Goal: Information Seeking & Learning: Learn about a topic

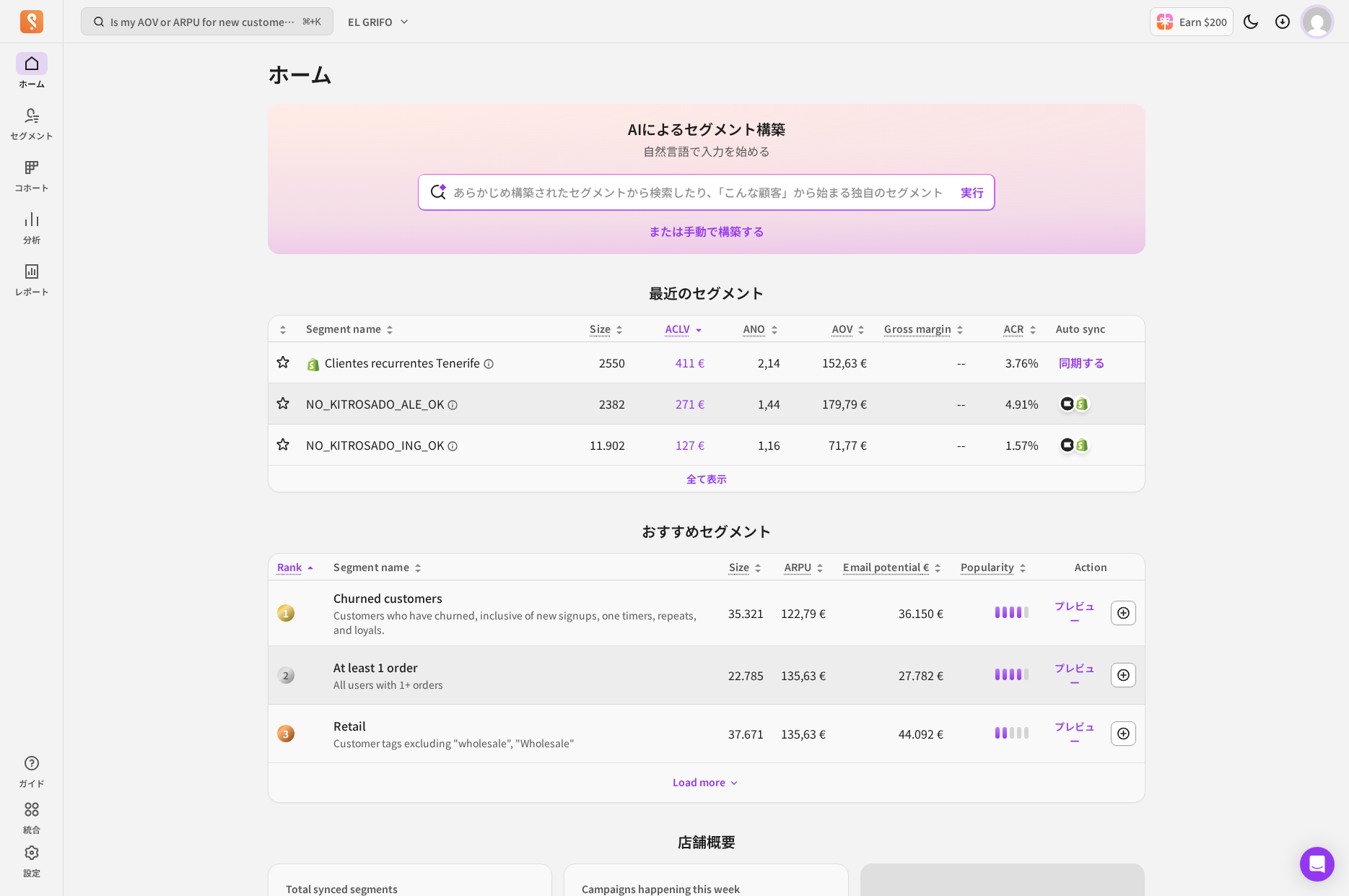
click at [1324, 28] on img "button" at bounding box center [1317, 21] width 29 height 29
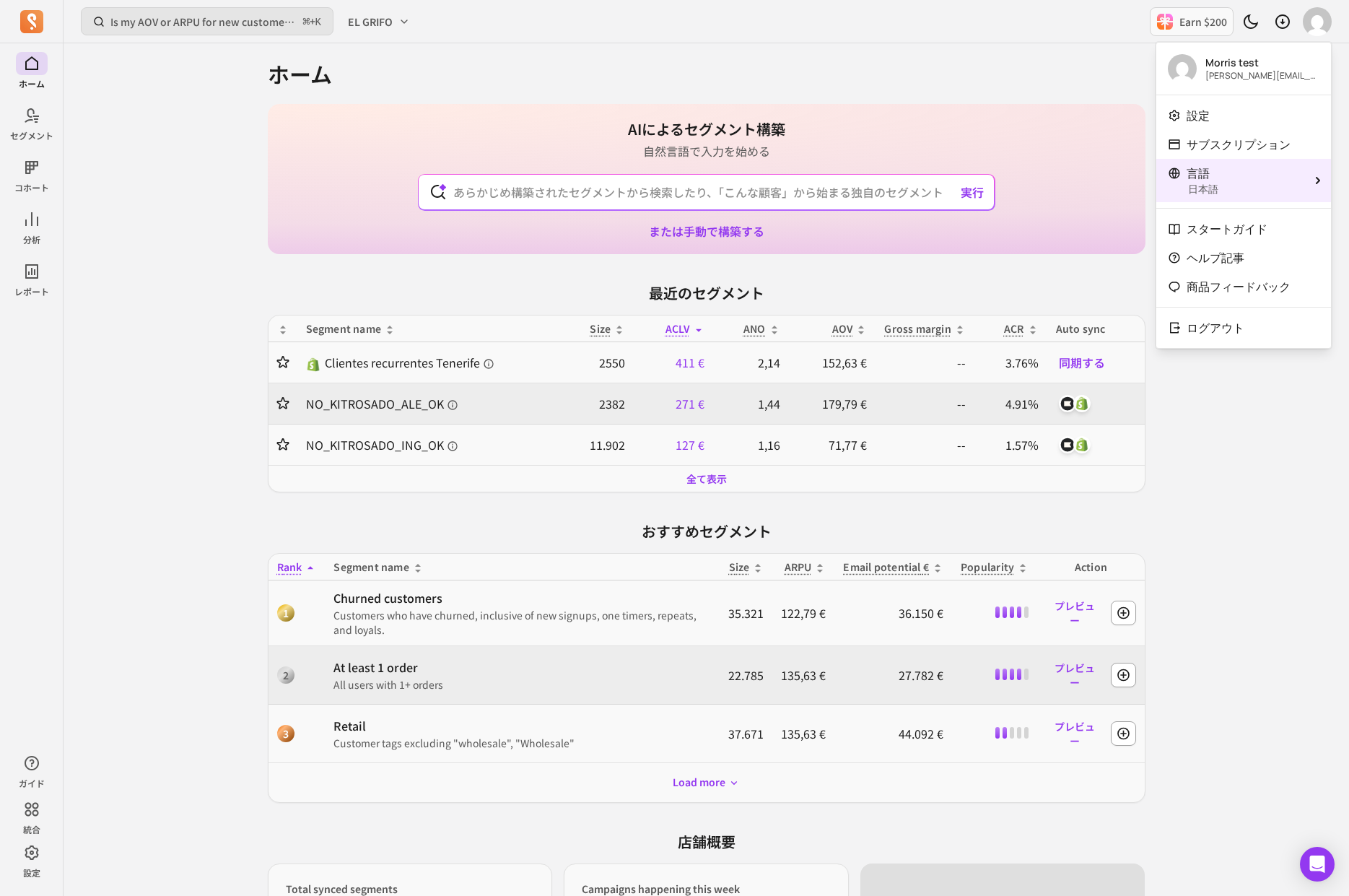
click at [1225, 182] on p "日本語" at bounding box center [1245, 189] width 114 height 15
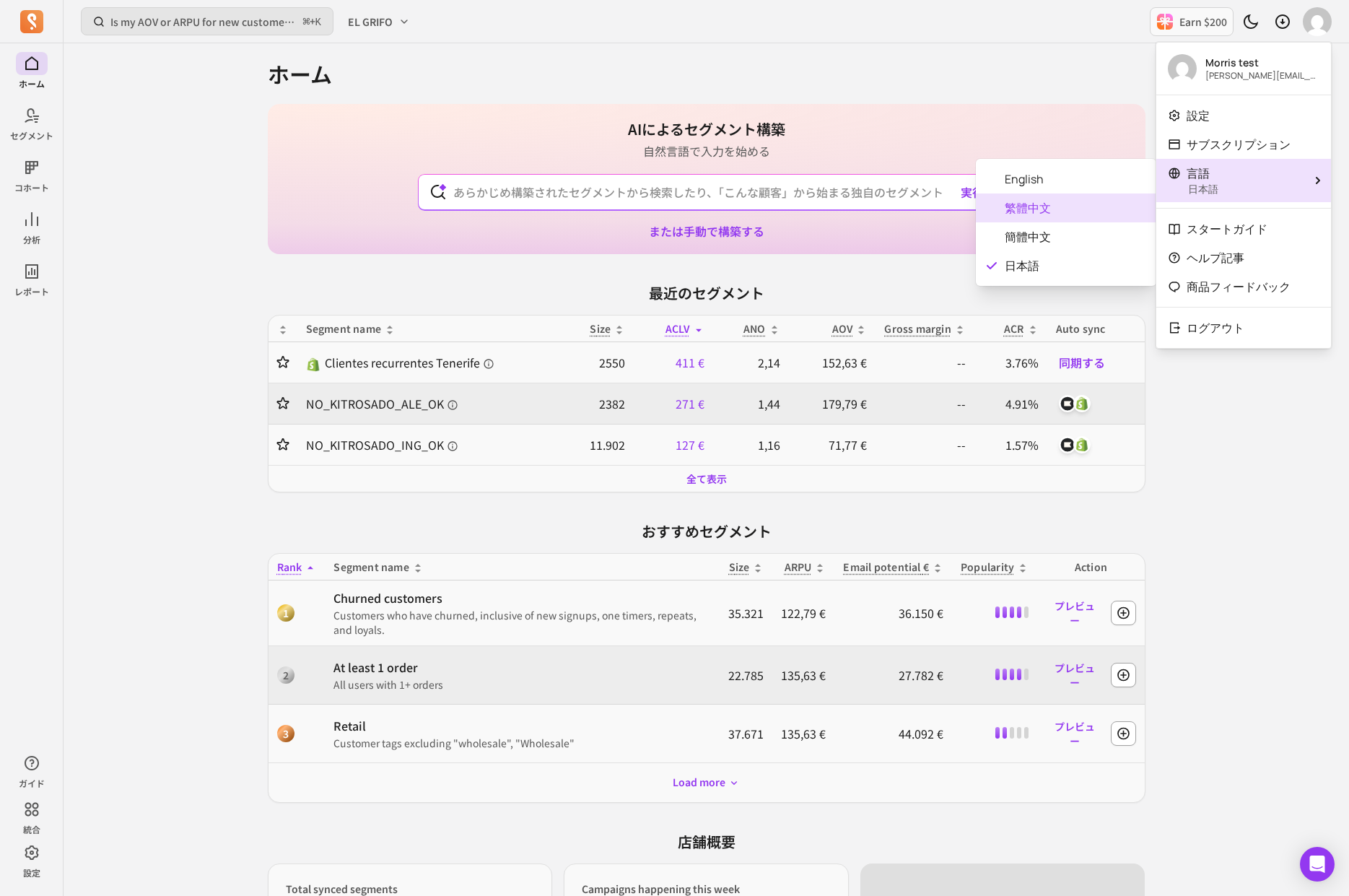
drag, startPoint x: 1101, startPoint y: 213, endPoint x: 1105, endPoint y: 182, distance: 31.3
click at [1105, 182] on div "English 繁體中文 簡體中文 日本語" at bounding box center [1066, 222] width 180 height 127
click at [1105, 182] on span "English" at bounding box center [1075, 179] width 140 height 17
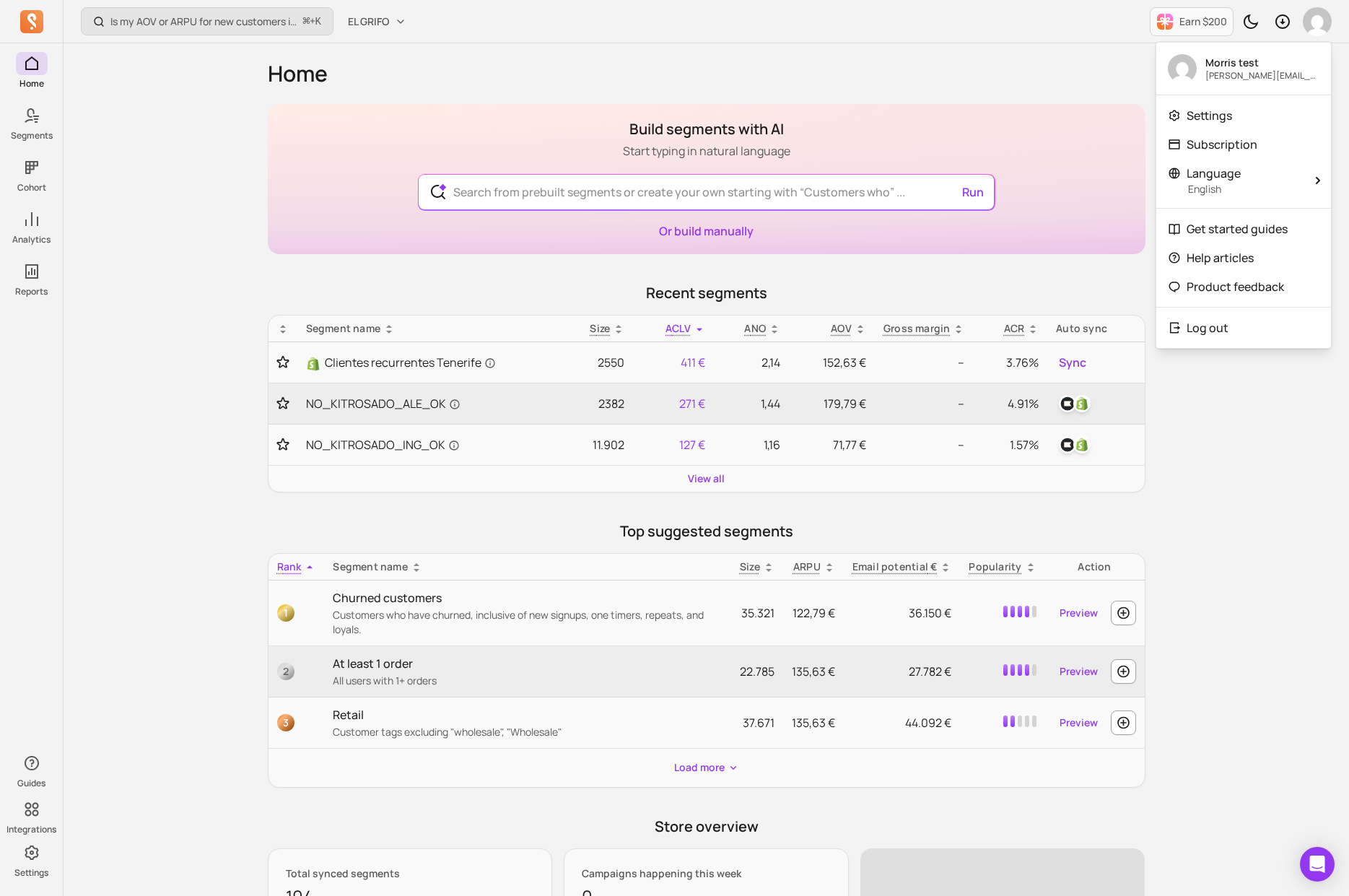
click at [824, 147] on div "Build segments with AI Start typing in natural language Run Or build manually" at bounding box center [707, 179] width 878 height 150
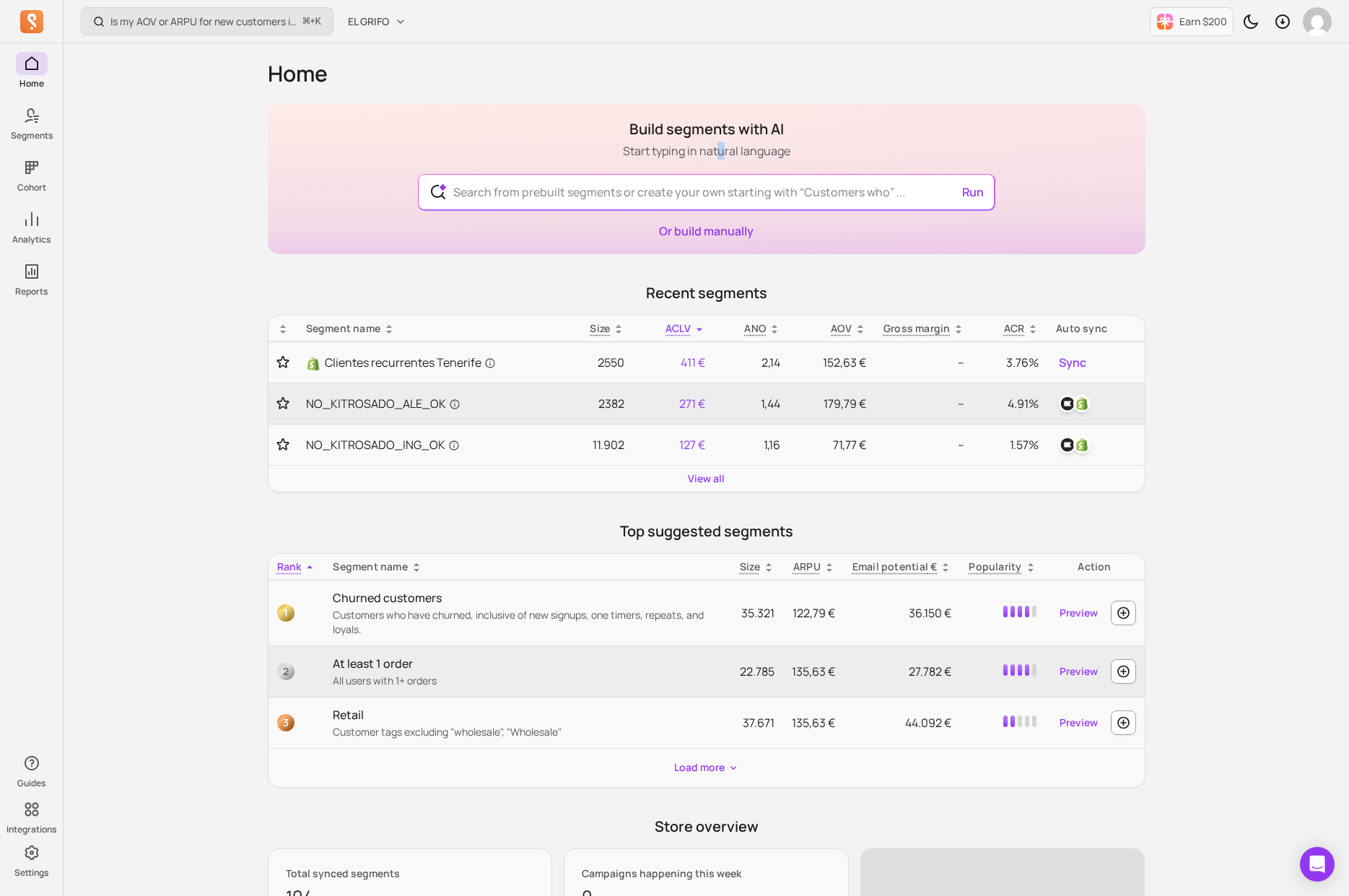
click at [720, 146] on p "Start typing in natural language" at bounding box center [706, 151] width 168 height 17
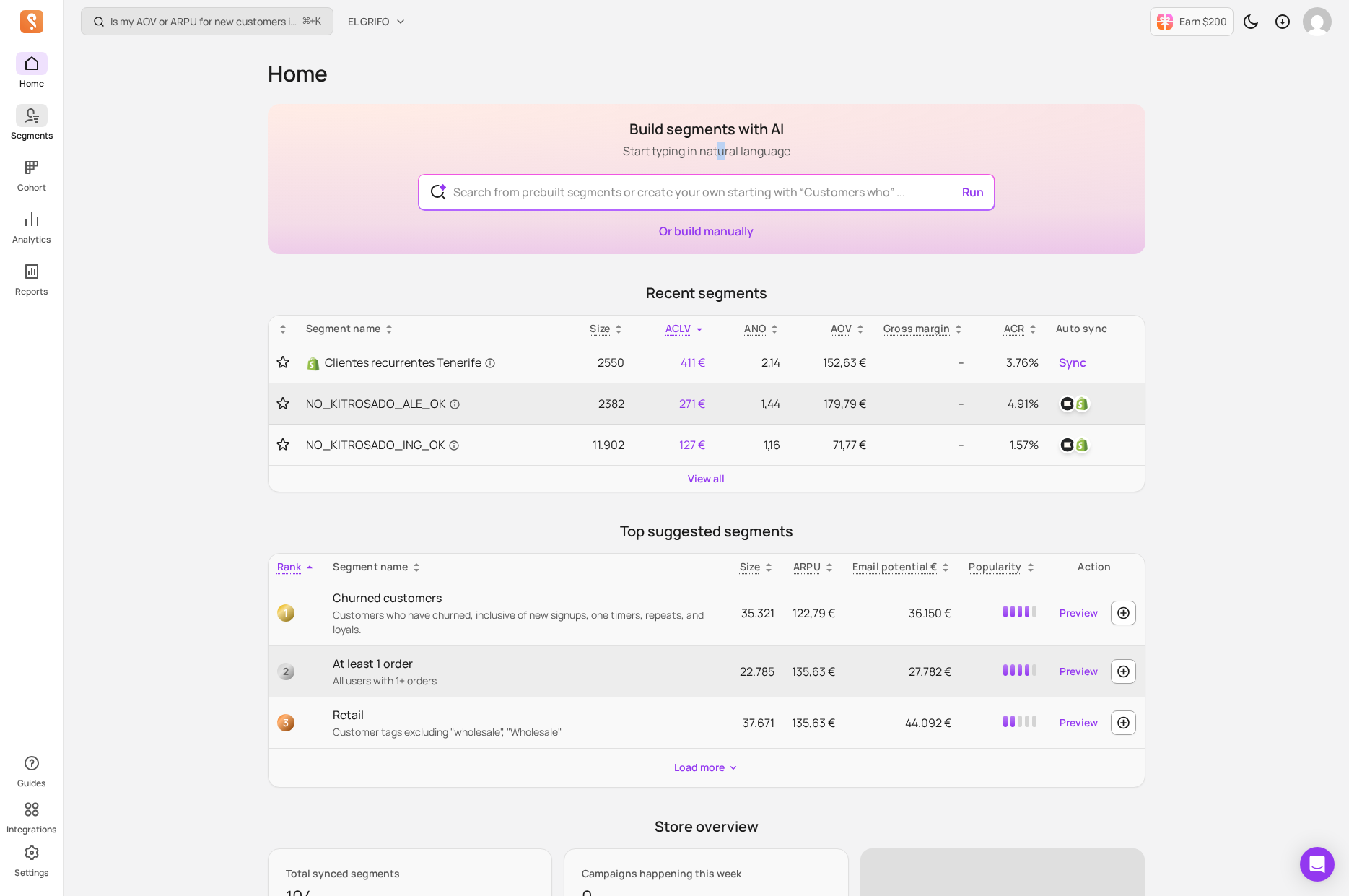
click at [30, 113] on icon at bounding box center [31, 115] width 17 height 17
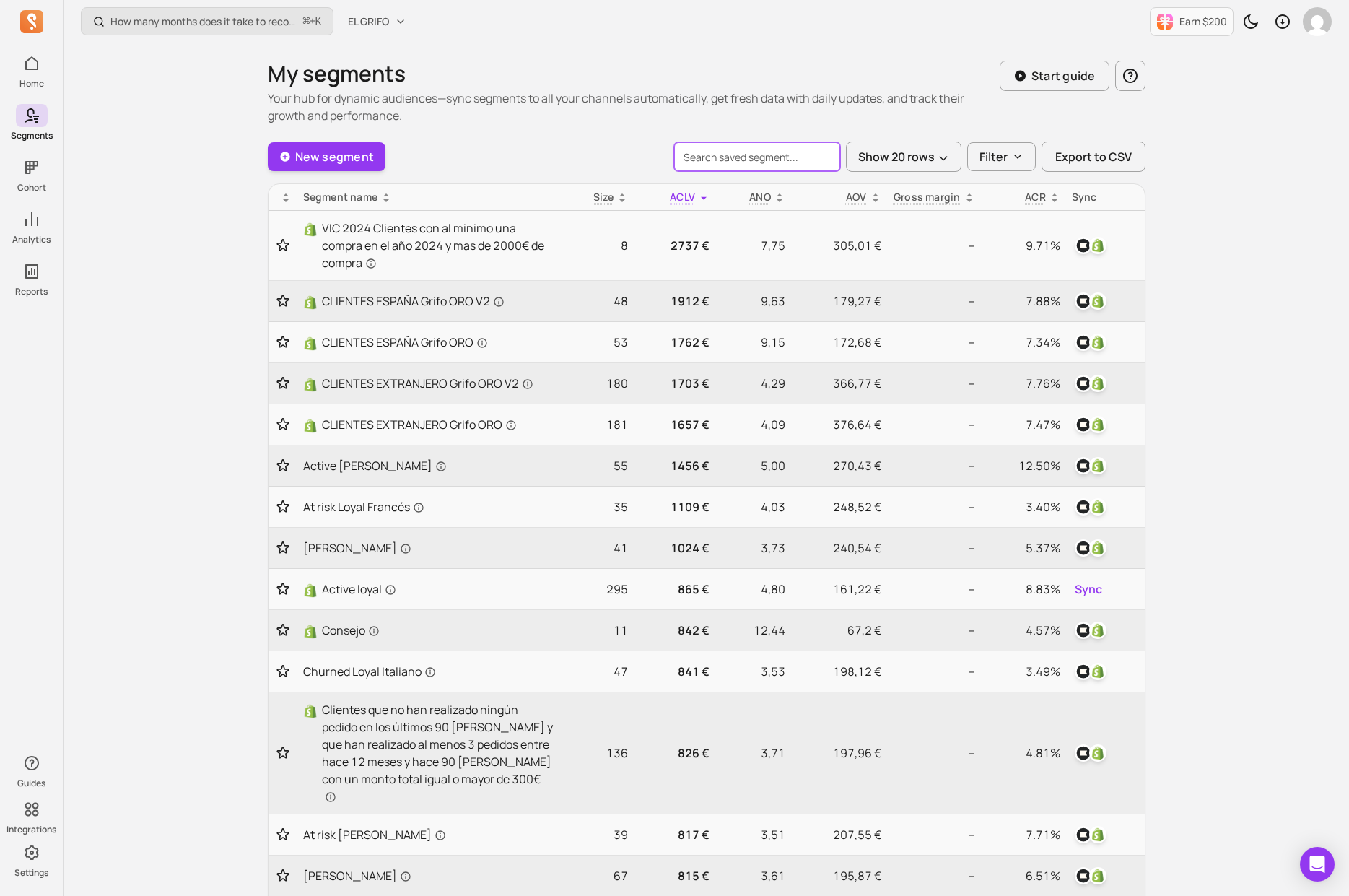
click at [742, 163] on input "search" at bounding box center [757, 157] width 166 height 29
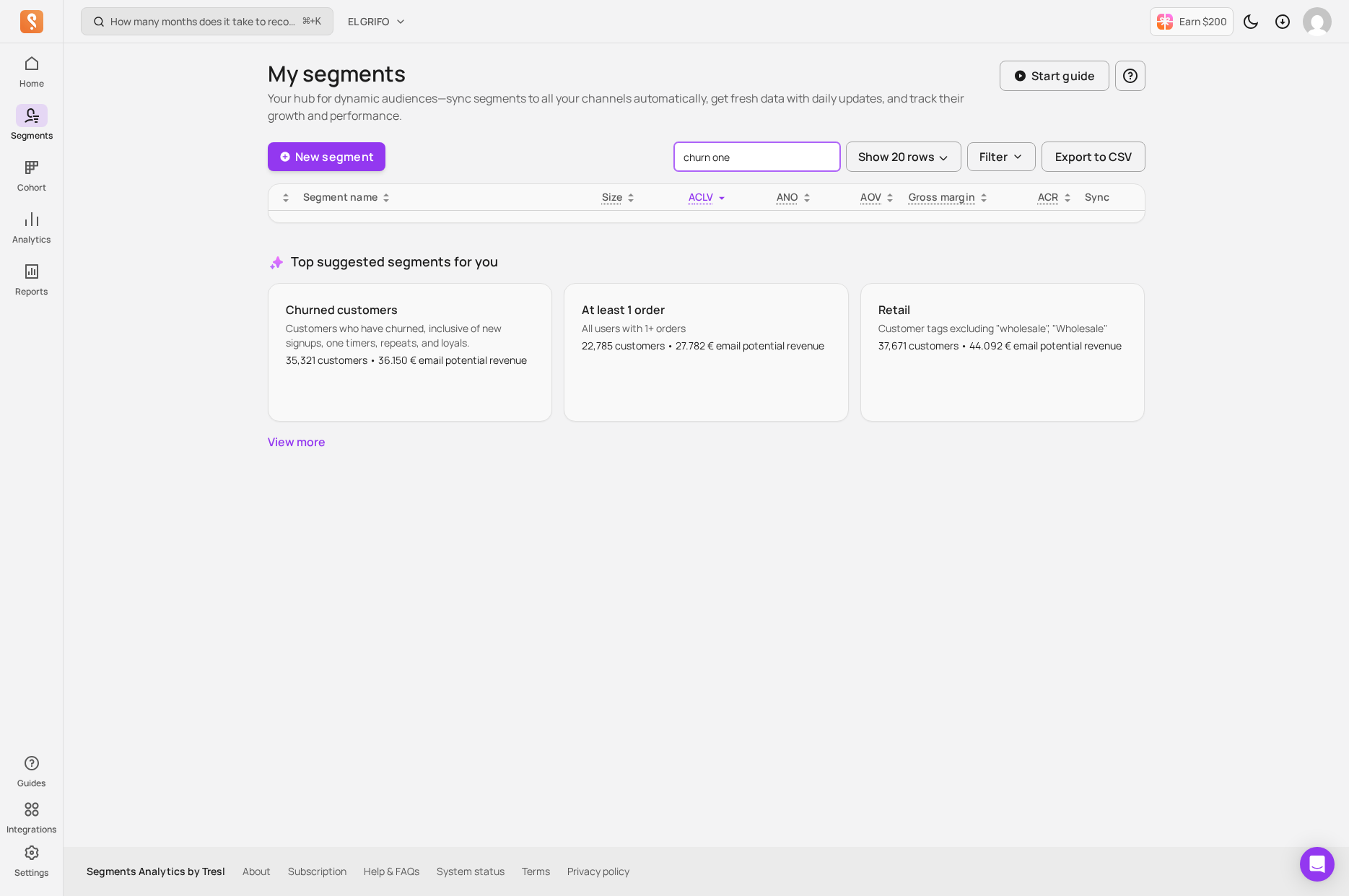
type input "churn one"
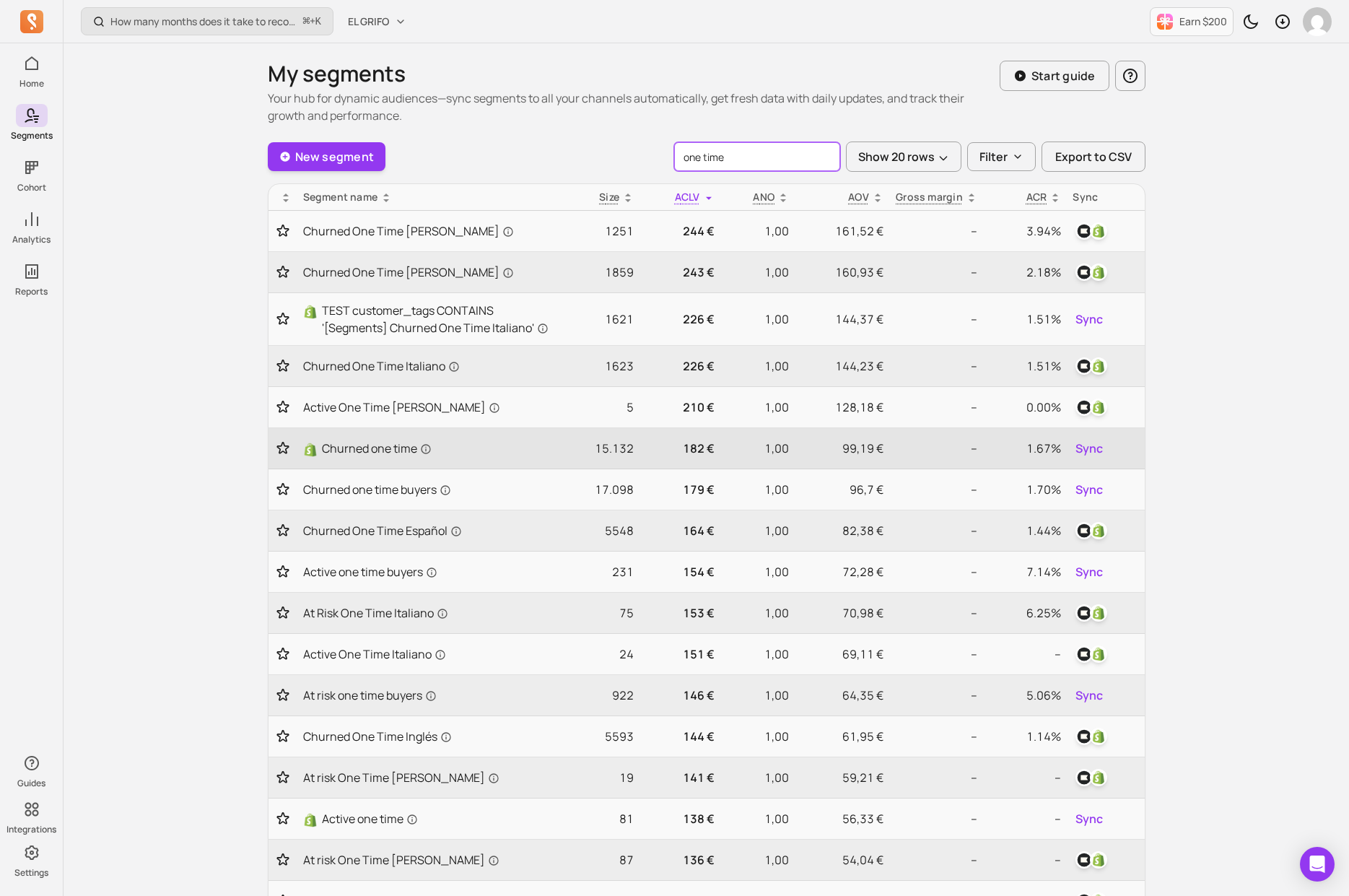
type input "one time"
drag, startPoint x: 595, startPoint y: 454, endPoint x: 642, endPoint y: 454, distance: 47.0
click at [642, 454] on tr "Churned one time 15.132 182 € 1,00 99,19 € -- 1.67% Sync" at bounding box center [707, 448] width 876 height 41
click at [642, 454] on td "182 €" at bounding box center [680, 448] width 81 height 41
click at [392, 451] on span "Churned one time" at bounding box center [377, 448] width 110 height 17
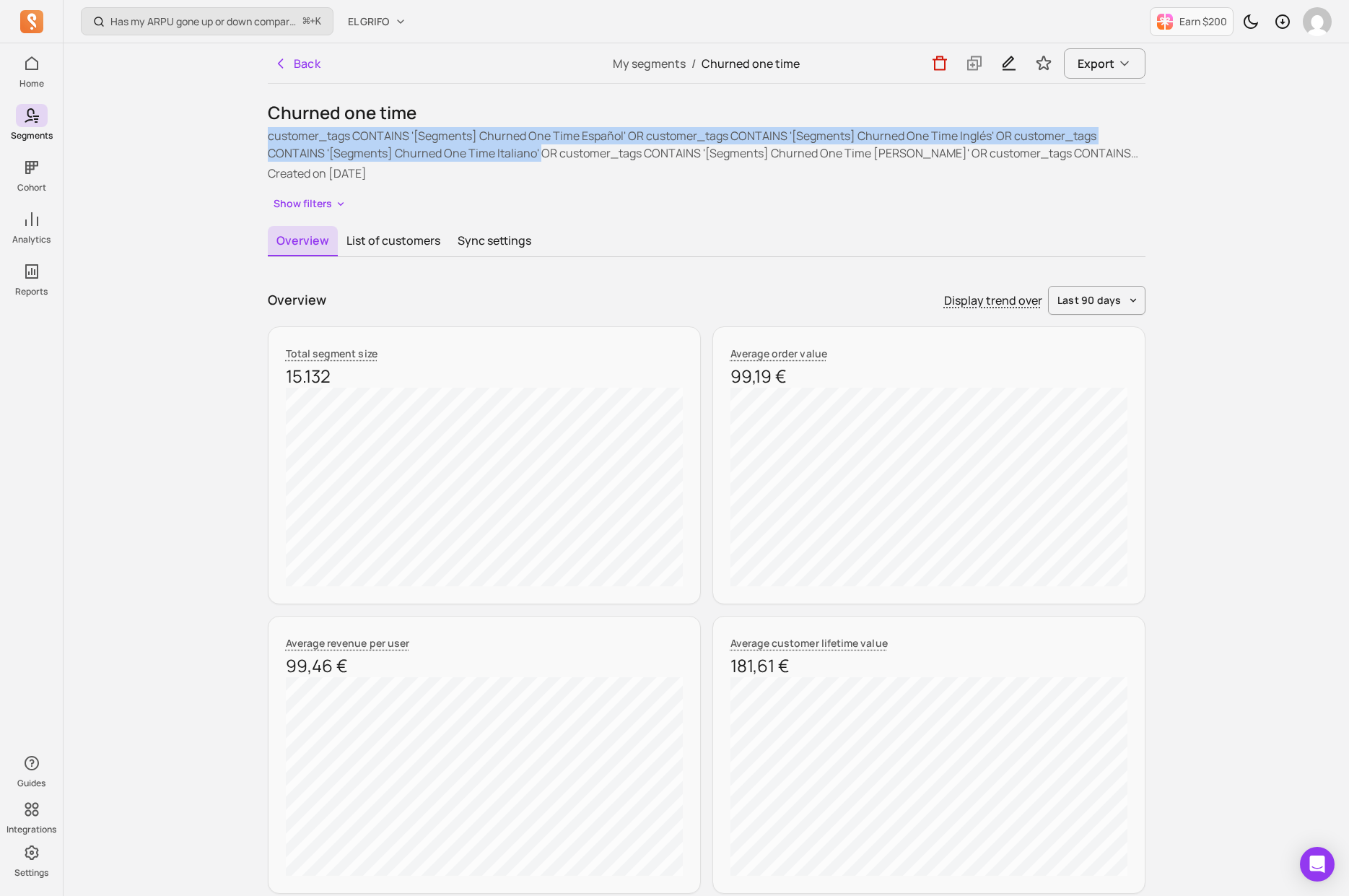
drag, startPoint x: 542, startPoint y: 119, endPoint x: 538, endPoint y: 160, distance: 41.2
click at [538, 154] on div "Churned one time customer_tags CONTAINS '[Segments] Churned One Time Español' O…" at bounding box center [707, 157] width 878 height 113
click at [538, 160] on p "customer_tags CONTAINS '[Segments] Churned One Time Español' OR customer_tags C…" at bounding box center [707, 144] width 878 height 35
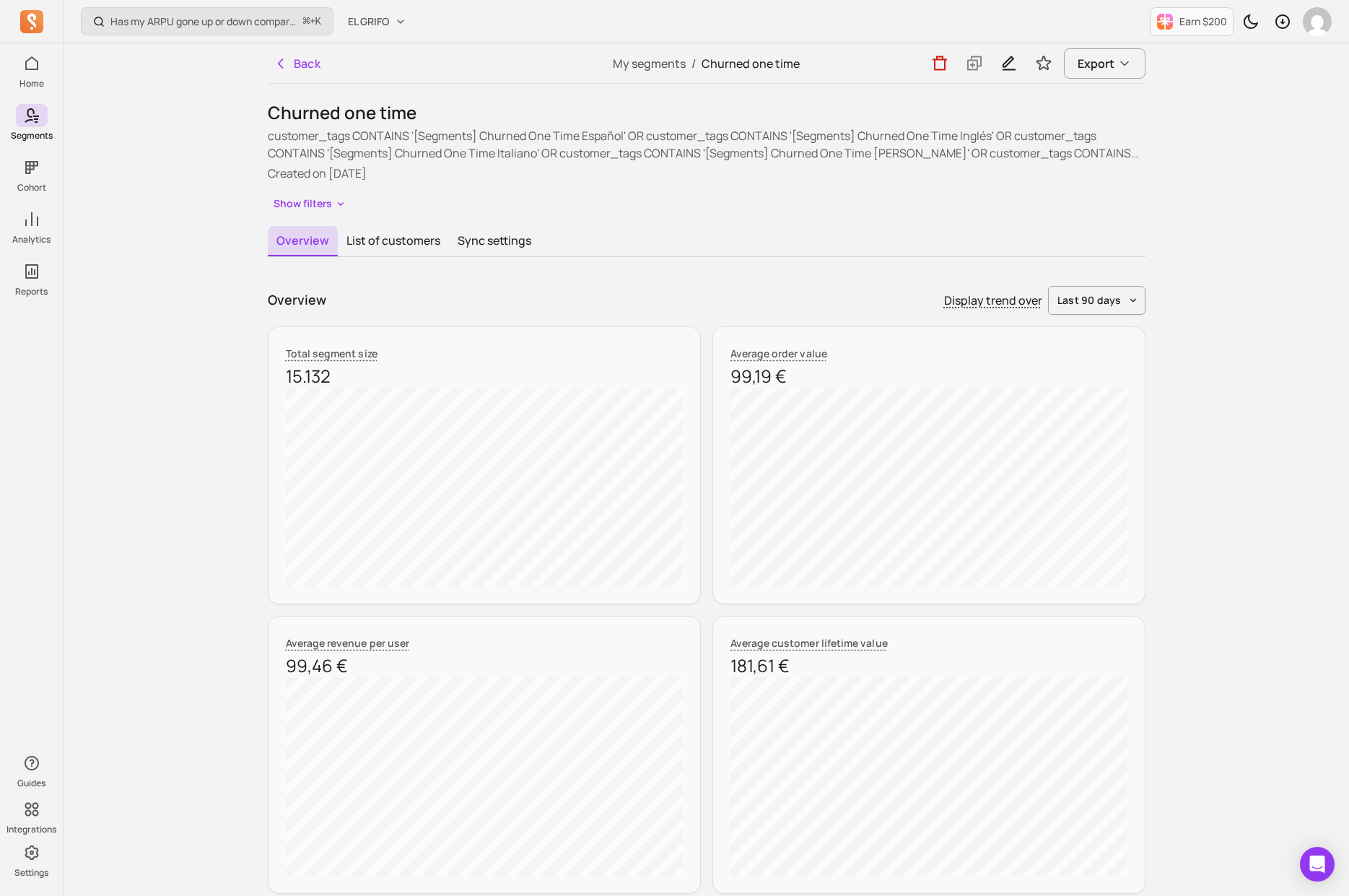
drag, startPoint x: 359, startPoint y: 158, endPoint x: 363, endPoint y: 150, distance: 8.9
click at [363, 146] on p "customer_tags CONTAINS '[Segments] Churned One Time Español' OR customer_tags C…" at bounding box center [707, 144] width 878 height 35
click at [363, 150] on p "customer_tags CONTAINS '[Segments] Churned One Time Español' OR customer_tags C…" at bounding box center [707, 144] width 878 height 35
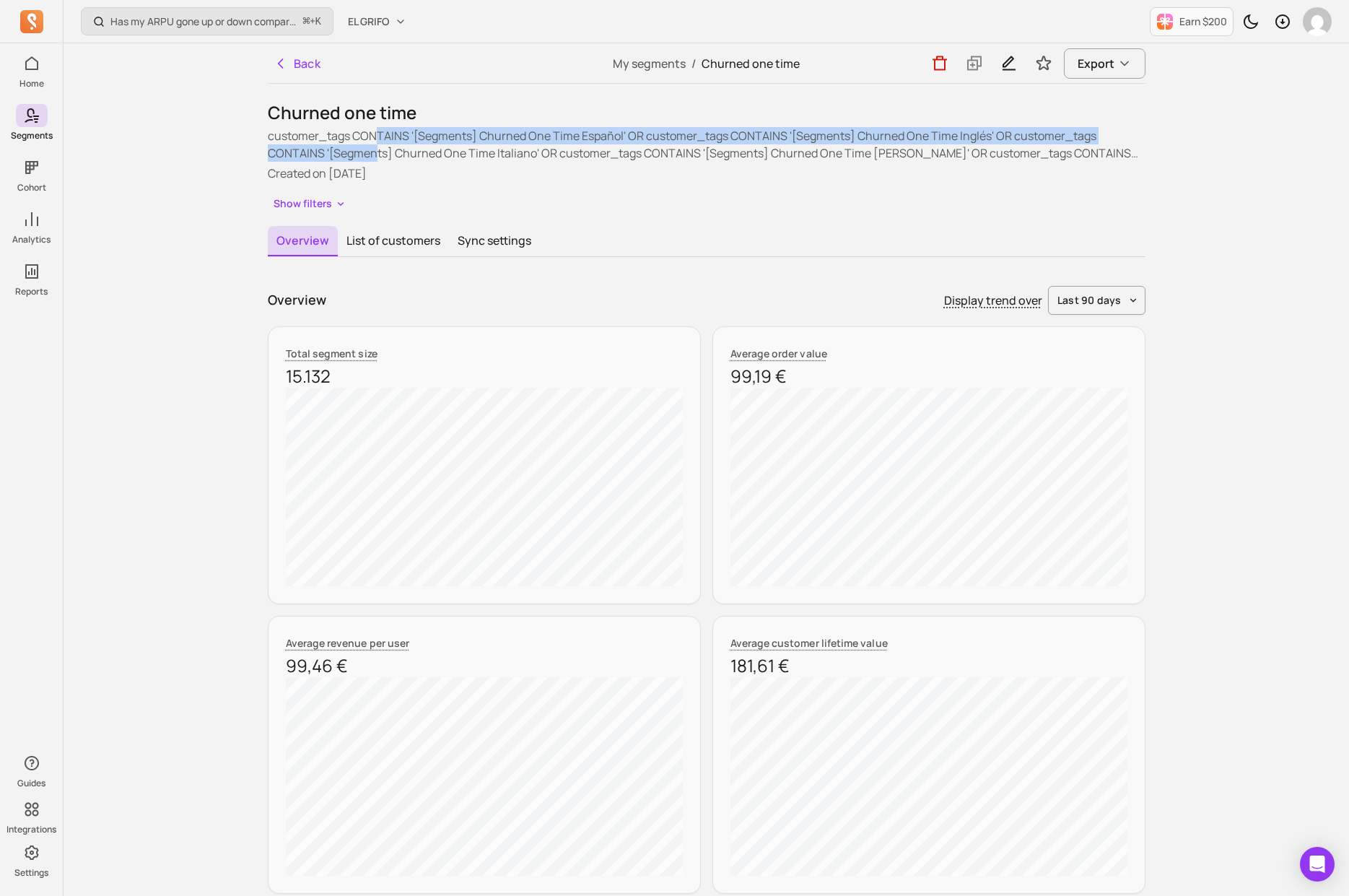
drag, startPoint x: 374, startPoint y: 140, endPoint x: 373, endPoint y: 154, distance: 14.0
click at [373, 154] on p "customer_tags CONTAINS '[Segments] Churned One Time Español' OR customer_tags C…" at bounding box center [707, 144] width 878 height 35
drag, startPoint x: 373, startPoint y: 154, endPoint x: 379, endPoint y: 135, distance: 19.9
click at [379, 135] on p "customer_tags CONTAINS '[Segments] Churned One Time Español' OR customer_tags C…" at bounding box center [707, 144] width 878 height 35
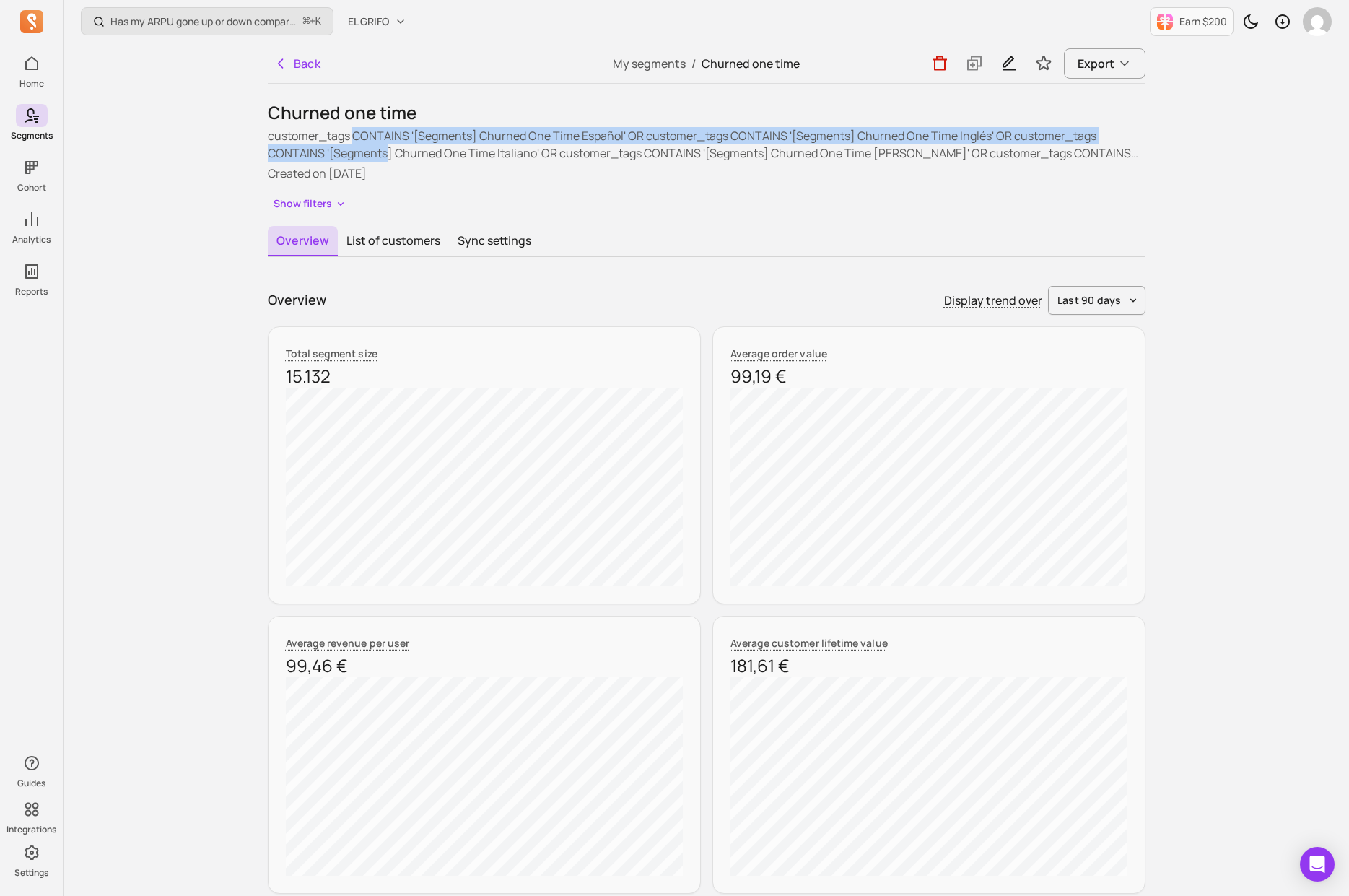
click at [379, 137] on p "customer_tags CONTAINS '[Segments] Churned One Time Español' OR customer_tags C…" at bounding box center [707, 144] width 878 height 35
drag, startPoint x: 379, startPoint y: 137, endPoint x: 374, endPoint y: 147, distance: 11.2
click at [374, 147] on p "customer_tags CONTAINS '[Segments] Churned One Time Español' OR customer_tags C…" at bounding box center [707, 144] width 878 height 35
drag, startPoint x: 388, startPoint y: 136, endPoint x: 377, endPoint y: 163, distance: 29.2
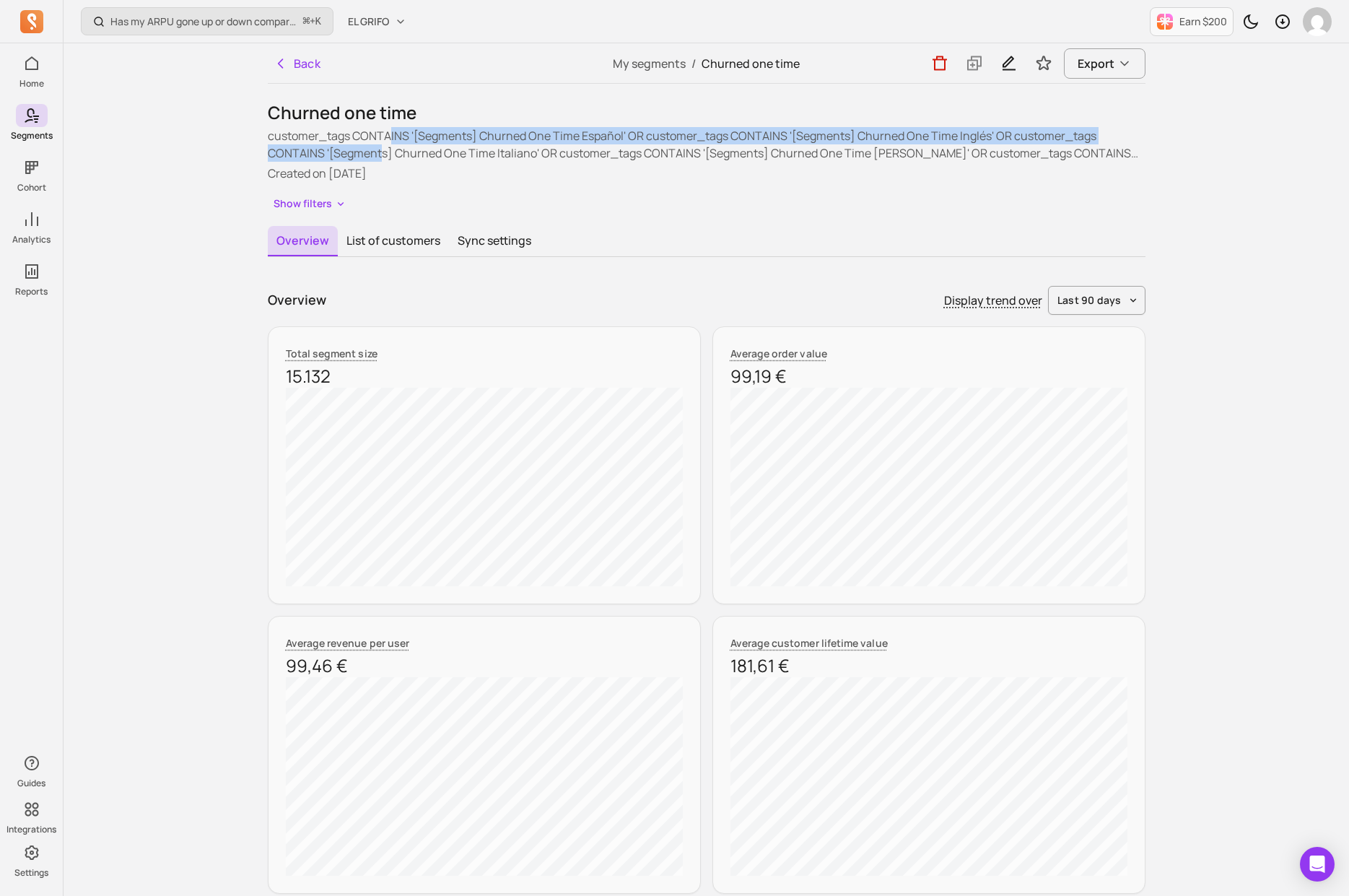
click at [377, 163] on div "customer_tags CONTAINS '[Segments] Churned One Time Español' OR customer_tags C…" at bounding box center [707, 154] width 878 height 55
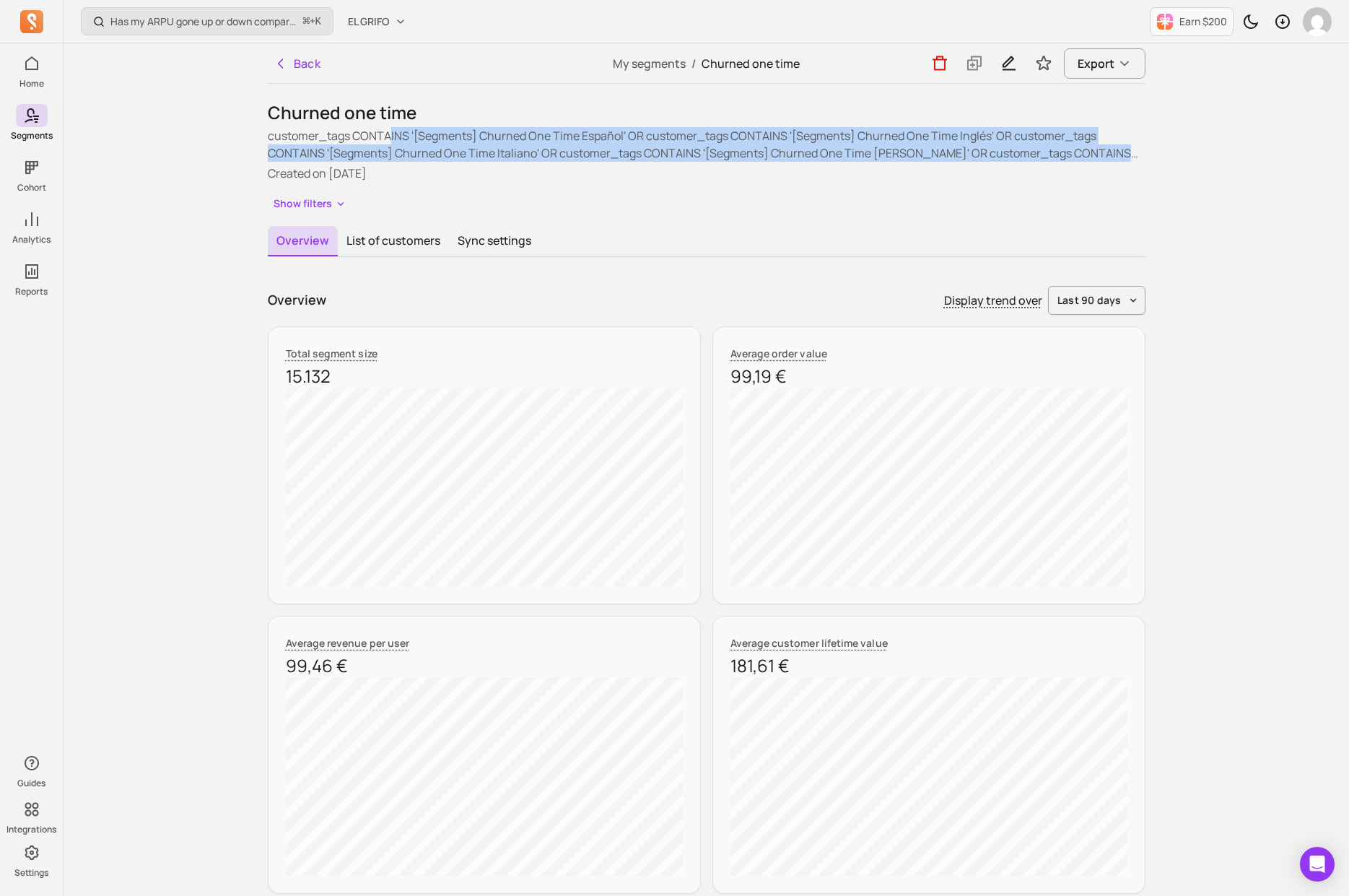
click at [377, 163] on div "customer_tags CONTAINS '[Segments] Churned One Time Español' OR customer_tags C…" at bounding box center [707, 154] width 878 height 55
drag, startPoint x: 412, startPoint y: 146, endPoint x: 388, endPoint y: 180, distance: 41.6
click at [389, 179] on div "customer_tags CONTAINS '[Segments] Churned One Time Español' OR customer_tags C…" at bounding box center [707, 154] width 878 height 55
click at [388, 180] on p "Created on 2025-07-25" at bounding box center [707, 173] width 878 height 17
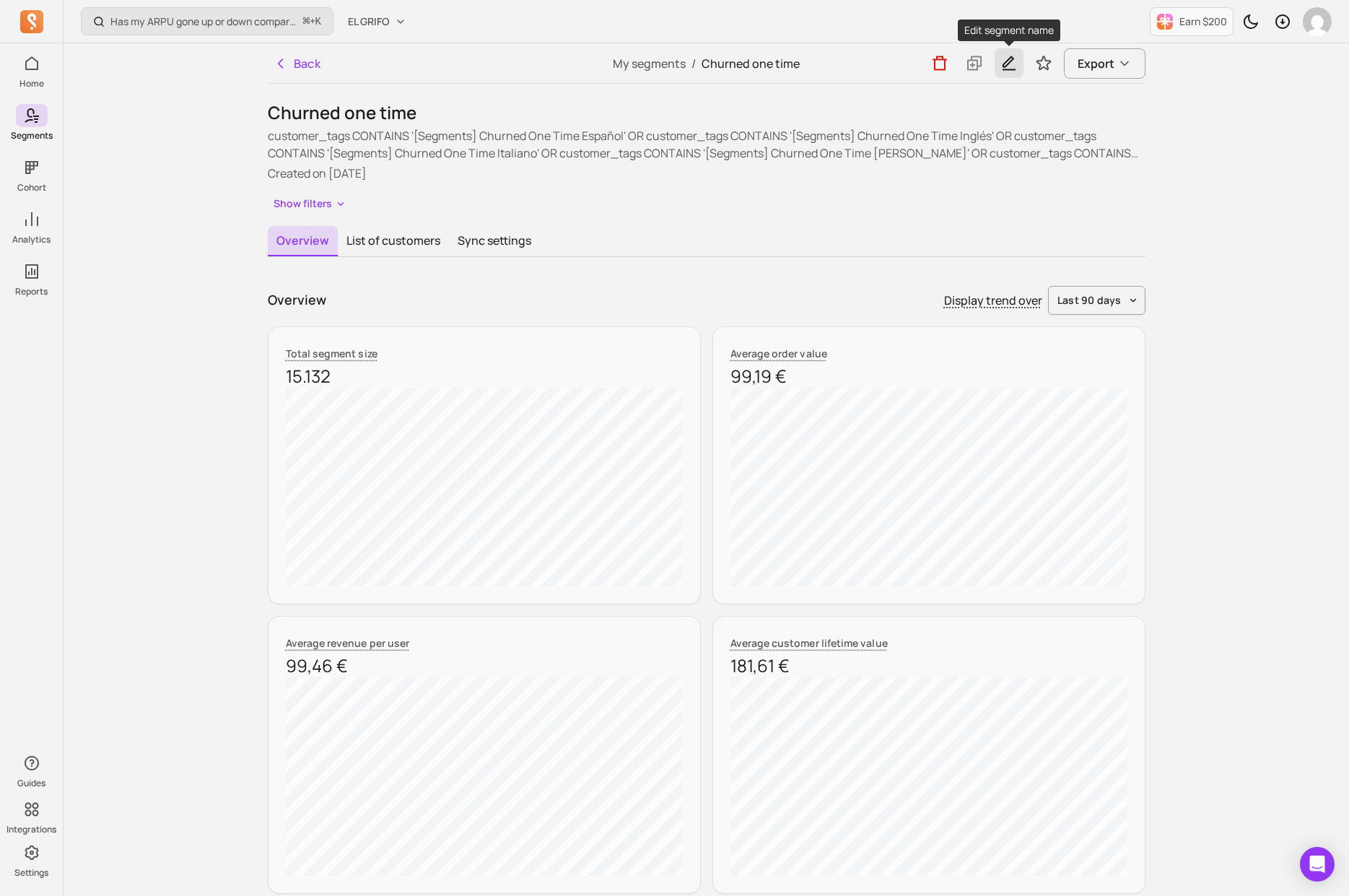
click at [1006, 64] on icon "button" at bounding box center [1008, 63] width 17 height 18
drag, startPoint x: 555, startPoint y: 135, endPoint x: 518, endPoint y: 184, distance: 61.4
click at [518, 184] on div "Churned one time customer_tags CONTAINS '[Segments] Churned One Time Español' O…" at bounding box center [707, 157] width 878 height 113
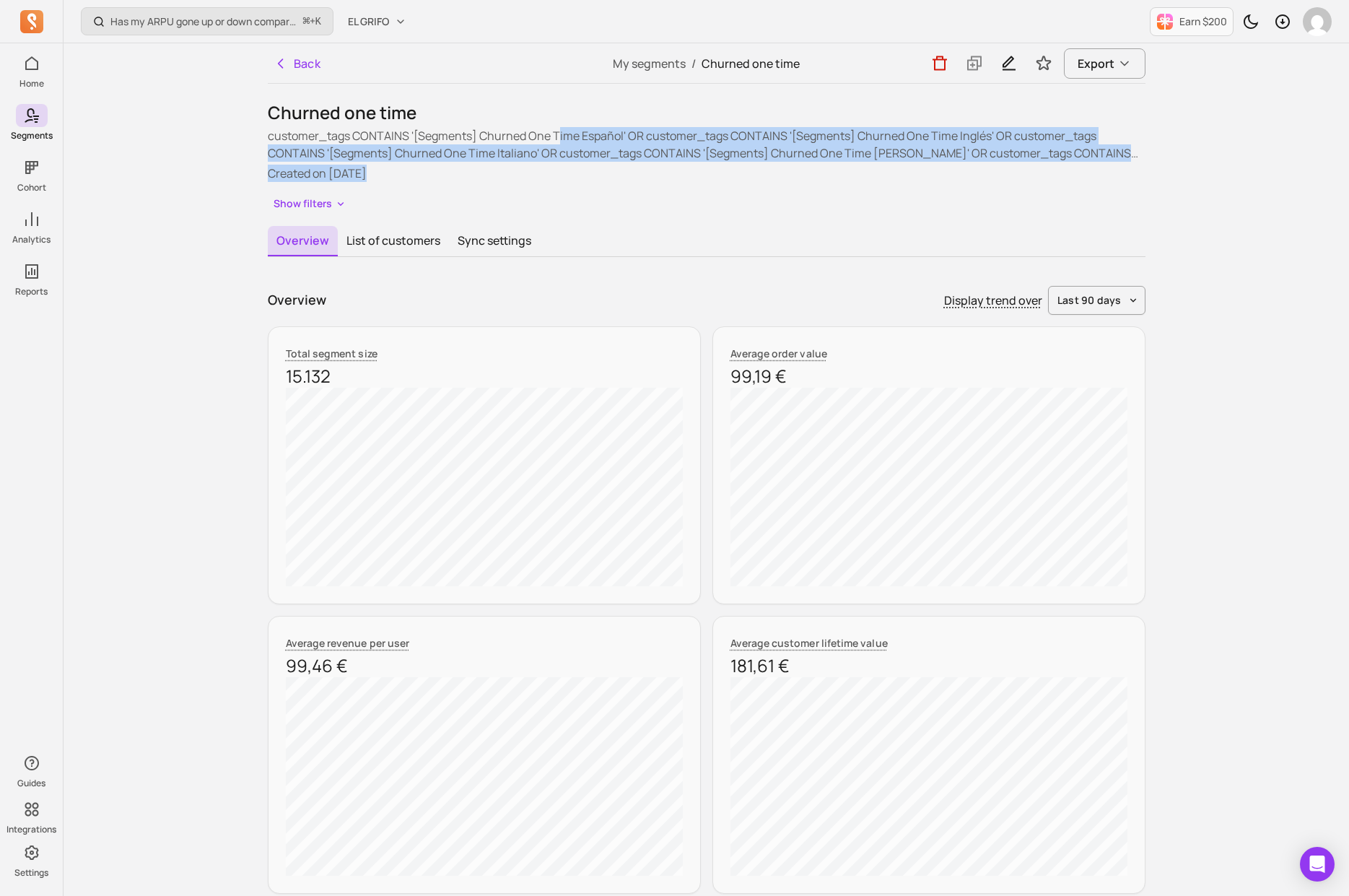
click at [518, 184] on div "Churned one time customer_tags CONTAINS '[Segments] Churned One Time Español' O…" at bounding box center [707, 157] width 878 height 113
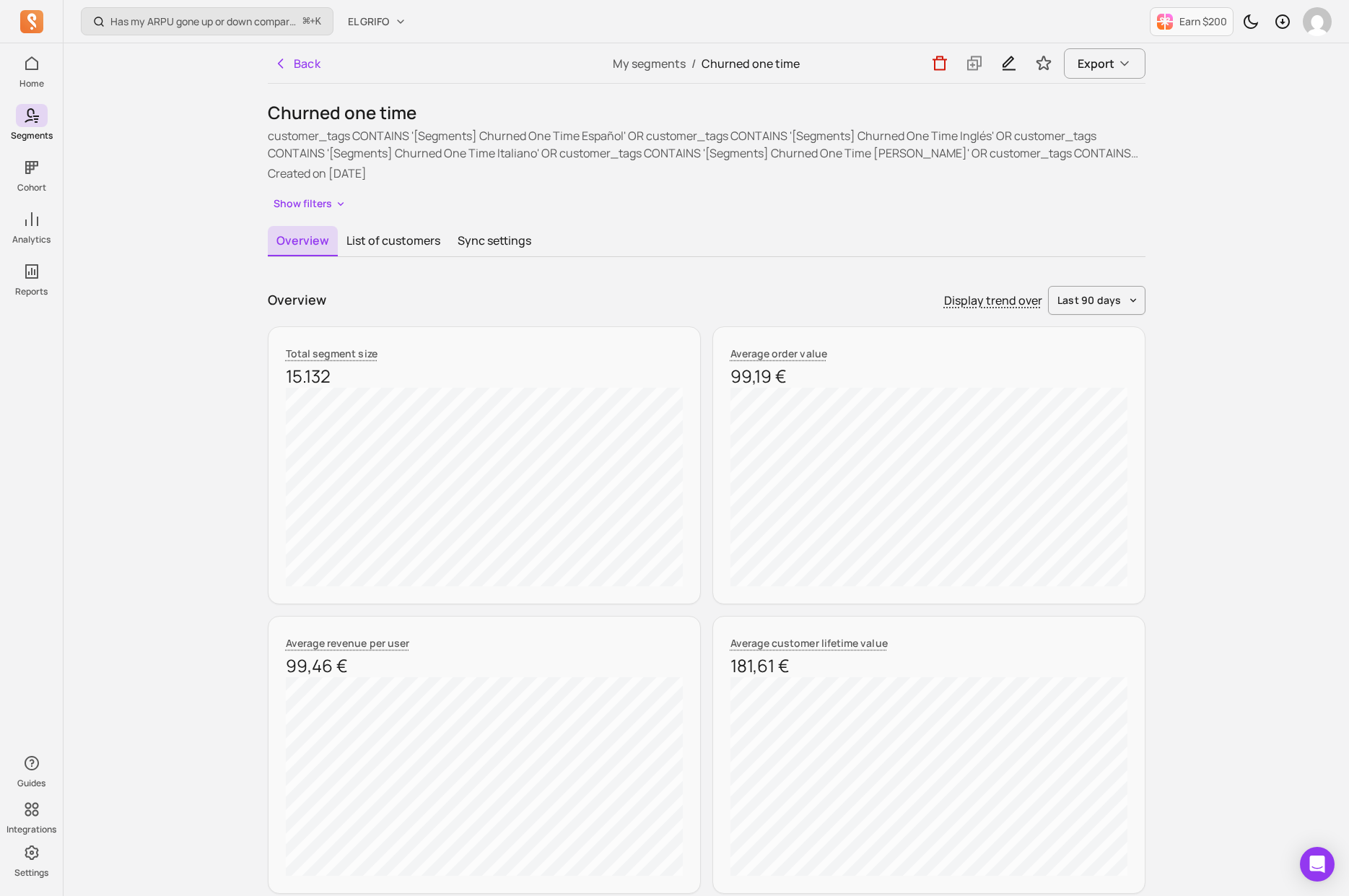
drag, startPoint x: 300, startPoint y: 380, endPoint x: 346, endPoint y: 380, distance: 46.0
click at [332, 380] on p "15.132" at bounding box center [484, 375] width 397 height 23
click at [346, 380] on p "15.132" at bounding box center [484, 375] width 397 height 23
click at [304, 62] on button "Back" at bounding box center [298, 63] width 59 height 29
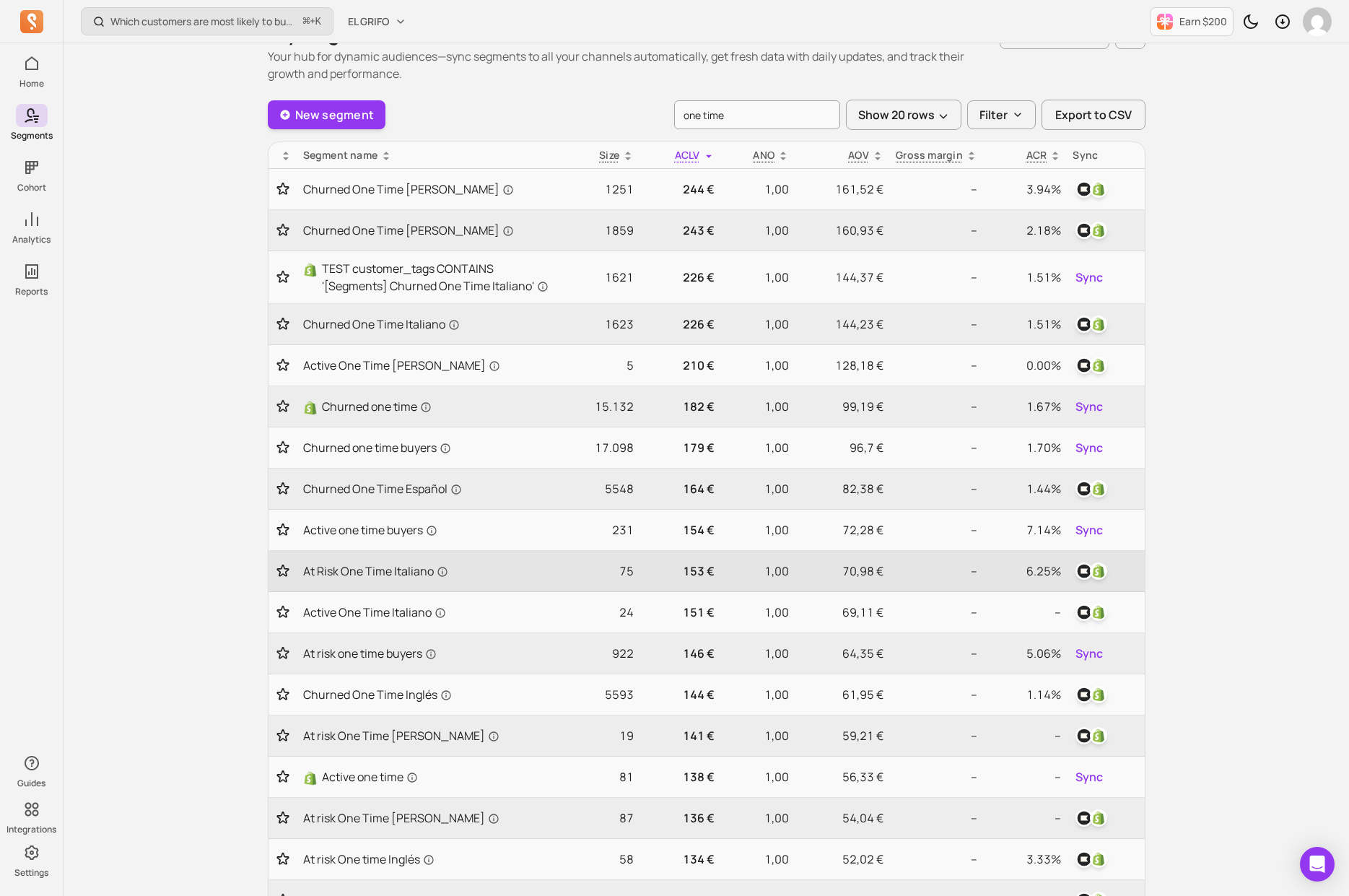
scroll to position [41, 0]
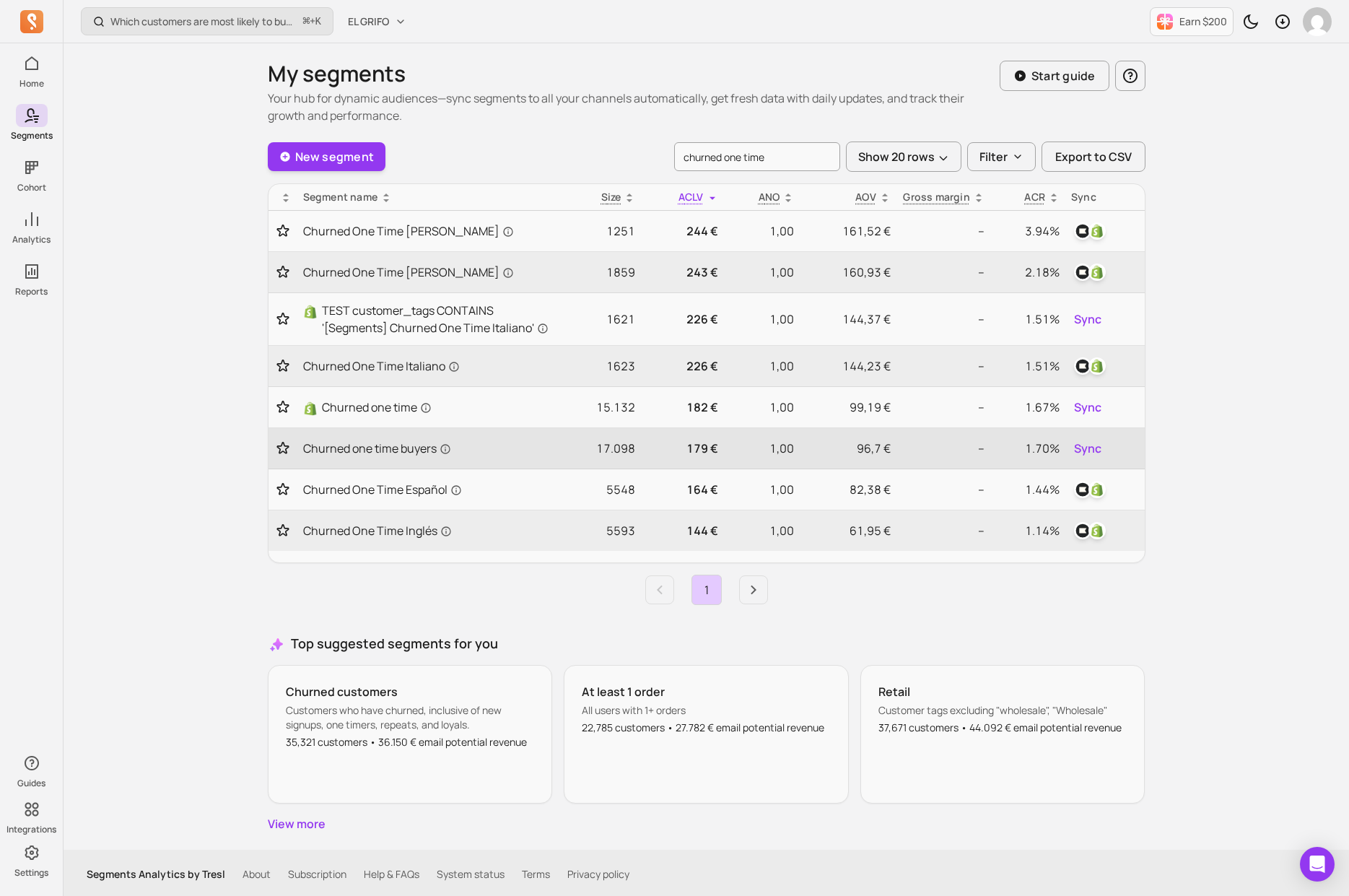
type input "churned one time"
drag, startPoint x: 596, startPoint y: 448, endPoint x: 651, endPoint y: 448, distance: 55.0
click at [650, 448] on tr "Churned one time buyers 17.098 179 € 1,00 96,7 € -- 1.70% Sync" at bounding box center [707, 448] width 876 height 41
click at [651, 448] on p "179 €" at bounding box center [683, 448] width 71 height 17
click at [377, 448] on span "Churned one time buyers" at bounding box center [377, 448] width 148 height 17
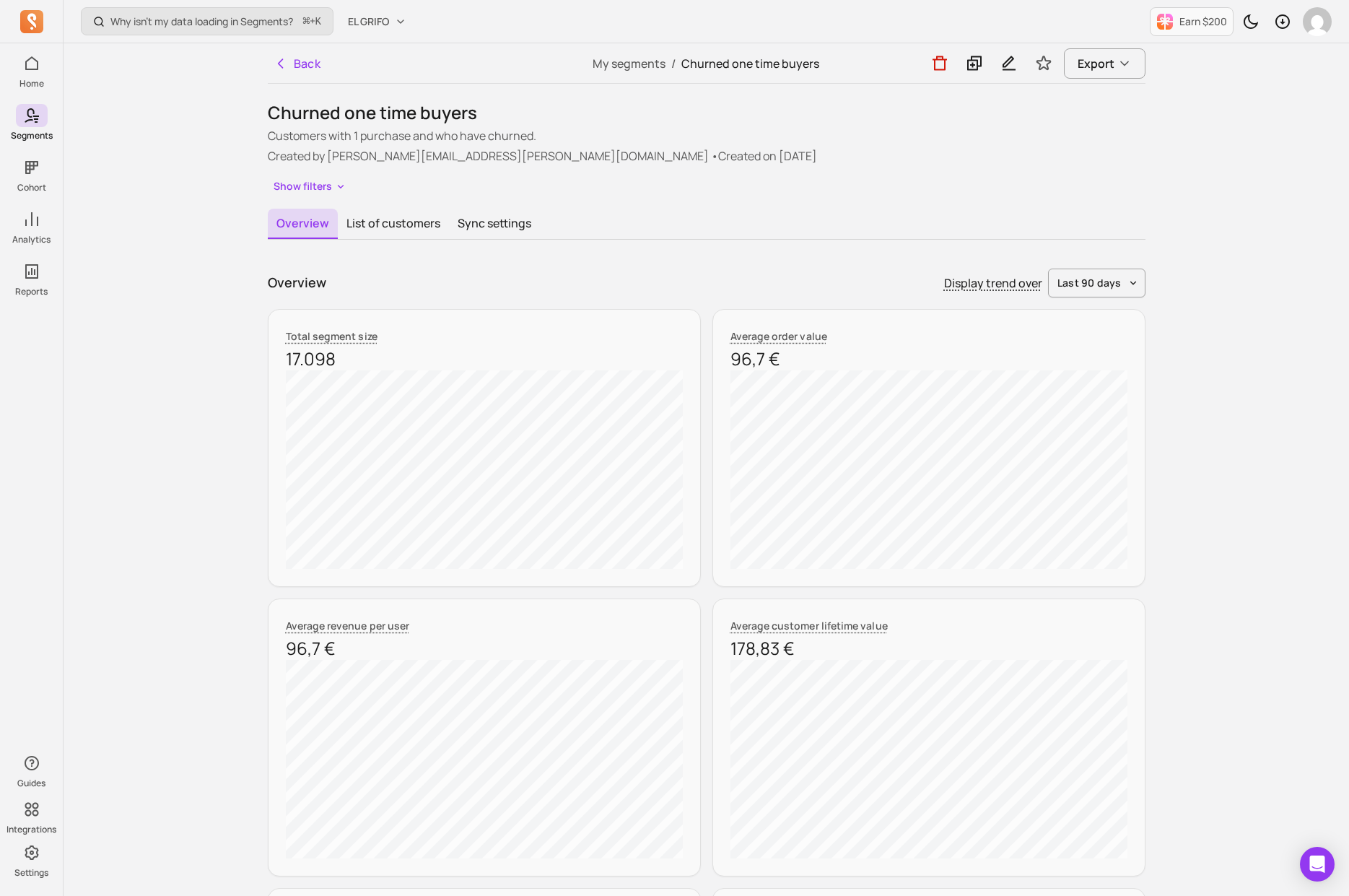
click at [308, 80] on div "Back" at bounding box center [414, 64] width 293 height 40
click at [310, 69] on button "Back" at bounding box center [298, 63] width 59 height 29
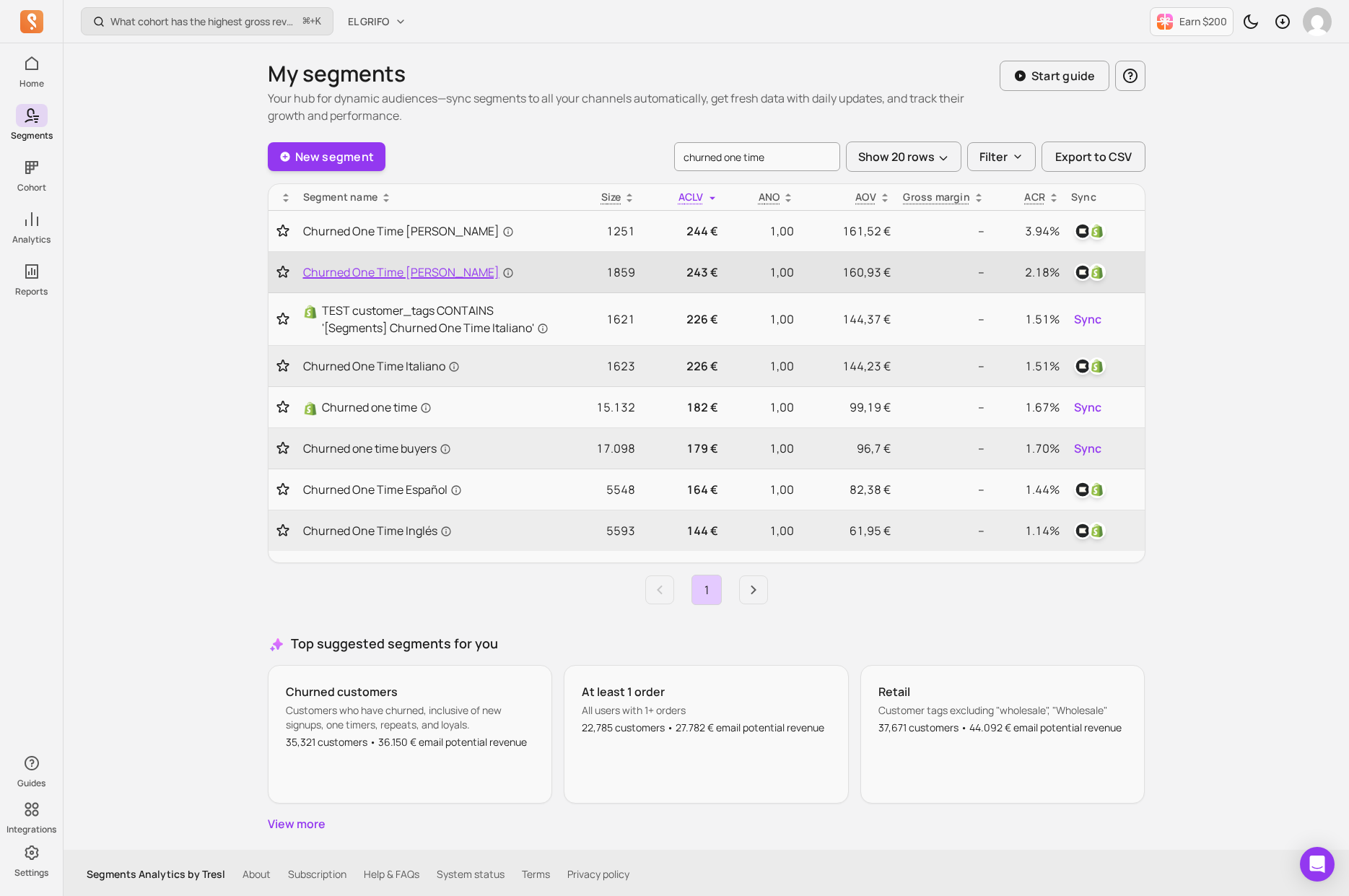
click at [410, 266] on span "Churned One Time [PERSON_NAME]" at bounding box center [408, 272] width 211 height 17
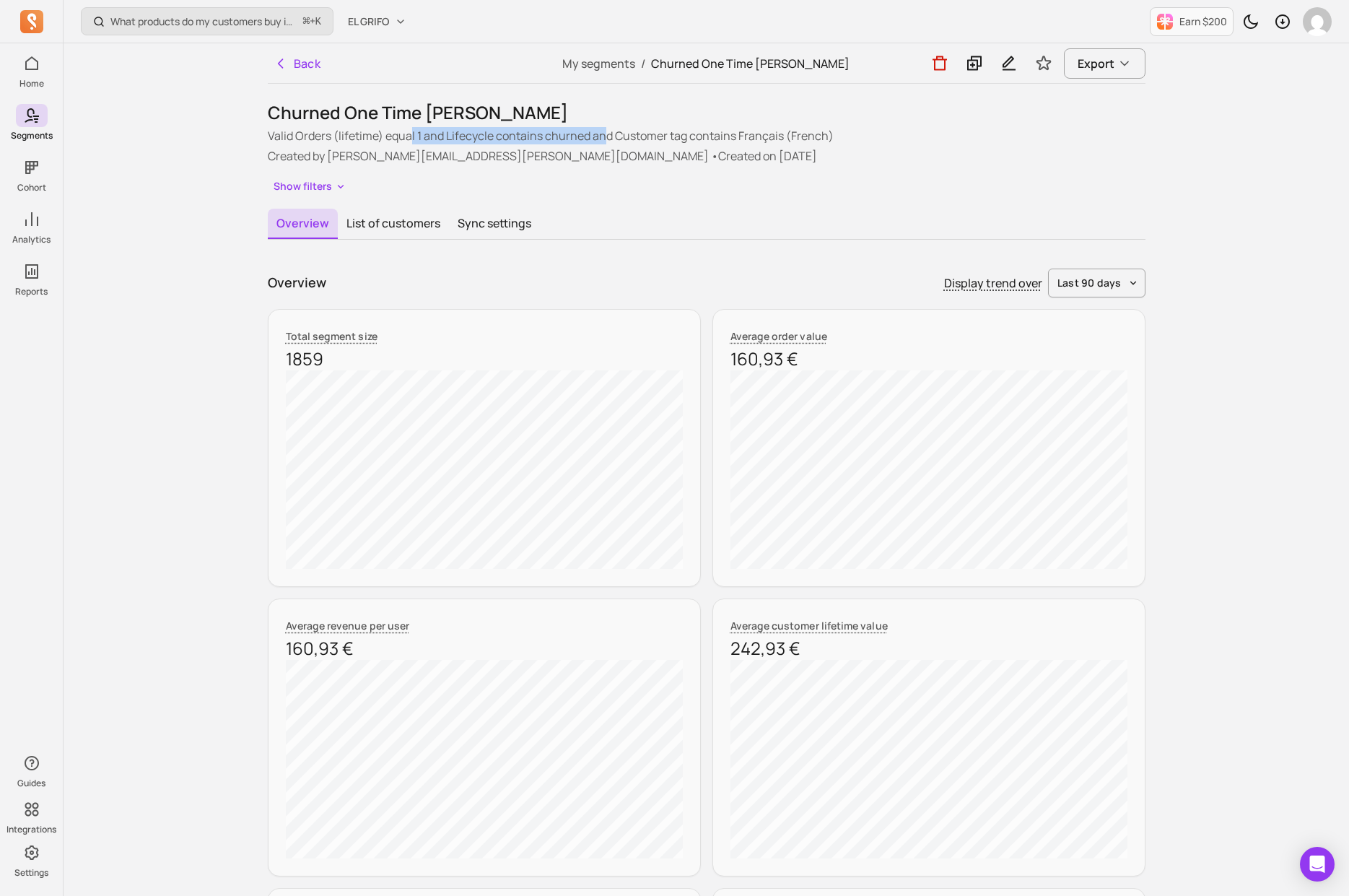
drag, startPoint x: 410, startPoint y: 137, endPoint x: 612, endPoint y: 137, distance: 202.0
click at [610, 137] on p "Valid Orders (lifetime) equal 1 and Lifecycle contains churned and Customer tag…" at bounding box center [707, 135] width 878 height 17
click at [612, 137] on p "Valid Orders (lifetime) equal 1 and Lifecycle contains churned and Customer tag…" at bounding box center [707, 135] width 878 height 17
click at [303, 61] on button "Back" at bounding box center [298, 63] width 59 height 29
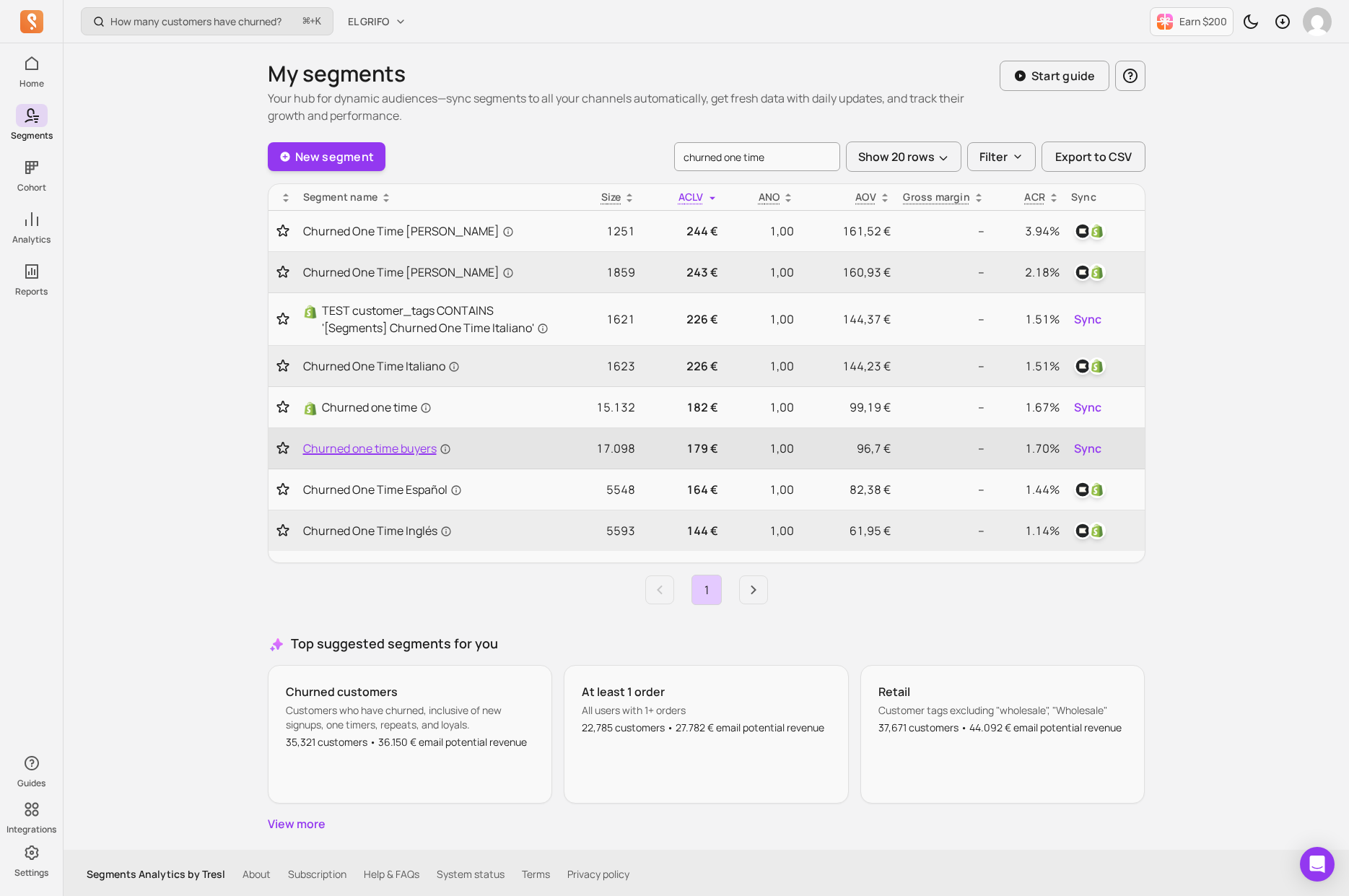
click at [387, 451] on span "Churned one time buyers" at bounding box center [377, 448] width 148 height 17
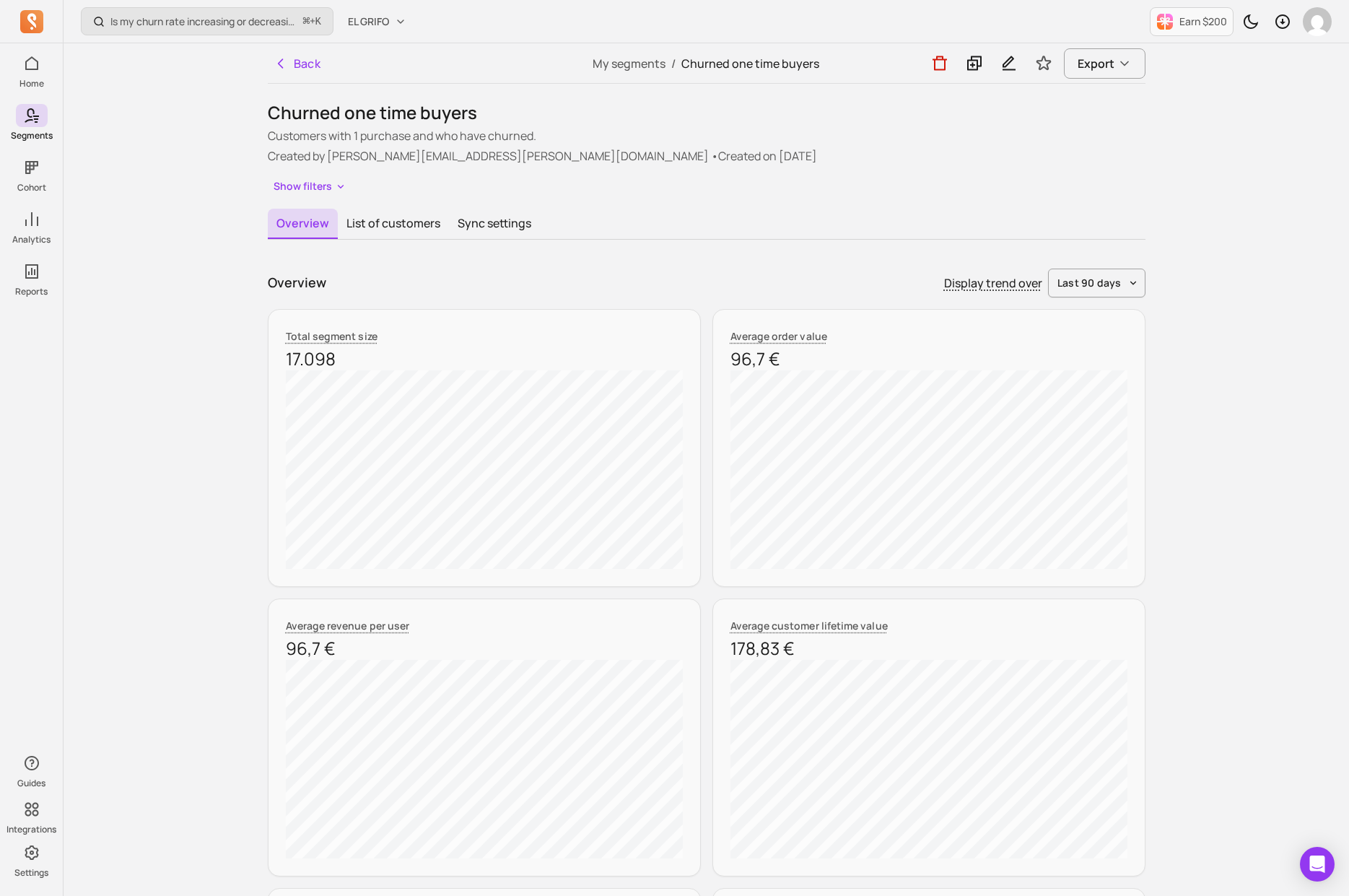
drag, startPoint x: 413, startPoint y: 145, endPoint x: 593, endPoint y: 130, distance: 180.6
click at [585, 130] on div "Customers with 1 purchase and who have churned. Created by jaime.perez@elgrifo.…" at bounding box center [707, 146] width 878 height 38
click at [593, 130] on p "Customers with 1 purchase and who have churned." at bounding box center [707, 135] width 878 height 17
click at [316, 66] on button "Back" at bounding box center [298, 63] width 59 height 29
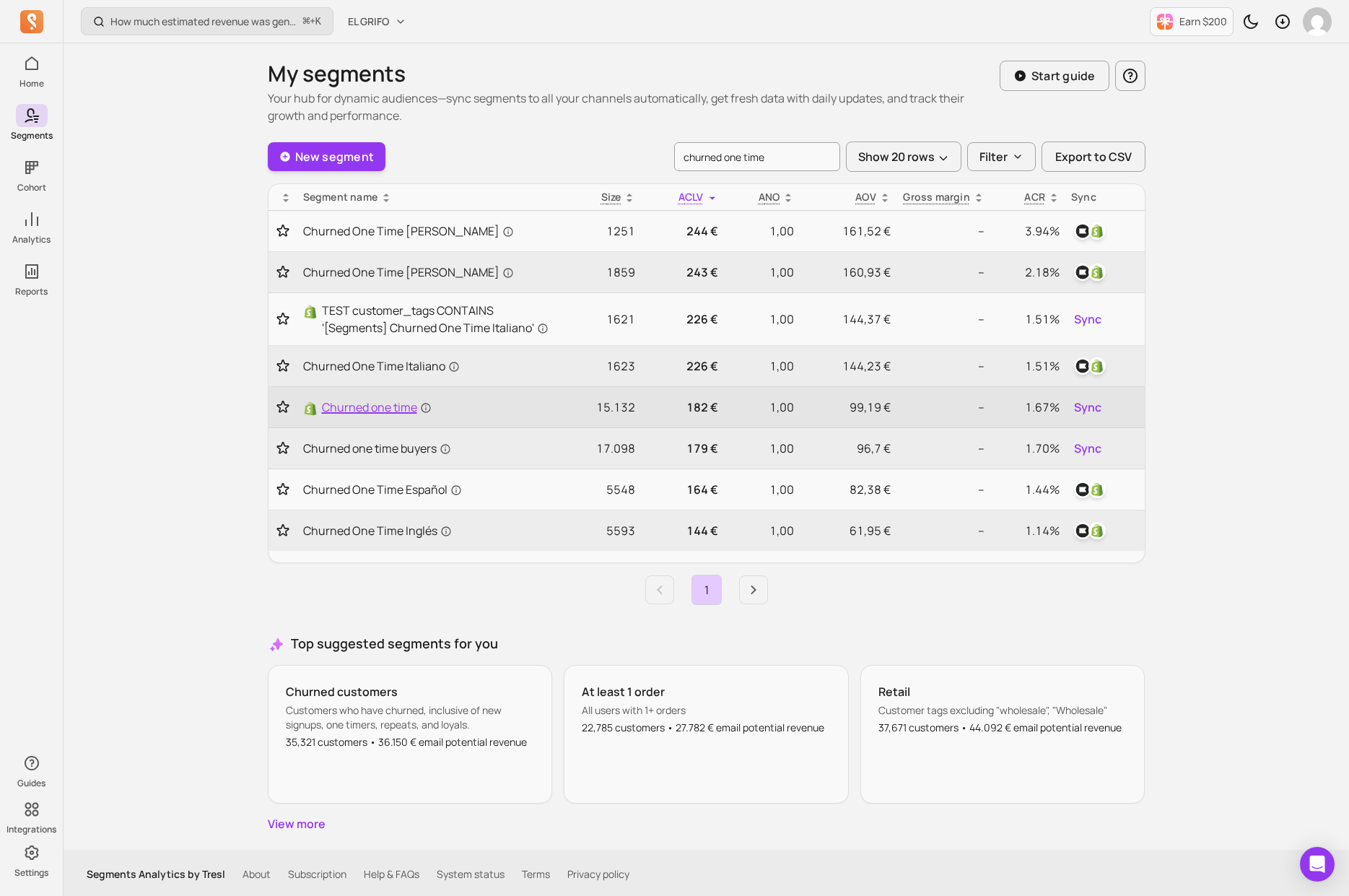
click at [381, 413] on span "Churned one time" at bounding box center [377, 406] width 110 height 17
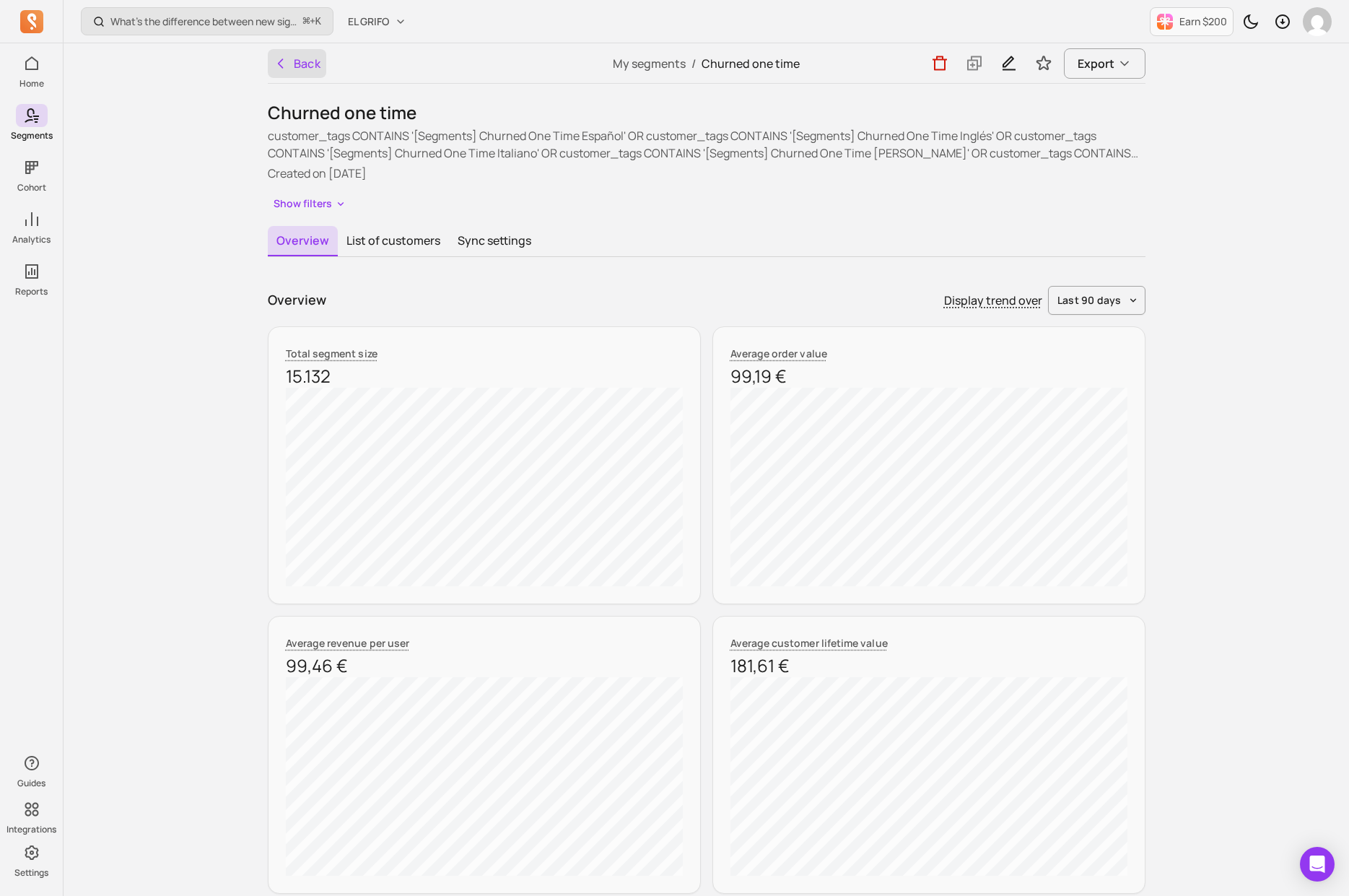
click at [310, 58] on button "Back" at bounding box center [298, 63] width 59 height 29
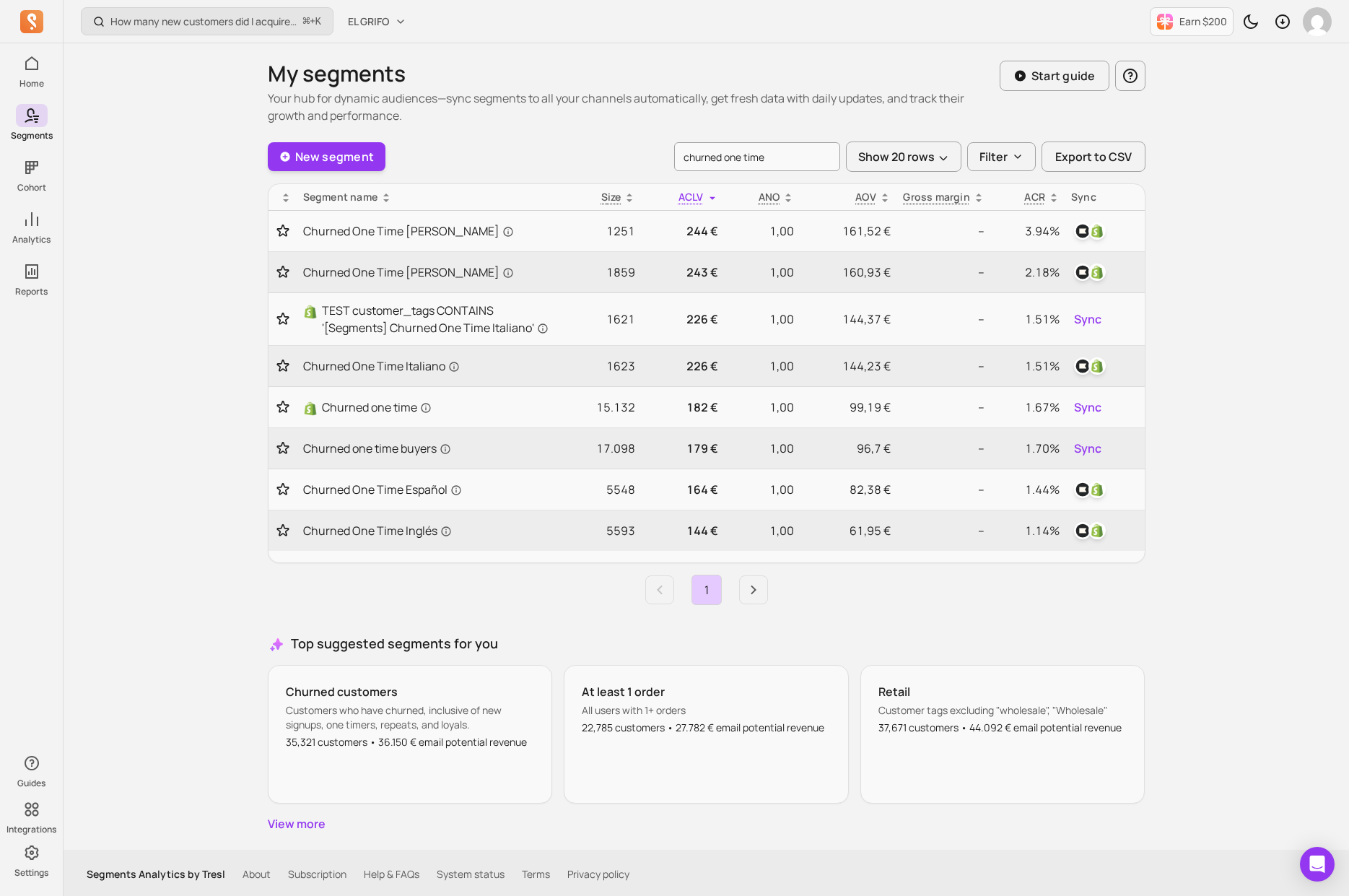
click at [723, 158] on input "churned one time" at bounding box center [757, 157] width 166 height 29
drag, startPoint x: 718, startPoint y: 160, endPoint x: 923, endPoint y: 160, distance: 205.0
click at [923, 160] on div "churned one time Show 20 rows Filter Export to CSV" at bounding box center [910, 157] width 471 height 30
type input "churned one time"
click at [413, 362] on span "Churned One Time Italiano" at bounding box center [381, 366] width 157 height 17
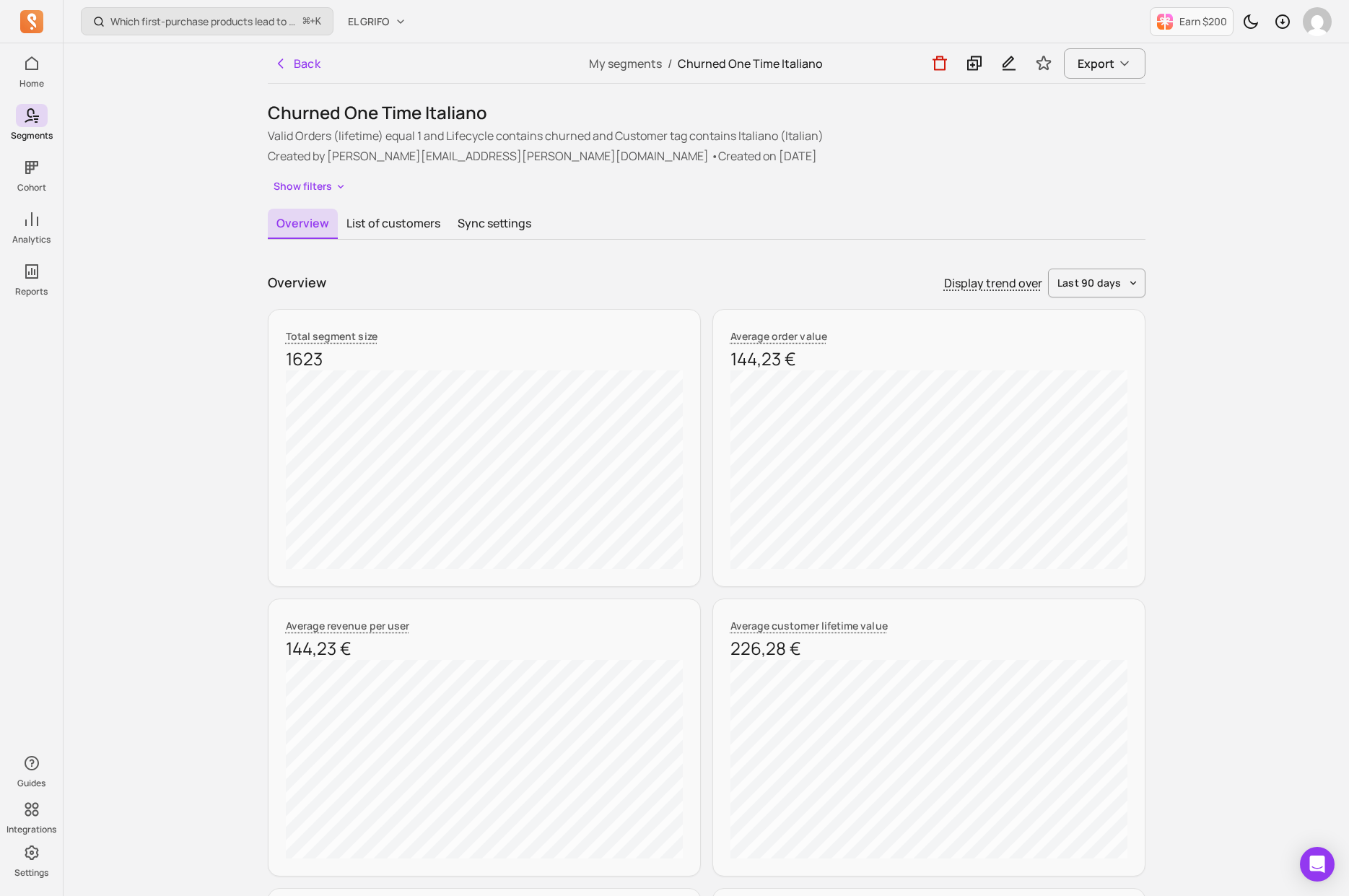
drag, startPoint x: 296, startPoint y: 278, endPoint x: 350, endPoint y: 278, distance: 54.0
click at [328, 278] on div "Overview Display trend over last 90 days" at bounding box center [707, 283] width 878 height 29
click at [350, 278] on div "Overview Display trend over last 90 days" at bounding box center [707, 283] width 878 height 29
drag, startPoint x: 417, startPoint y: 139, endPoint x: 758, endPoint y: 136, distance: 341.0
click at [754, 137] on p "Valid Orders (lifetime) equal 1 and Lifecycle contains churned and Customer tag…" at bounding box center [707, 135] width 878 height 17
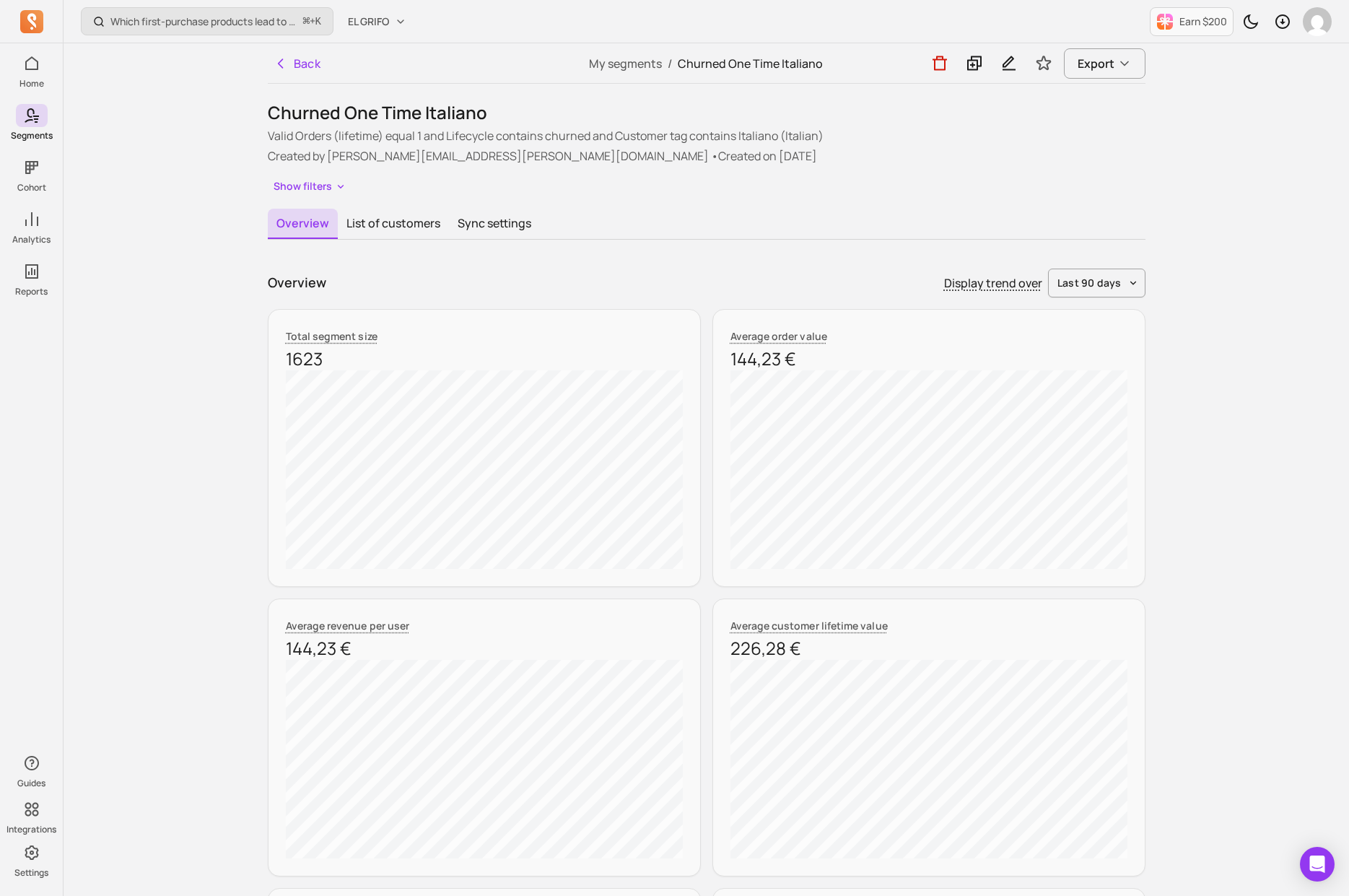
click at [758, 136] on p "Valid Orders (lifetime) equal 1 and Lifecycle contains churned and Customer tag…" at bounding box center [707, 135] width 878 height 17
drag, startPoint x: 758, startPoint y: 136, endPoint x: 586, endPoint y: 136, distance: 172.0
click at [595, 136] on p "Valid Orders (lifetime) equal 1 and Lifecycle contains churned and Customer tag…" at bounding box center [707, 135] width 878 height 17
click at [586, 136] on p "Valid Orders (lifetime) equal 1 and Lifecycle contains churned and Customer tag…" at bounding box center [707, 135] width 878 height 17
drag, startPoint x: 586, startPoint y: 136, endPoint x: 896, endPoint y: 134, distance: 310.0
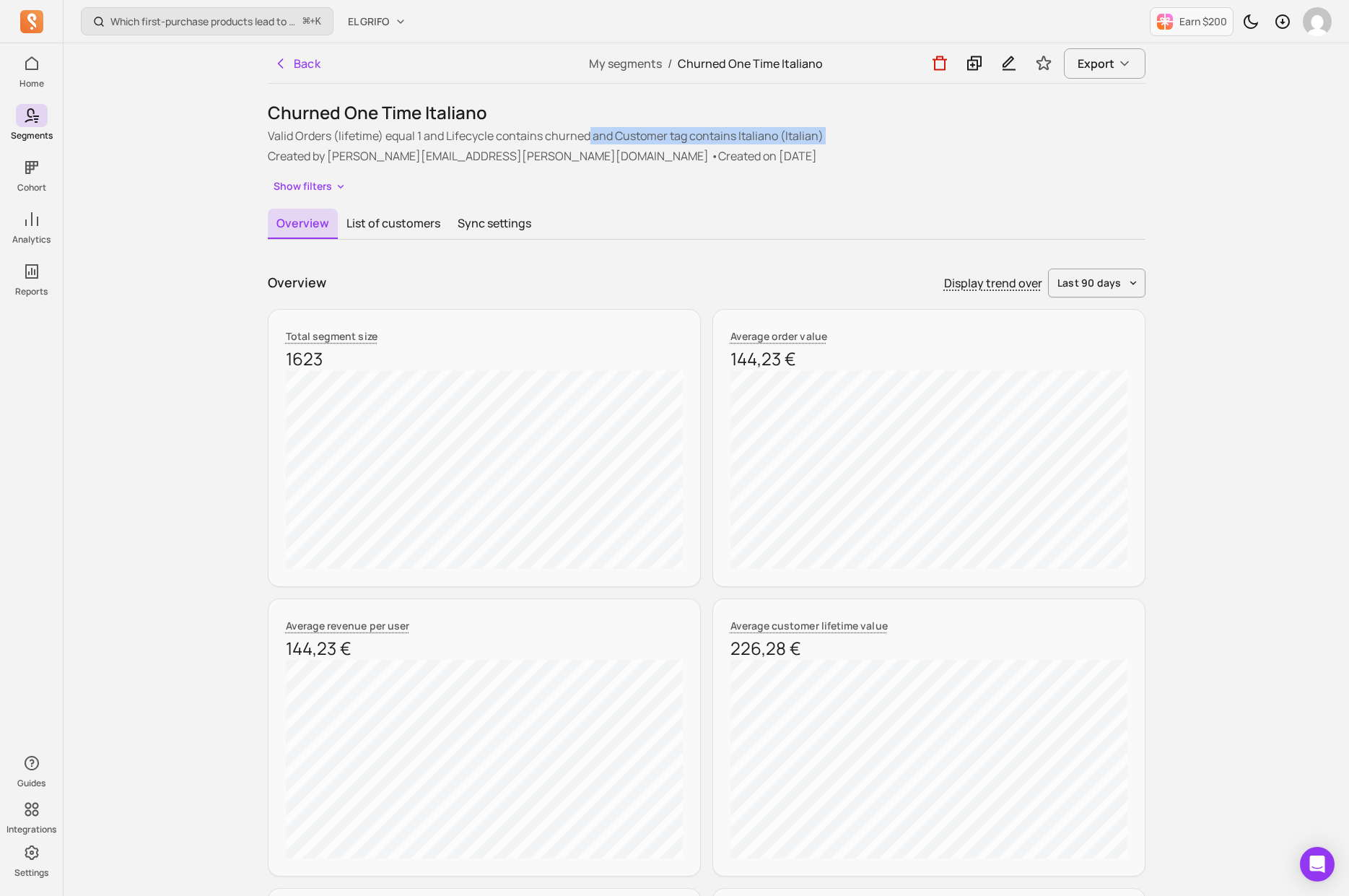
click at [899, 134] on p "Valid Orders (lifetime) equal 1 and Lifecycle contains churned and Customer tag…" at bounding box center [707, 135] width 878 height 17
click at [896, 134] on p "Valid Orders (lifetime) equal 1 and Lifecycle contains churned and Customer tag…" at bounding box center [707, 135] width 878 height 17
drag, startPoint x: 896, startPoint y: 134, endPoint x: 604, endPoint y: 133, distance: 292.0
click at [604, 133] on p "Valid Orders (lifetime) equal 1 and Lifecycle contains churned and Customer tag…" at bounding box center [707, 135] width 878 height 17
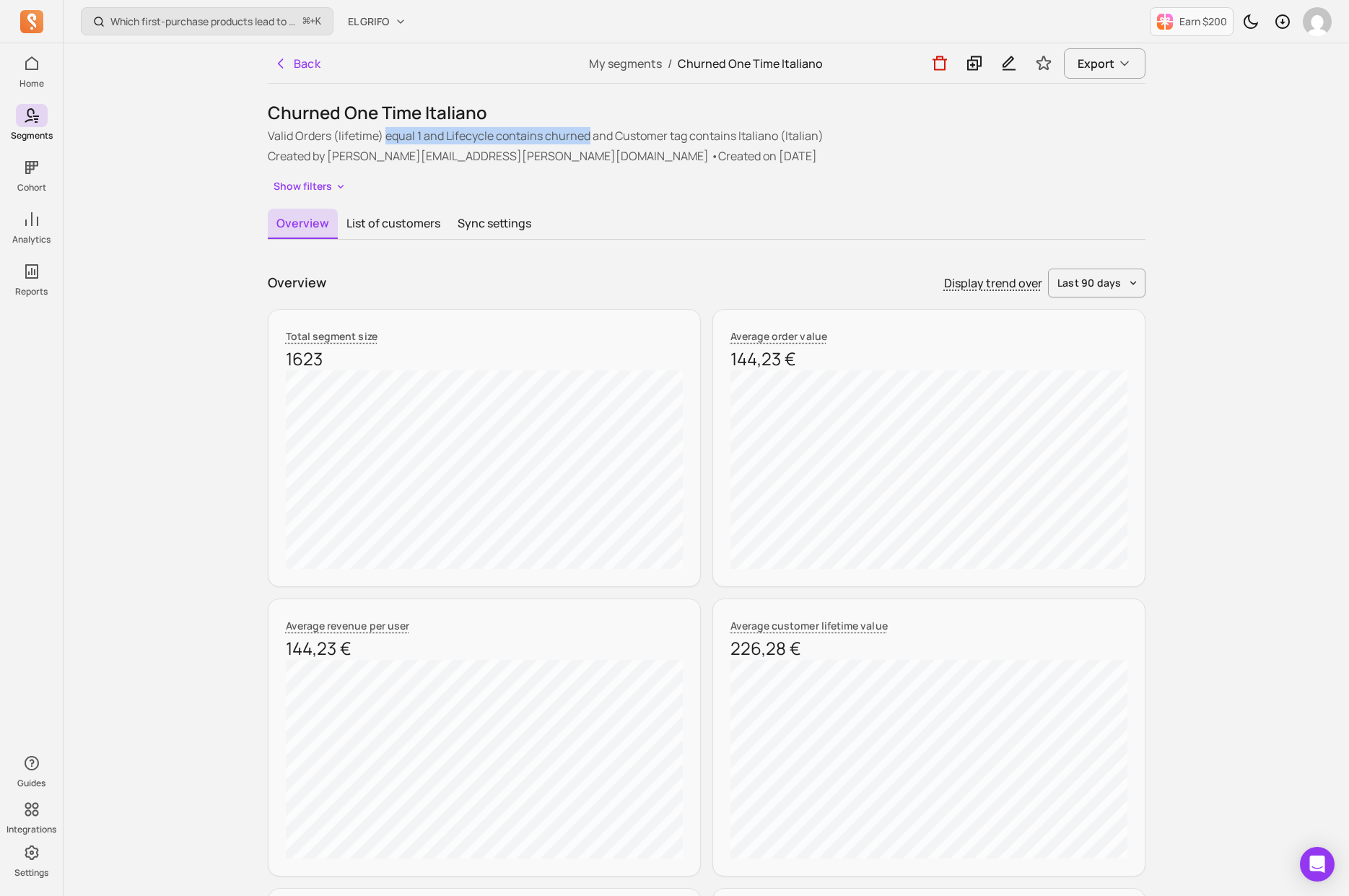
drag, startPoint x: 585, startPoint y: 141, endPoint x: 389, endPoint y: 138, distance: 196.0
click at [386, 138] on p "Valid Orders (lifetime) equal 1 and Lifecycle contains churned and Customer tag…" at bounding box center [707, 135] width 878 height 17
click at [389, 138] on p "Valid Orders (lifetime) equal 1 and Lifecycle contains churned and Customer tag…" at bounding box center [707, 135] width 878 height 17
drag, startPoint x: 248, startPoint y: 134, endPoint x: 918, endPoint y: 144, distance: 670.1
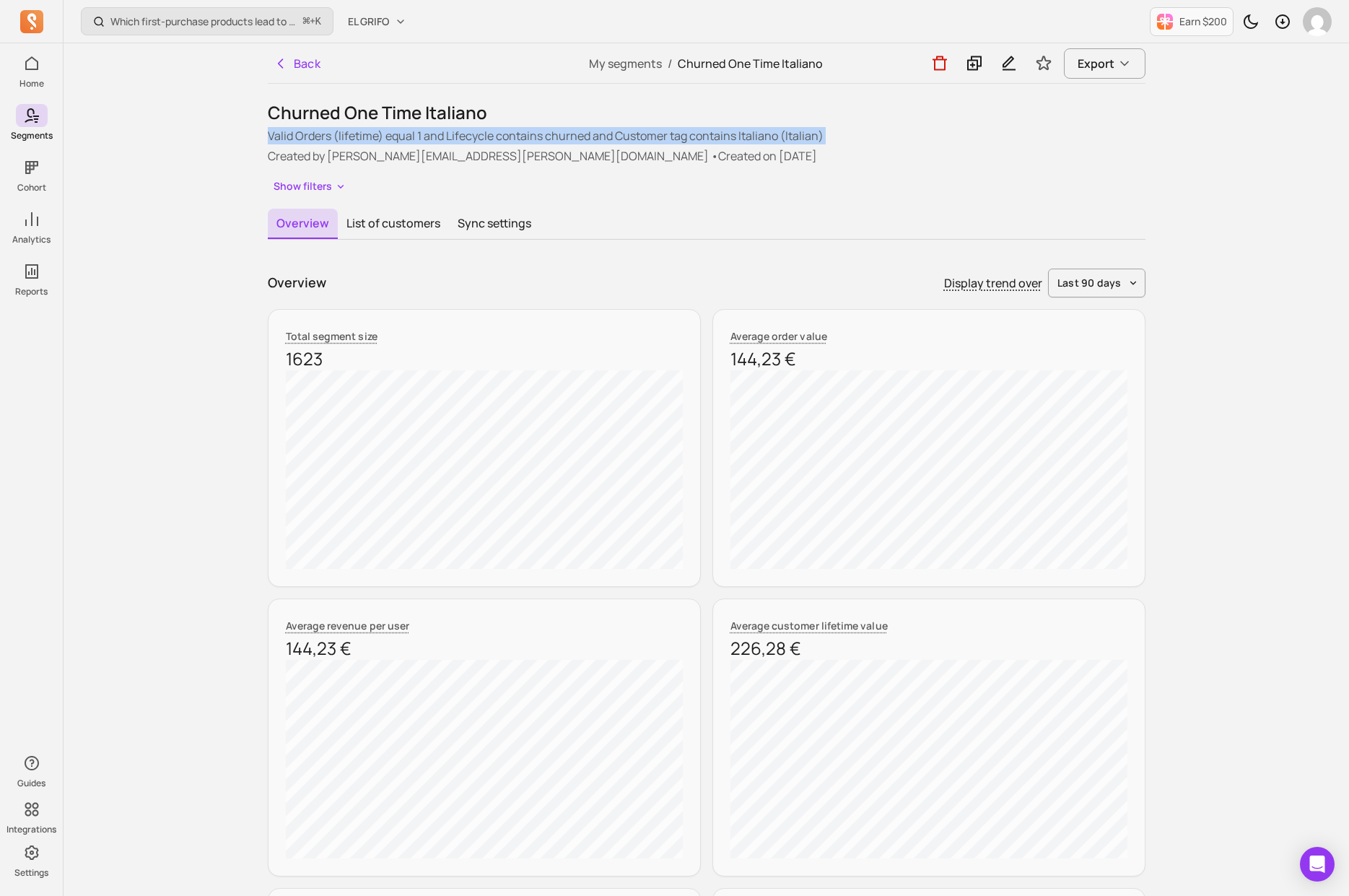
click at [918, 144] on div "Valid Orders (lifetime) equal 1 and Lifecycle contains churned and Customer tag…" at bounding box center [707, 146] width 878 height 38
drag, startPoint x: 536, startPoint y: 111, endPoint x: 510, endPoint y: 172, distance: 66.3
click at [510, 172] on div "Churned One Time Italiano Valid Orders (lifetime) equal 1 and Lifecycle contain…" at bounding box center [707, 149] width 878 height 96
click at [389, 31] on button "EL GRIFO" at bounding box center [377, 21] width 76 height 26
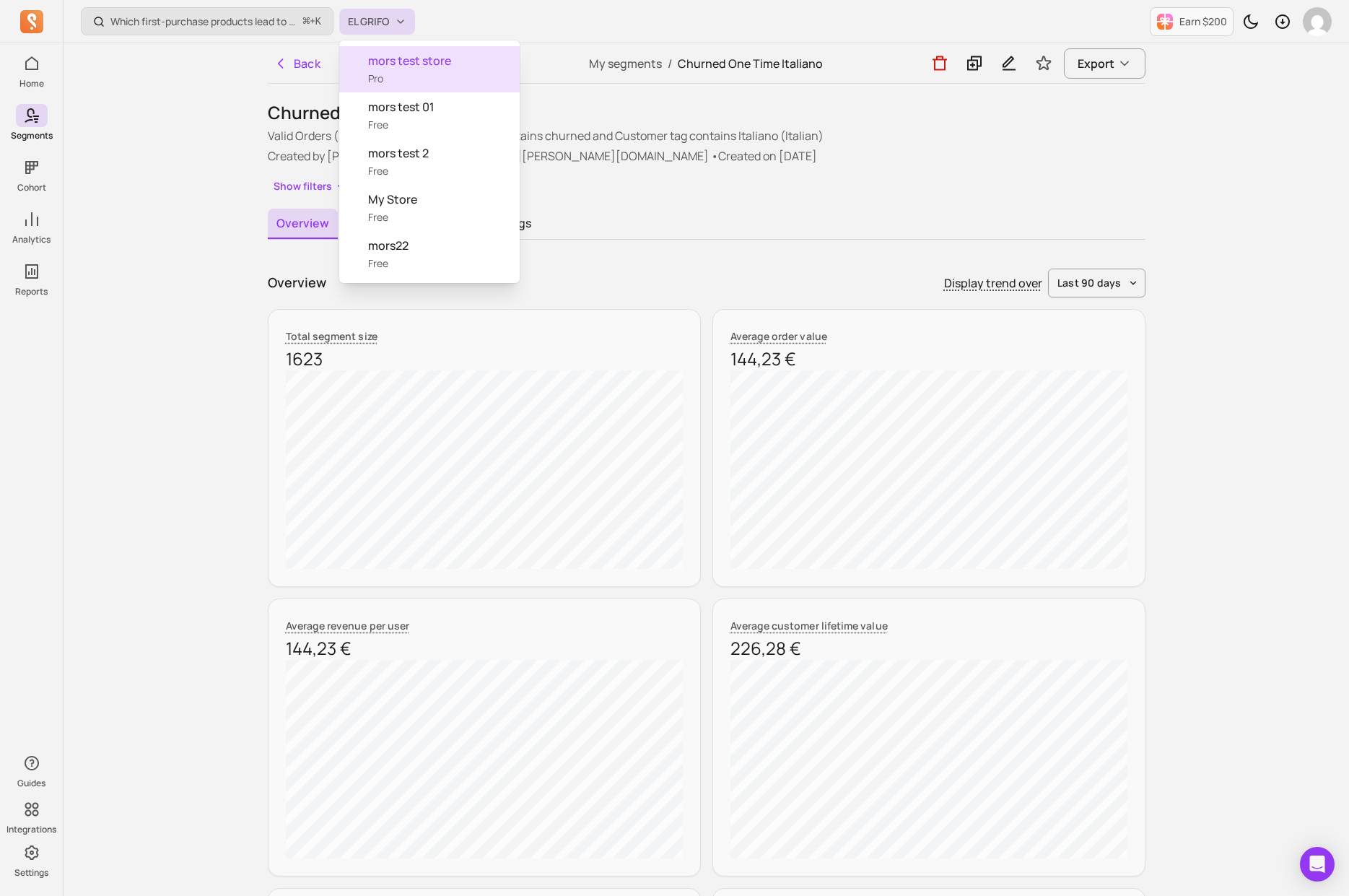
click at [407, 78] on div "mors test store Pro" at bounding box center [429, 69] width 180 height 47
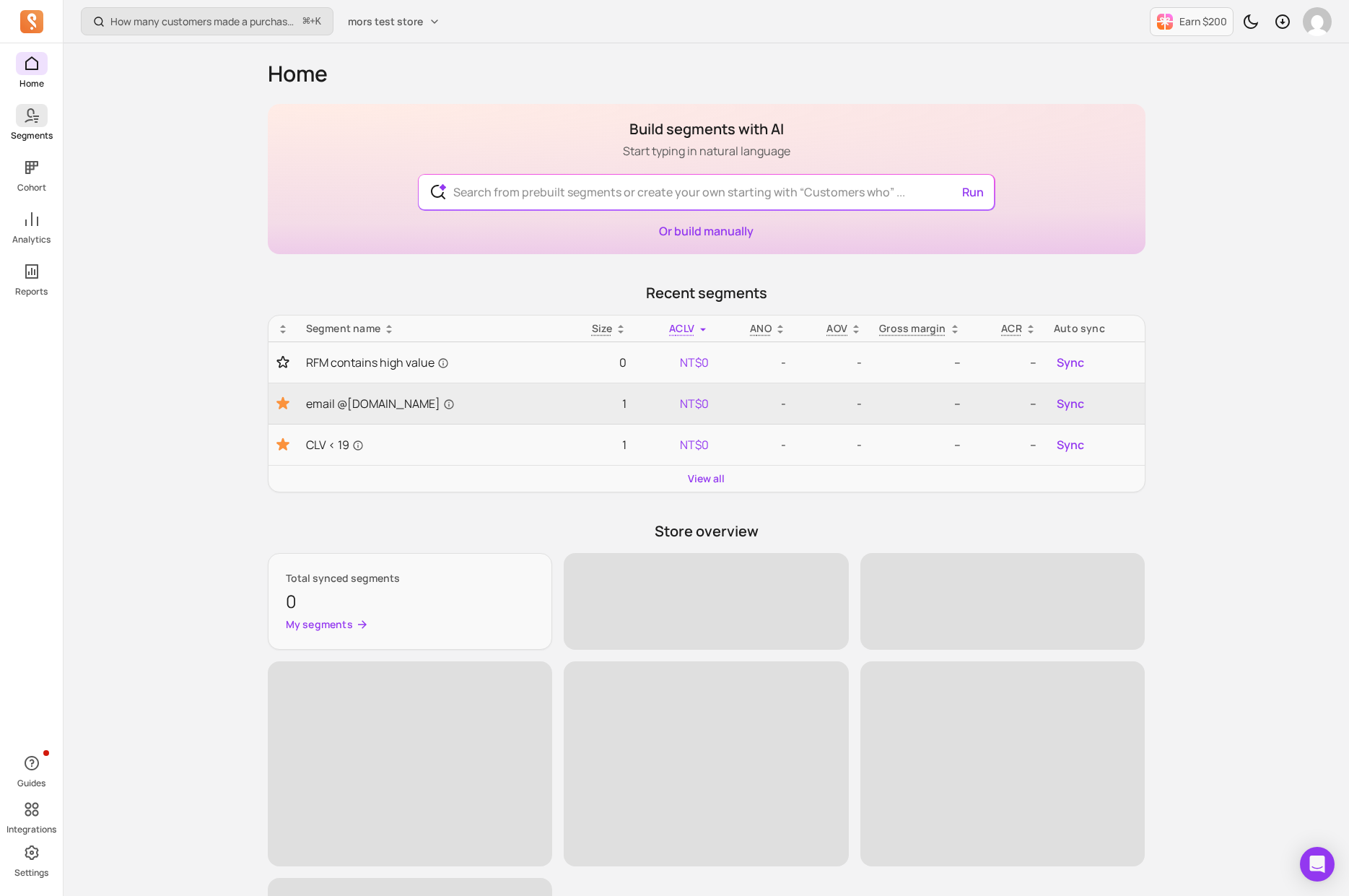
click at [41, 122] on span at bounding box center [31, 115] width 32 height 23
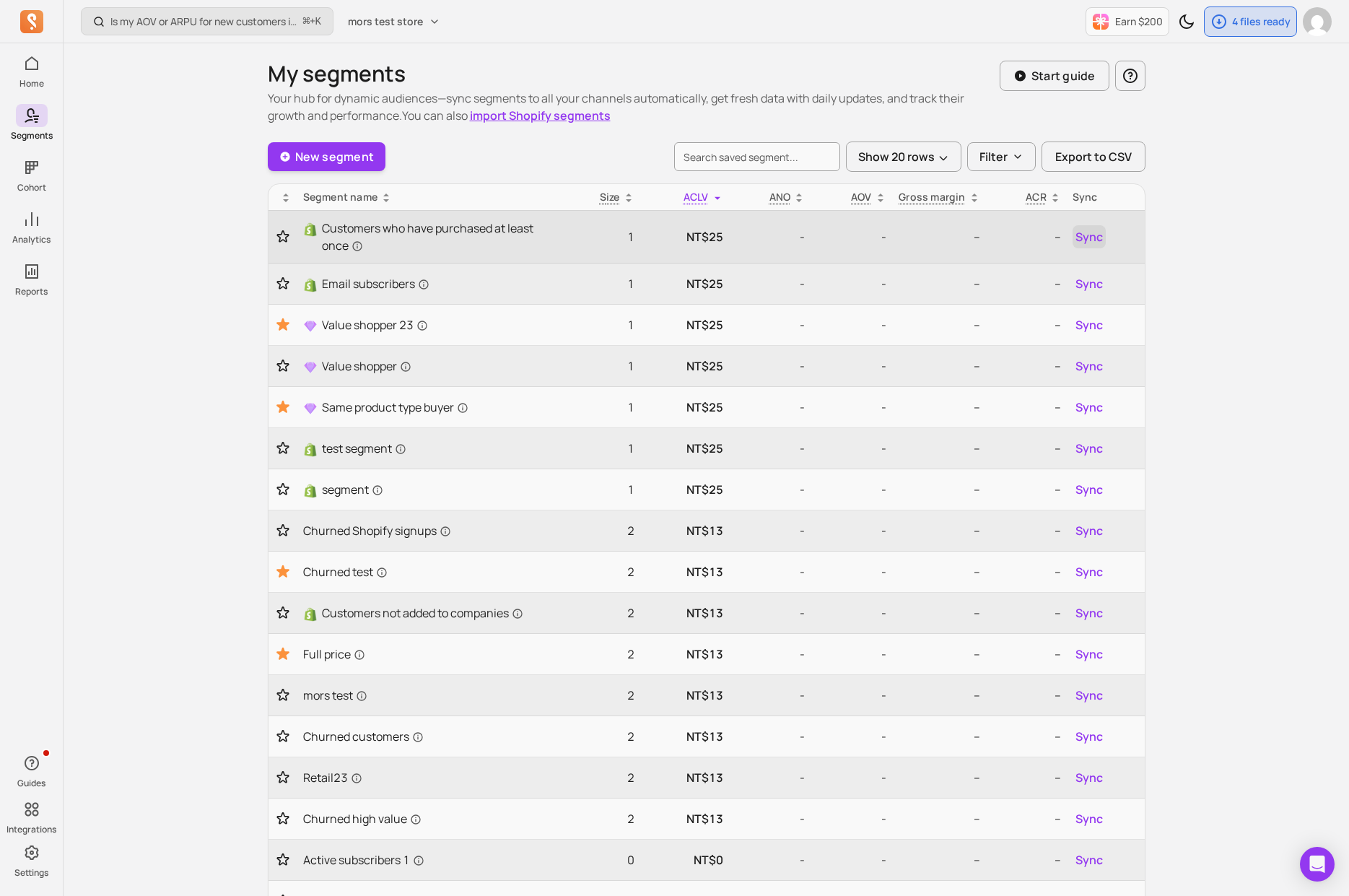
click at [1078, 233] on span "Sync" at bounding box center [1089, 236] width 27 height 17
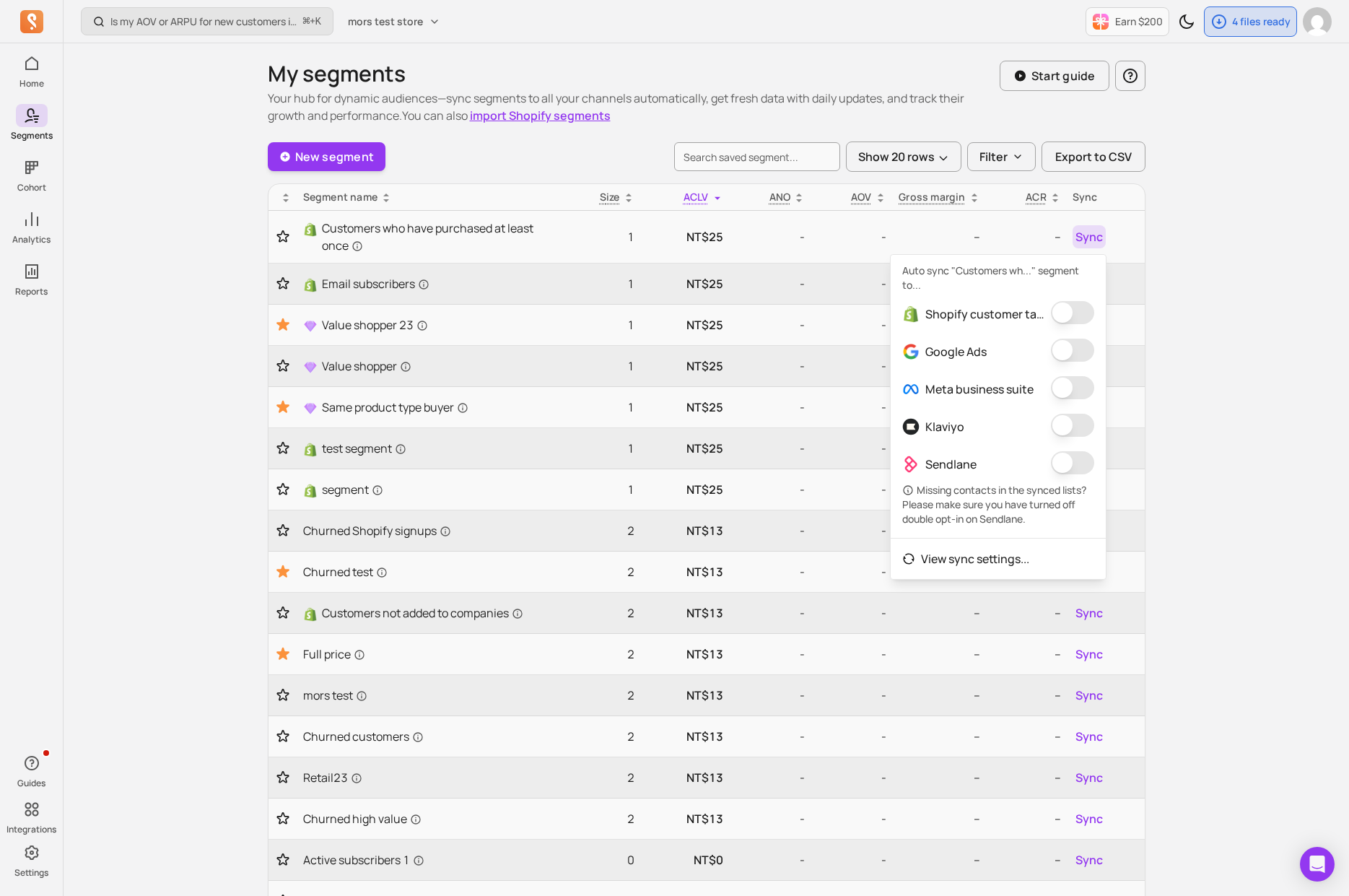
click at [1070, 427] on button "button" at bounding box center [1073, 425] width 44 height 23
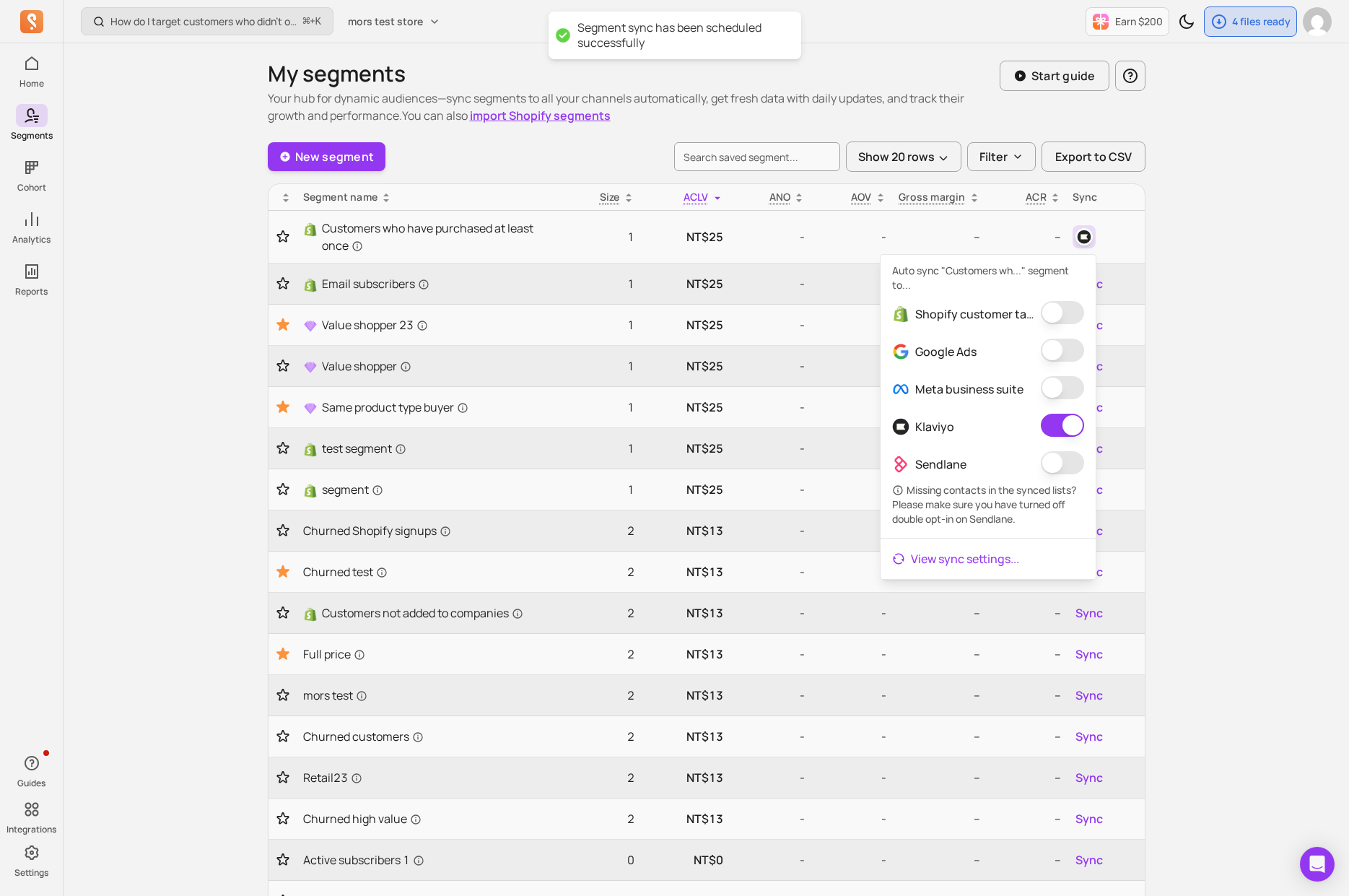
click at [966, 553] on link "View sync settings ..." at bounding box center [988, 558] width 215 height 29
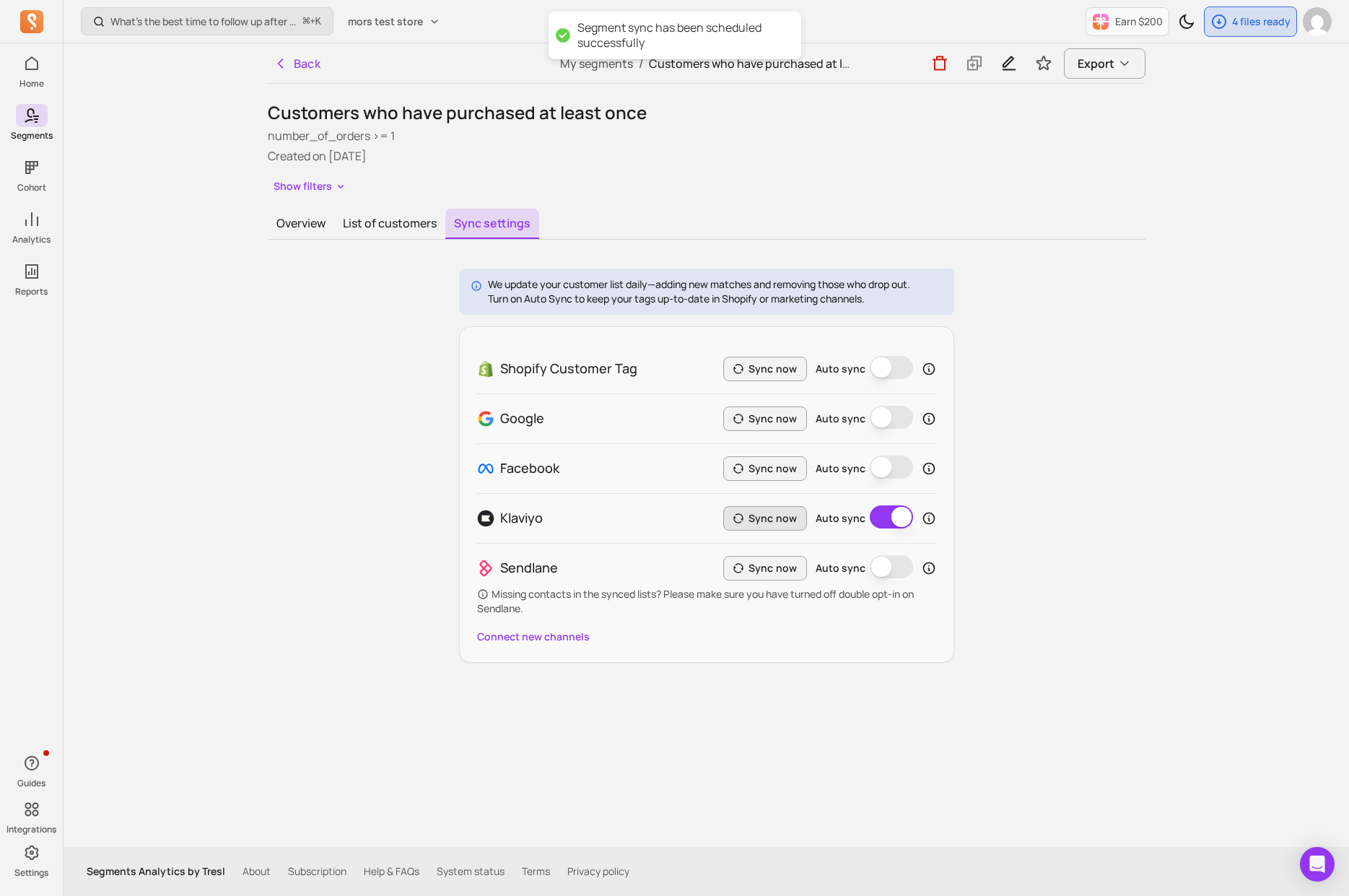
click at [782, 522] on button "Sync now" at bounding box center [765, 518] width 83 height 24
click at [1008, 64] on icon "button" at bounding box center [1009, 64] width 13 height 15
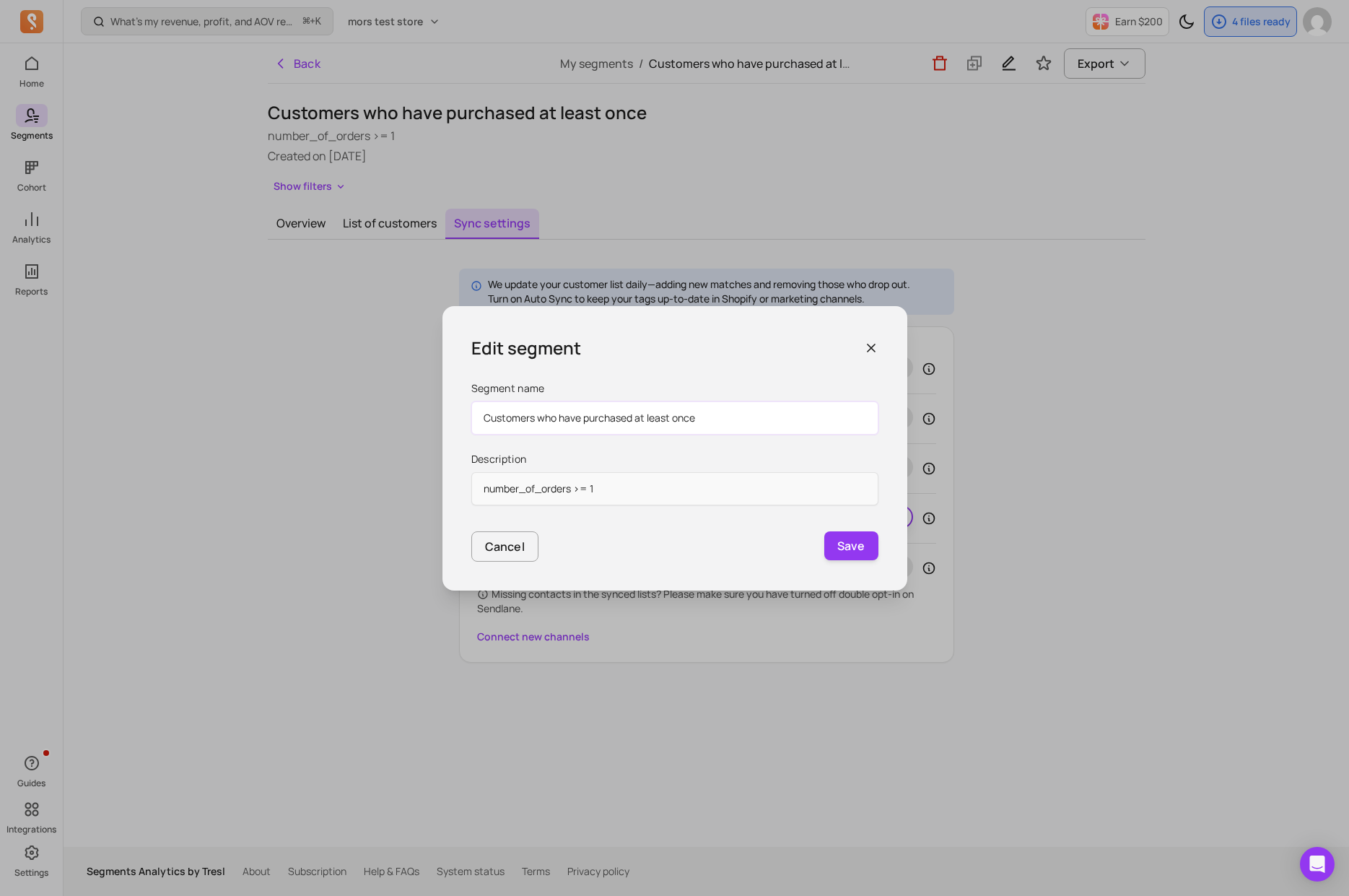
drag, startPoint x: 584, startPoint y: 422, endPoint x: 426, endPoint y: 418, distance: 158.1
click at [426, 418] on div "Edit segment Segment name Customers who have purchased at least once Descriptio…" at bounding box center [674, 448] width 1349 height 896
type input "purchased at least once"
click at [873, 544] on button "Save" at bounding box center [851, 545] width 54 height 29
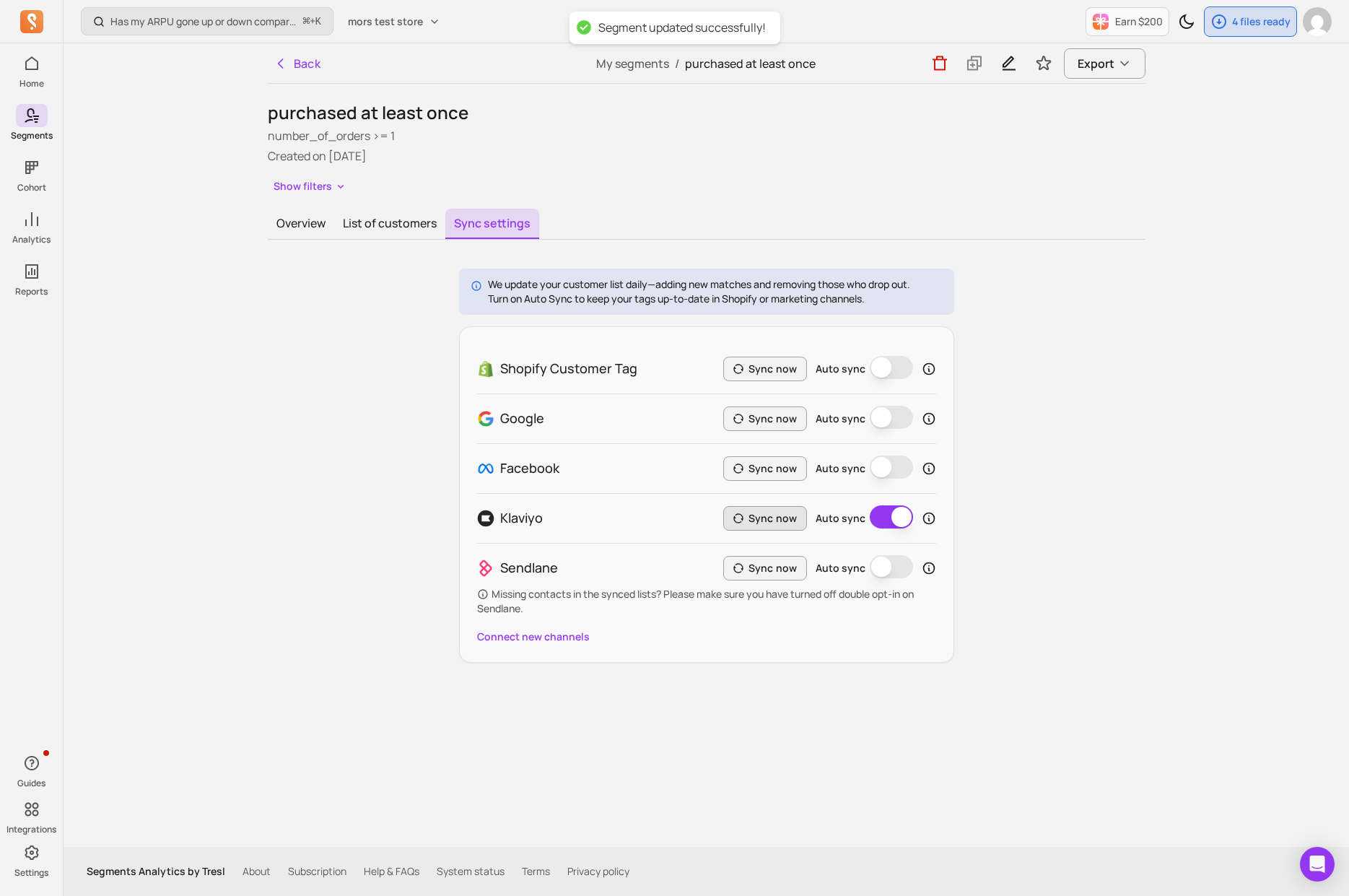
click at [776, 522] on button "Sync now" at bounding box center [765, 518] width 83 height 24
click at [300, 68] on button "Back" at bounding box center [298, 63] width 59 height 29
click at [275, 66] on icon "button" at bounding box center [281, 64] width 15 height 15
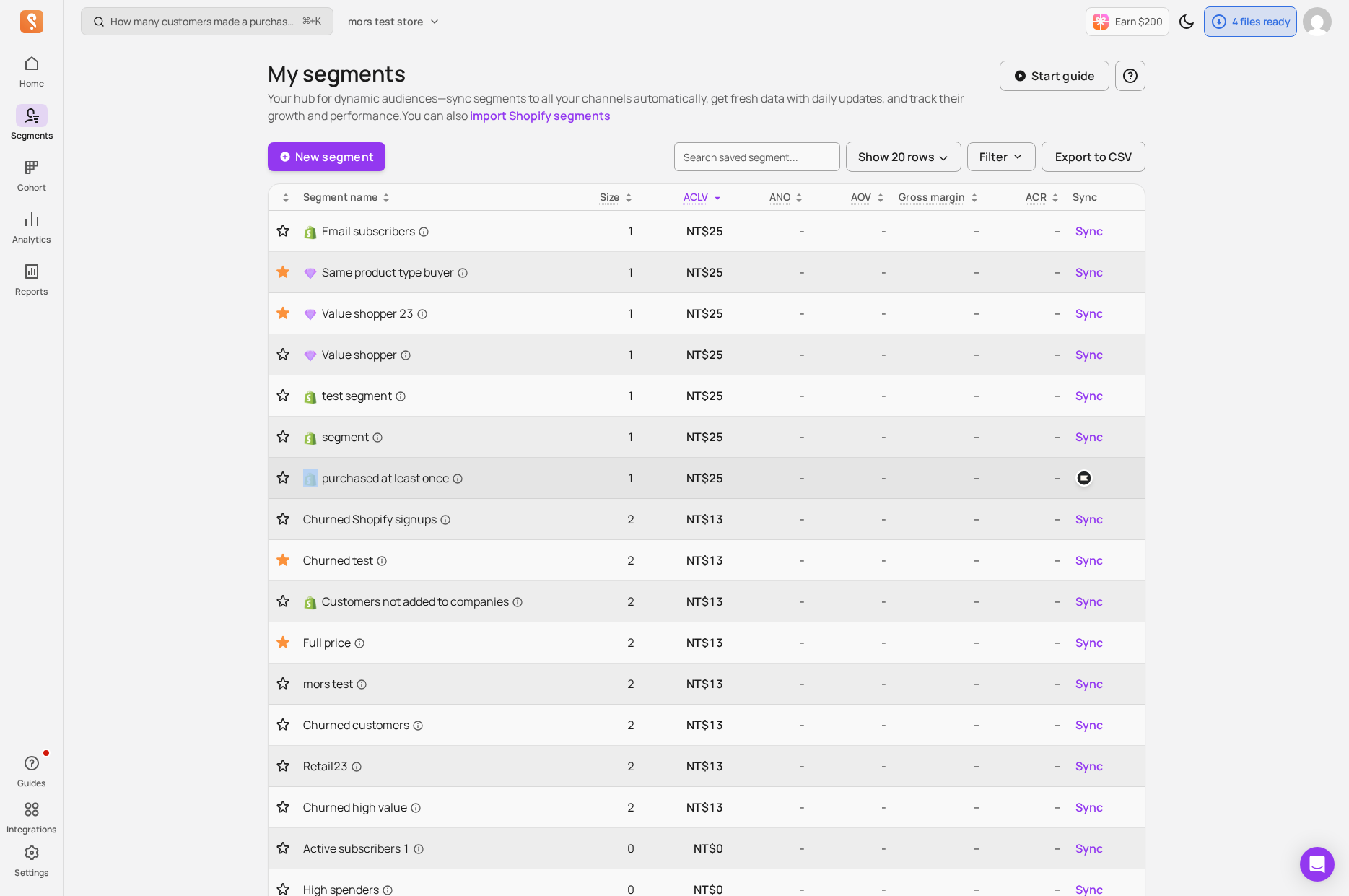
drag, startPoint x: 333, startPoint y: 468, endPoint x: 423, endPoint y: 463, distance: 90.1
click at [423, 463] on td "purchased at least once" at bounding box center [429, 479] width 263 height 41
drag, startPoint x: 443, startPoint y: 462, endPoint x: 454, endPoint y: 471, distance: 14.2
click at [454, 471] on td "purchased at least once" at bounding box center [429, 479] width 263 height 41
copy span "purchased at least once"
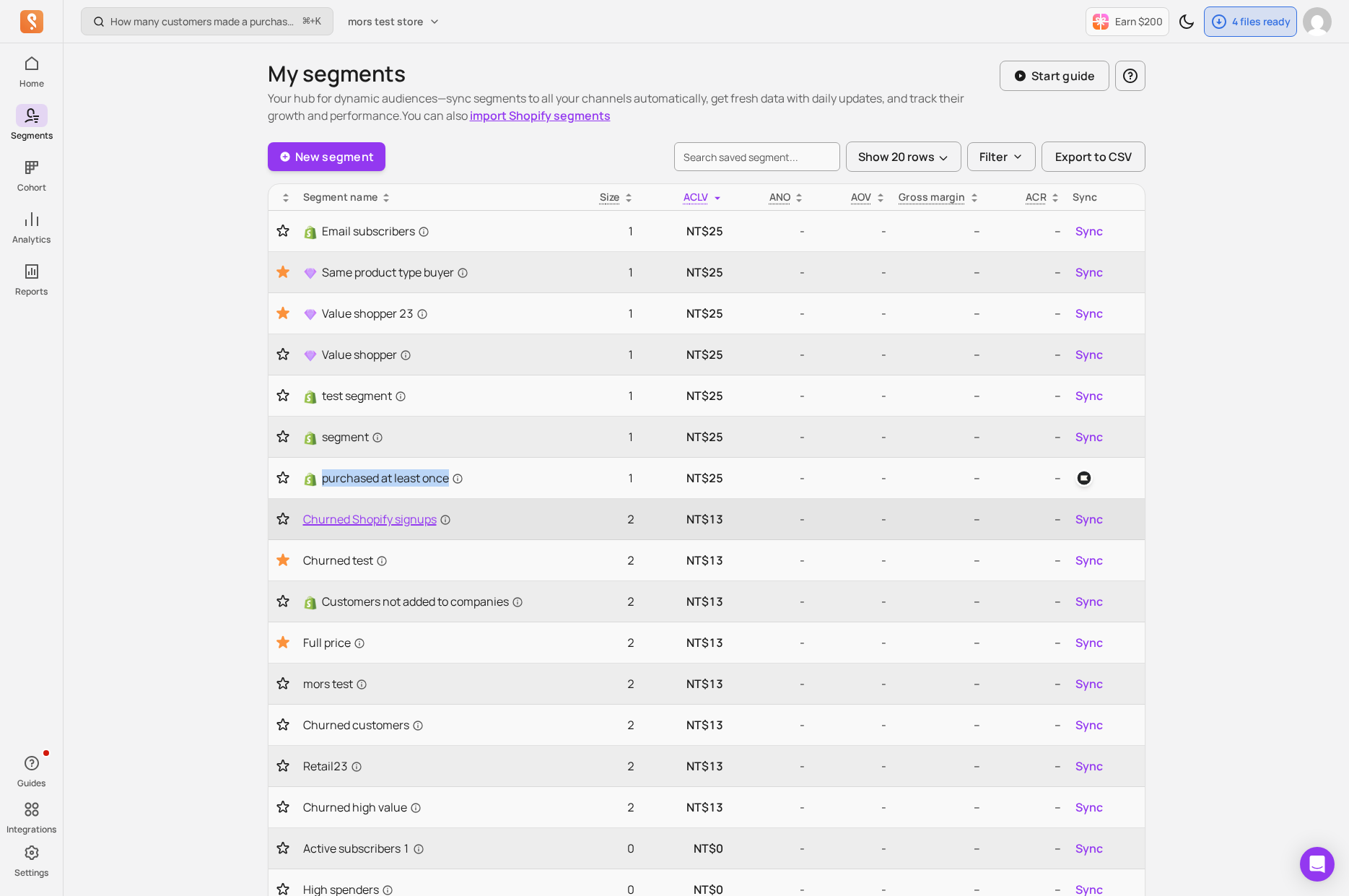
click at [413, 522] on span "Churned Shopify signups" at bounding box center [377, 519] width 148 height 17
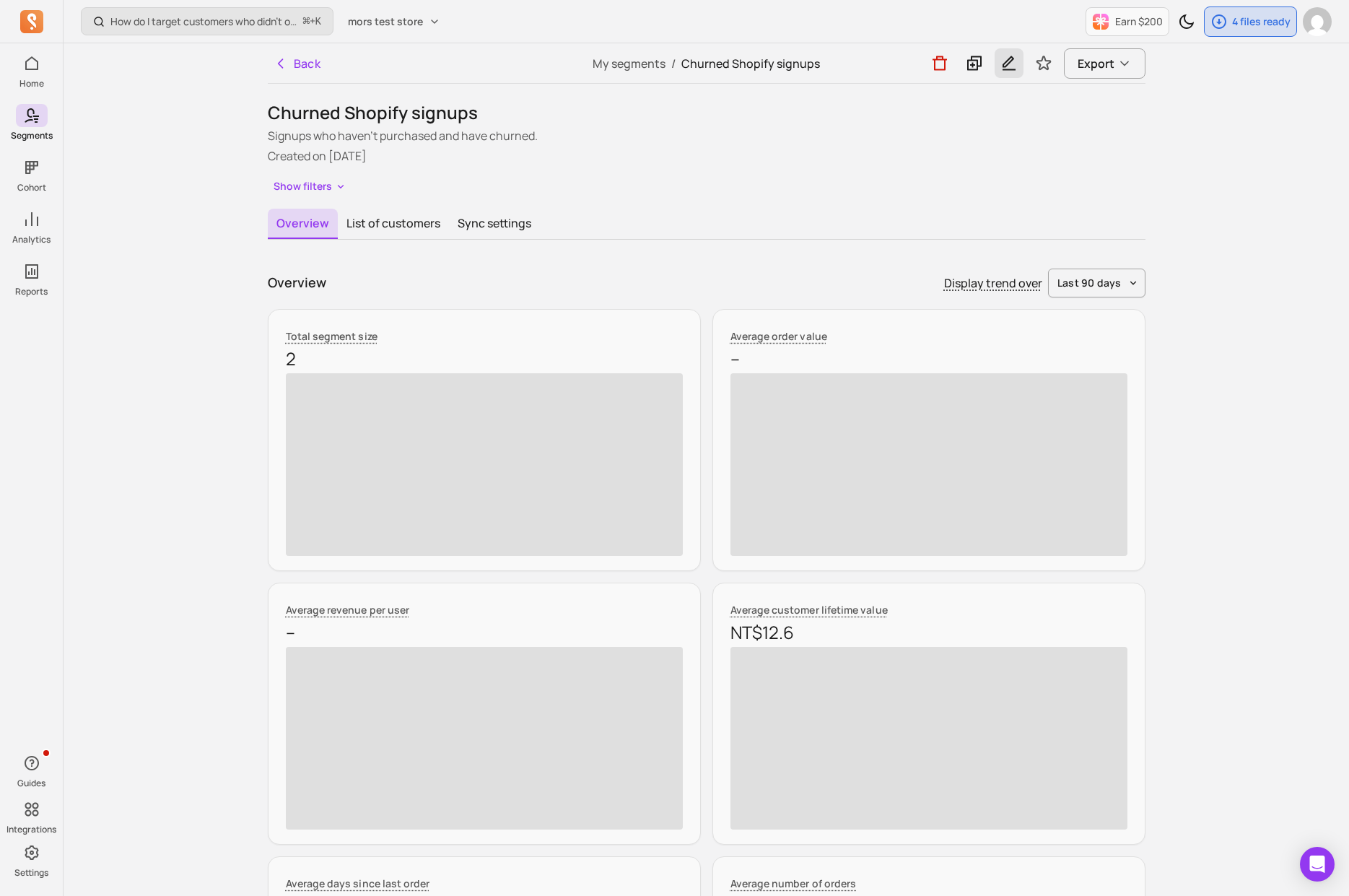
click at [1013, 63] on icon "button" at bounding box center [1008, 63] width 17 height 18
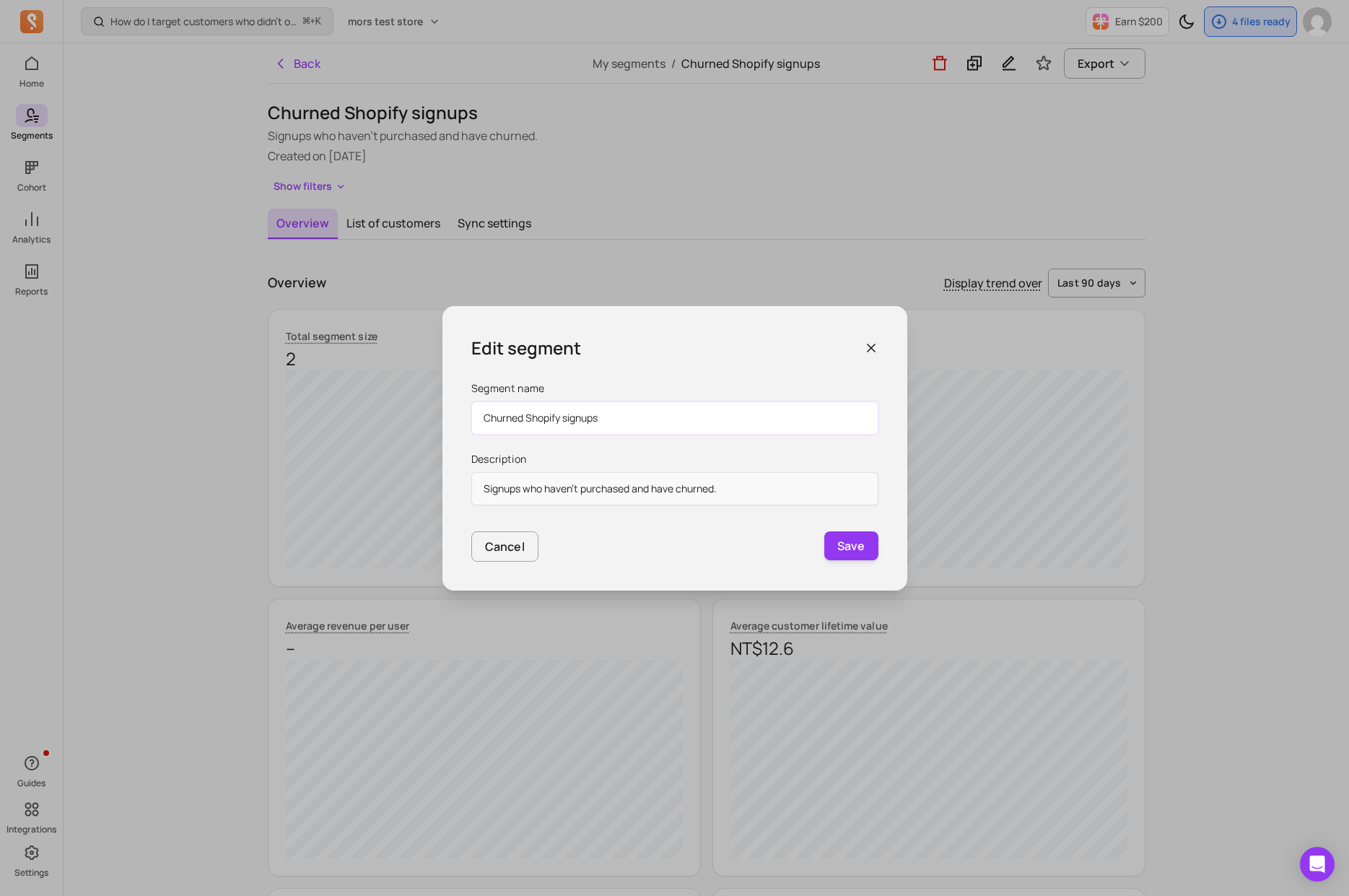
click at [591, 417] on input "Churned Shopify signups" at bounding box center [674, 417] width 407 height 33
paste input "purchased at least once"
type input "purchased at least once"
click at [853, 540] on button "Save" at bounding box center [851, 545] width 54 height 29
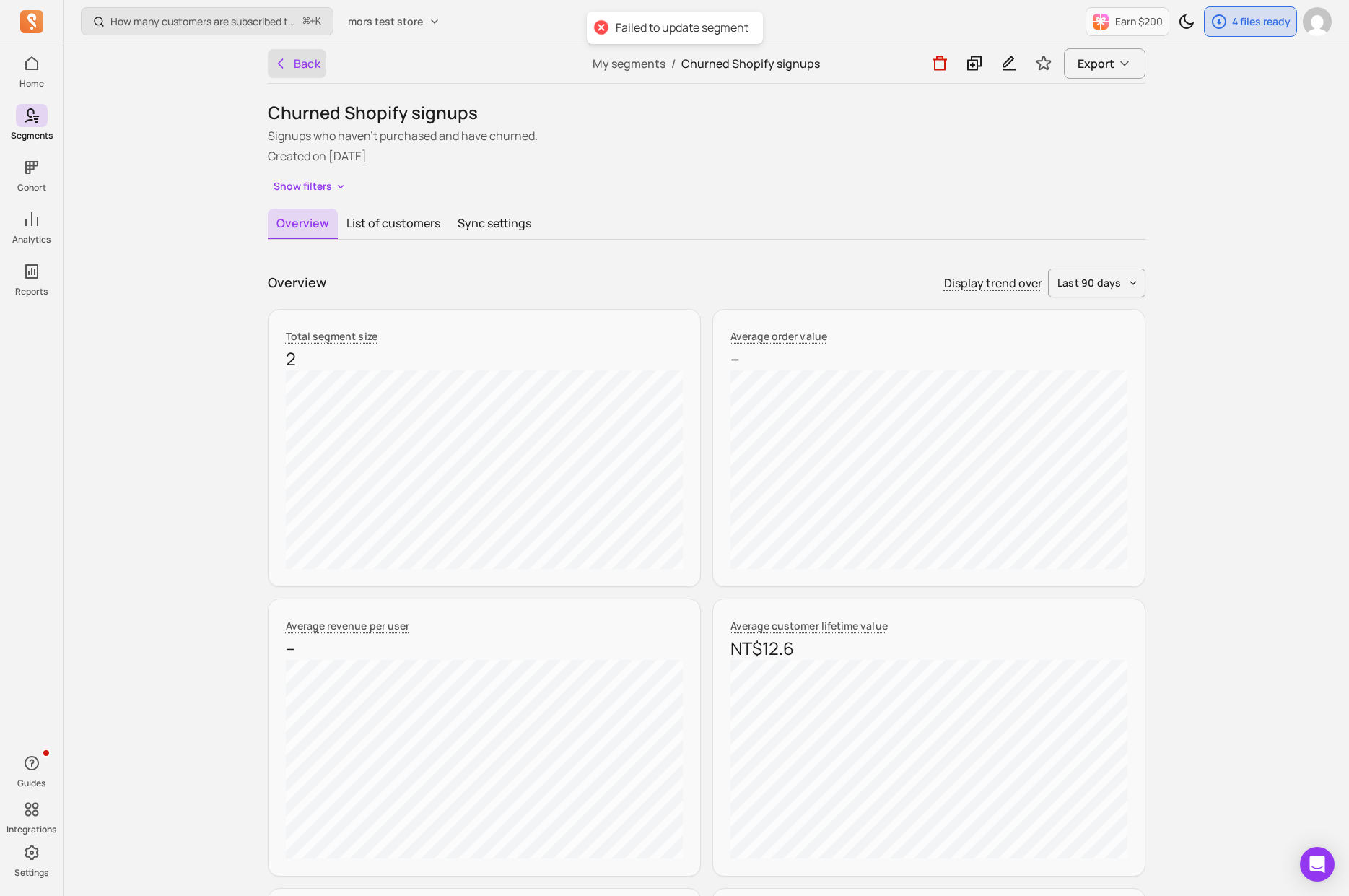
click at [308, 58] on button "Back" at bounding box center [298, 63] width 59 height 29
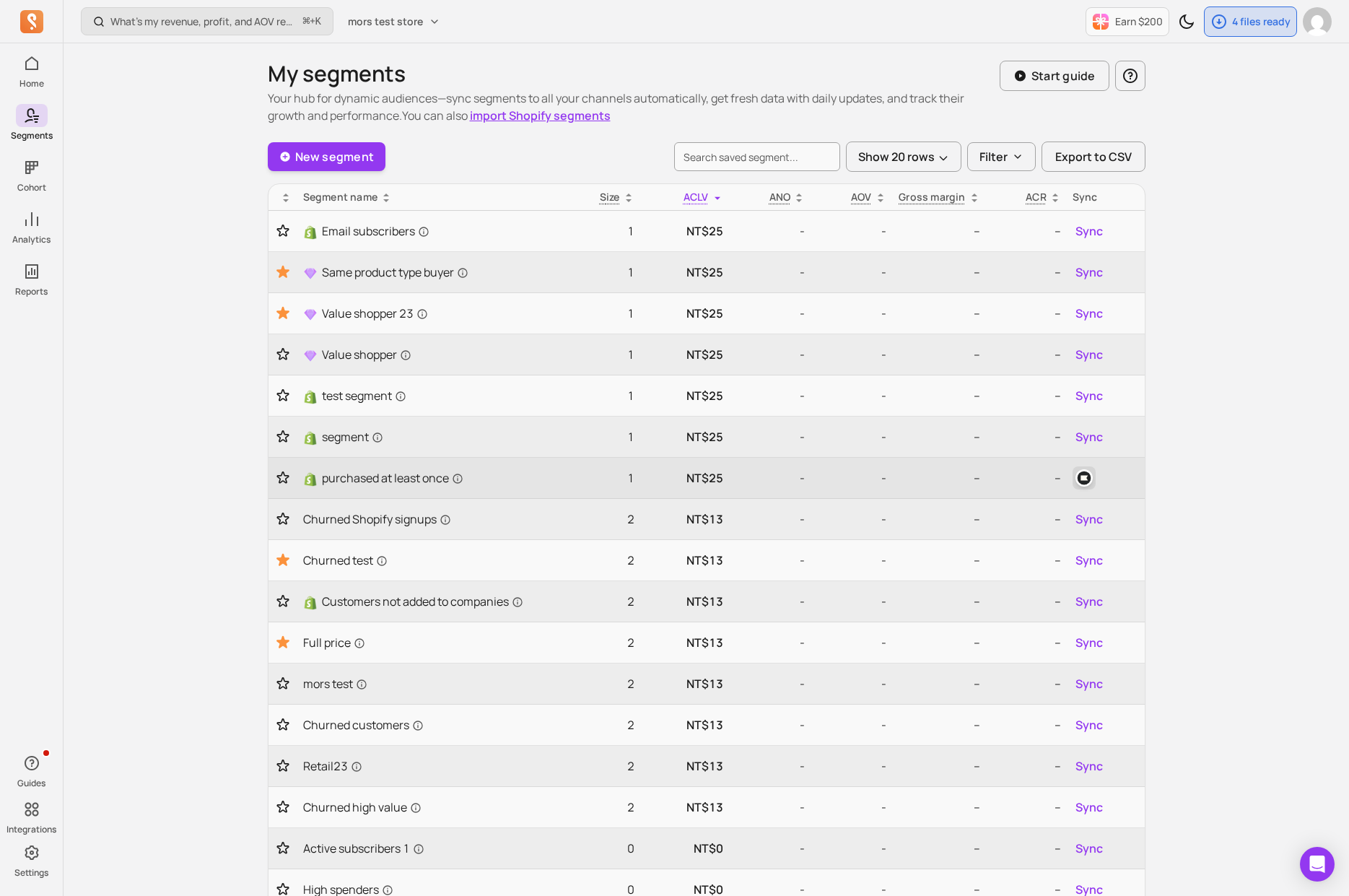
click at [1080, 480] on img "button" at bounding box center [1084, 477] width 17 height 17
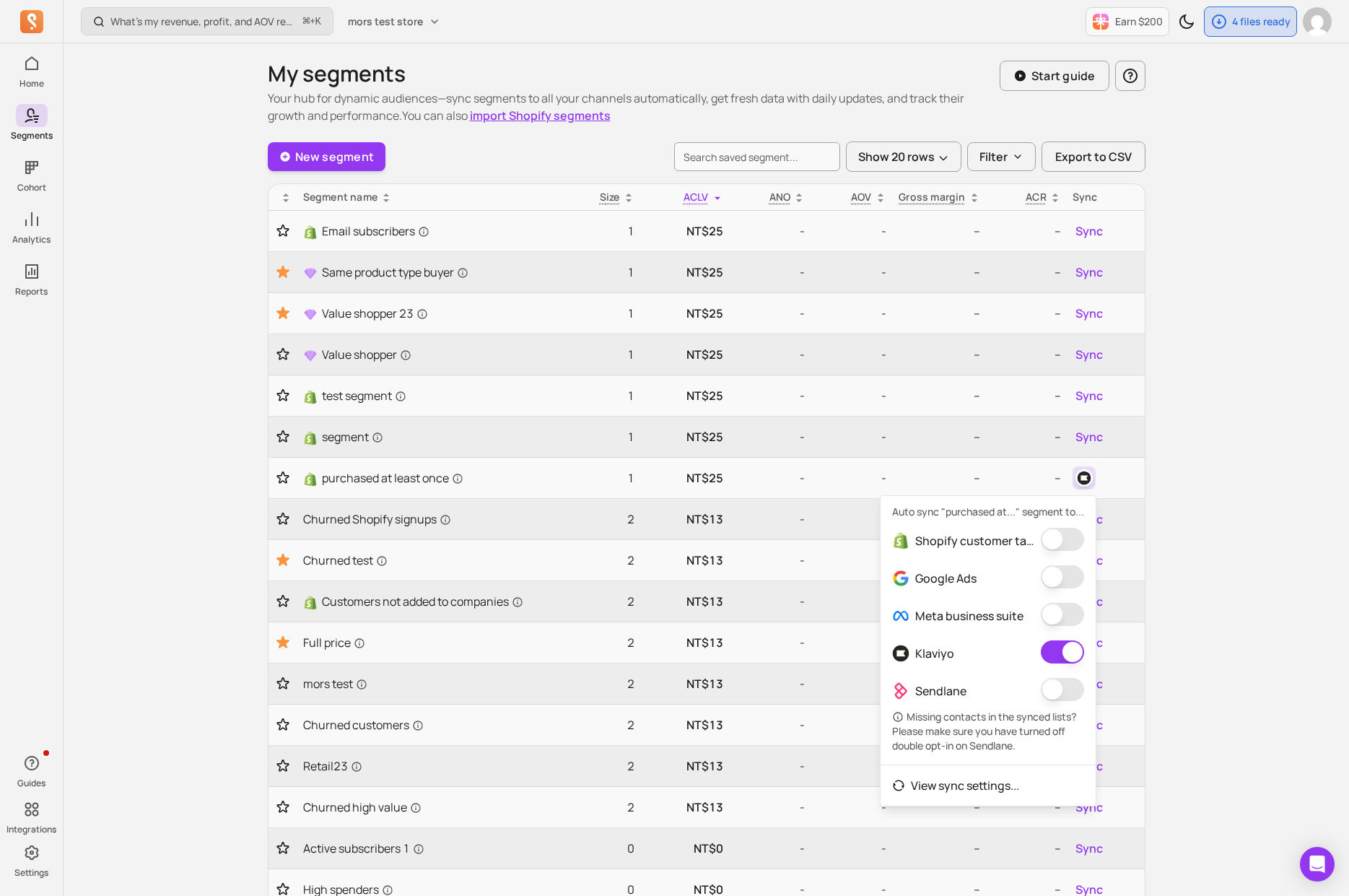
click at [1050, 660] on button "button" at bounding box center [1062, 652] width 44 height 23
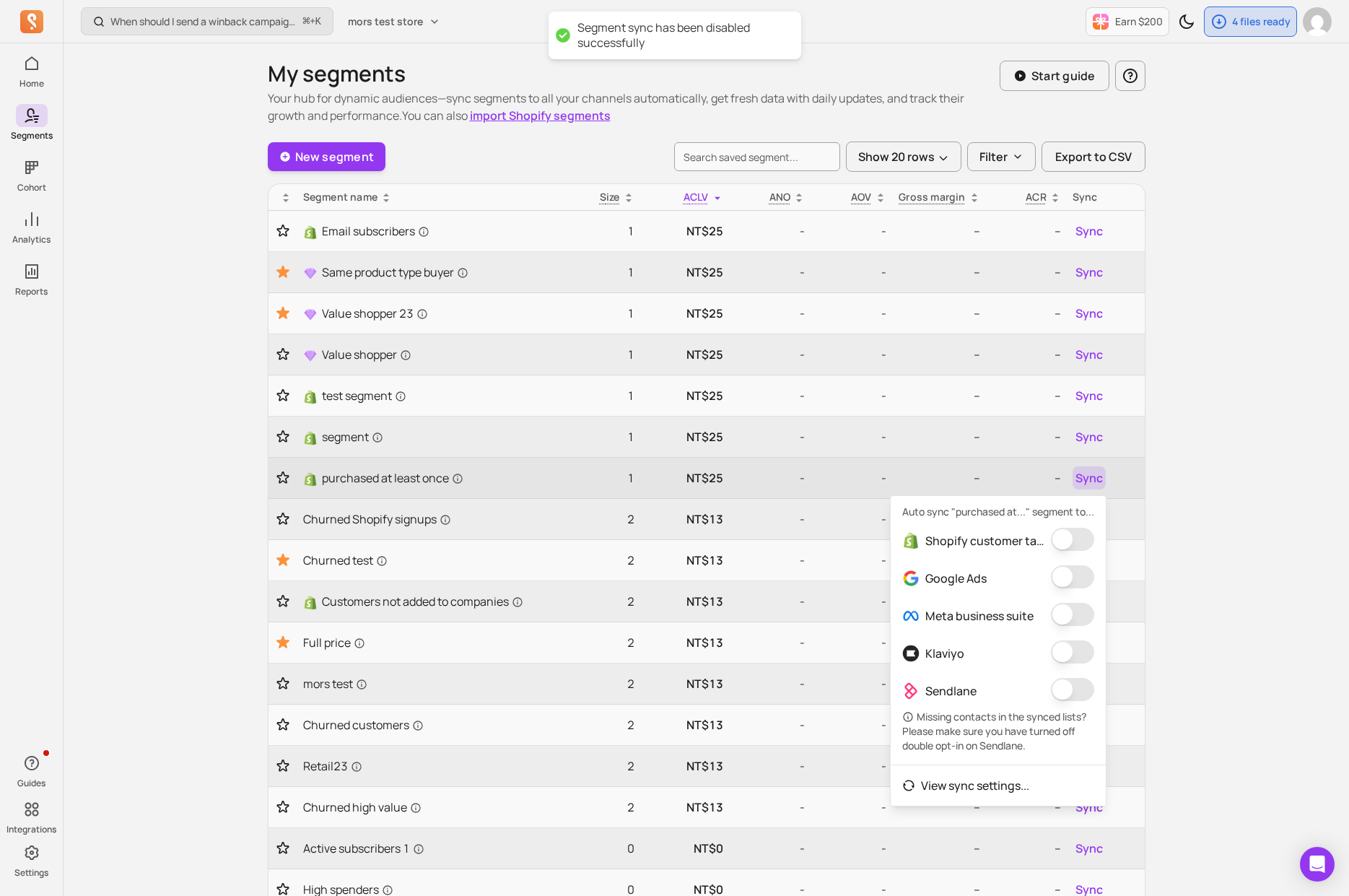
click at [541, 490] on td "purchased at least once" at bounding box center [429, 479] width 263 height 41
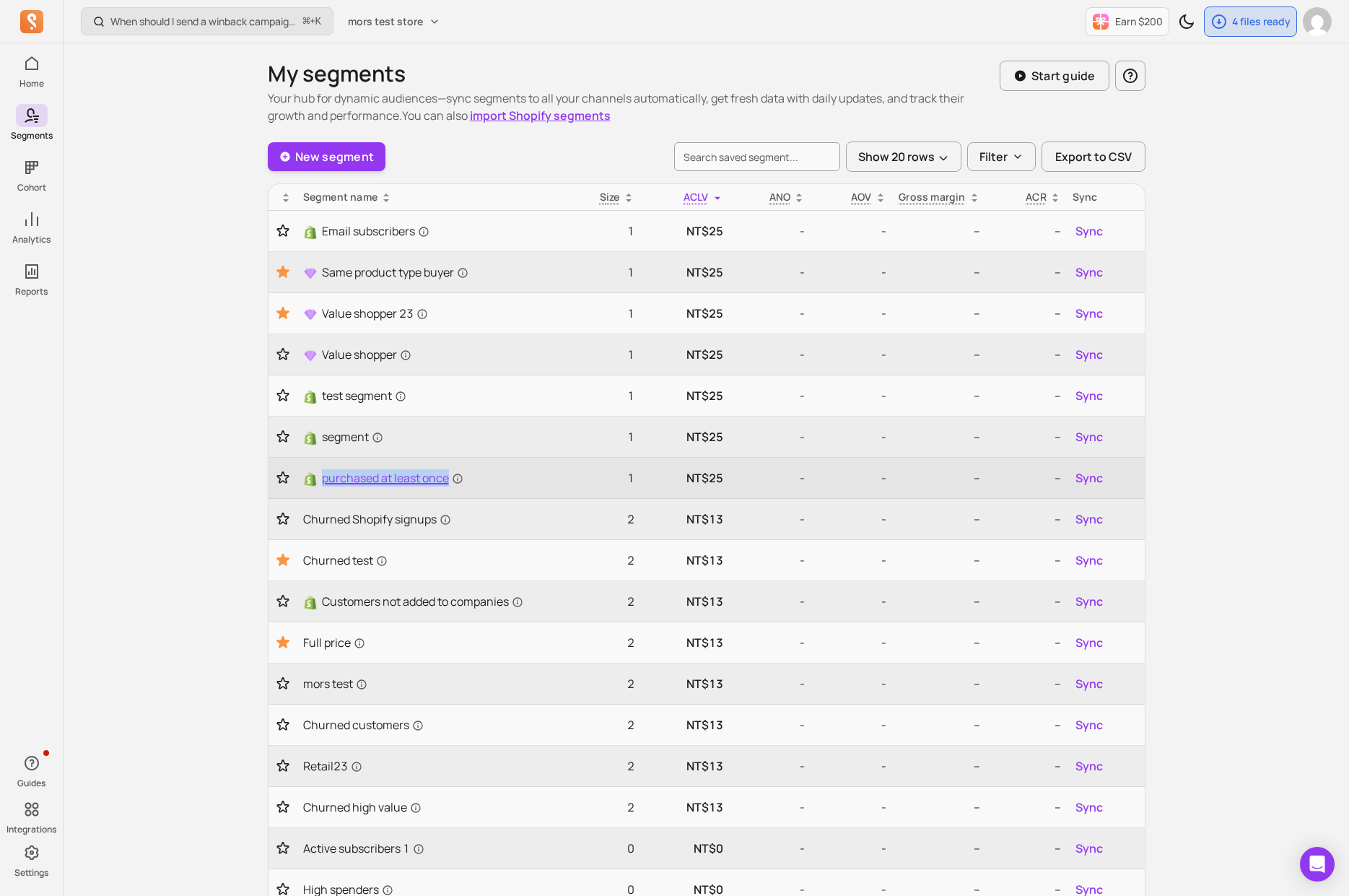
drag, startPoint x: 321, startPoint y: 463, endPoint x: 447, endPoint y: 473, distance: 126.4
click at [447, 473] on td "purchased at least once" at bounding box center [429, 479] width 263 height 41
copy span "purchased at least once"
click at [428, 475] on span "purchased at least once" at bounding box center [393, 477] width 142 height 17
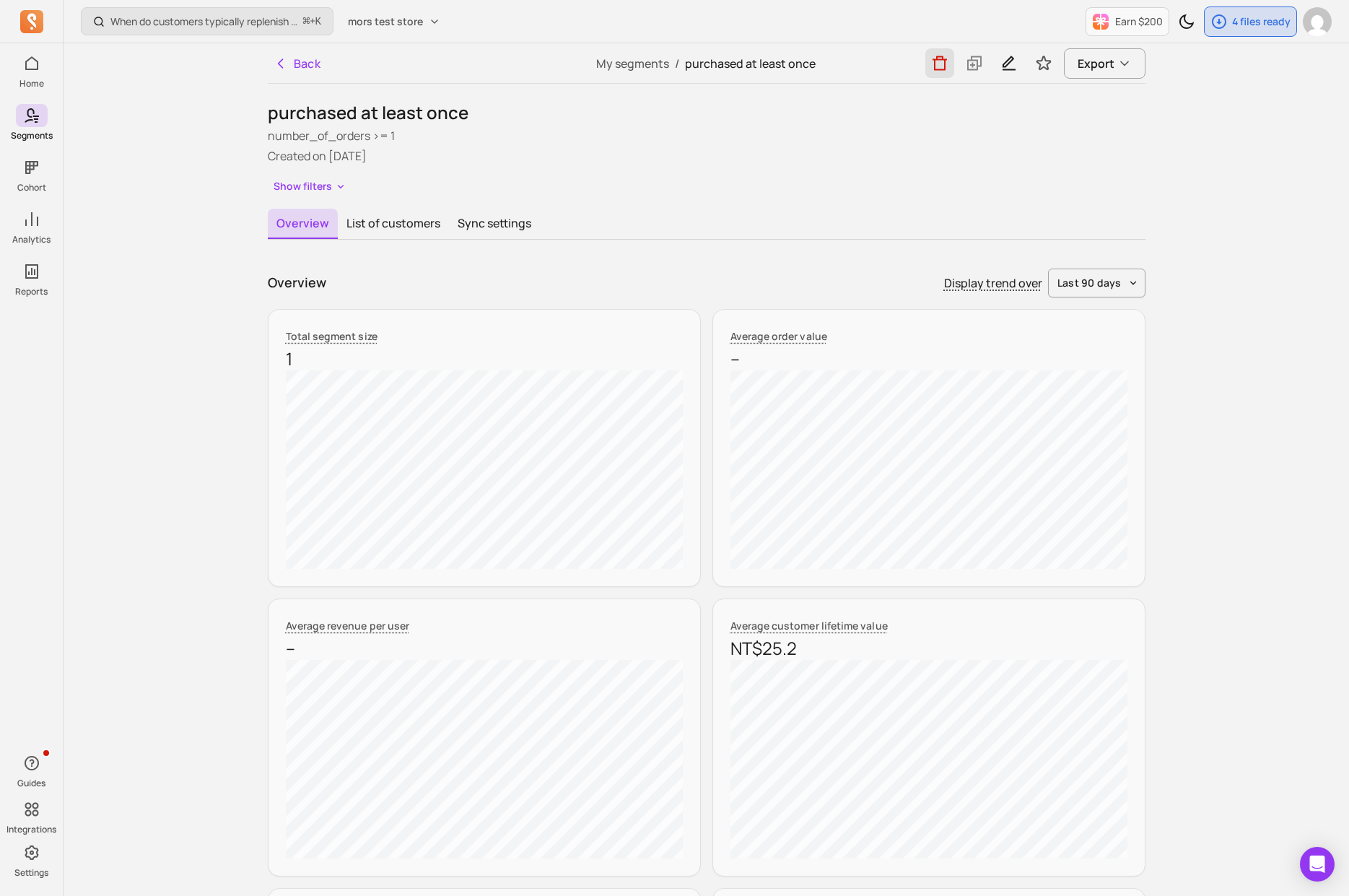
click at [949, 69] on button "button" at bounding box center [940, 63] width 29 height 30
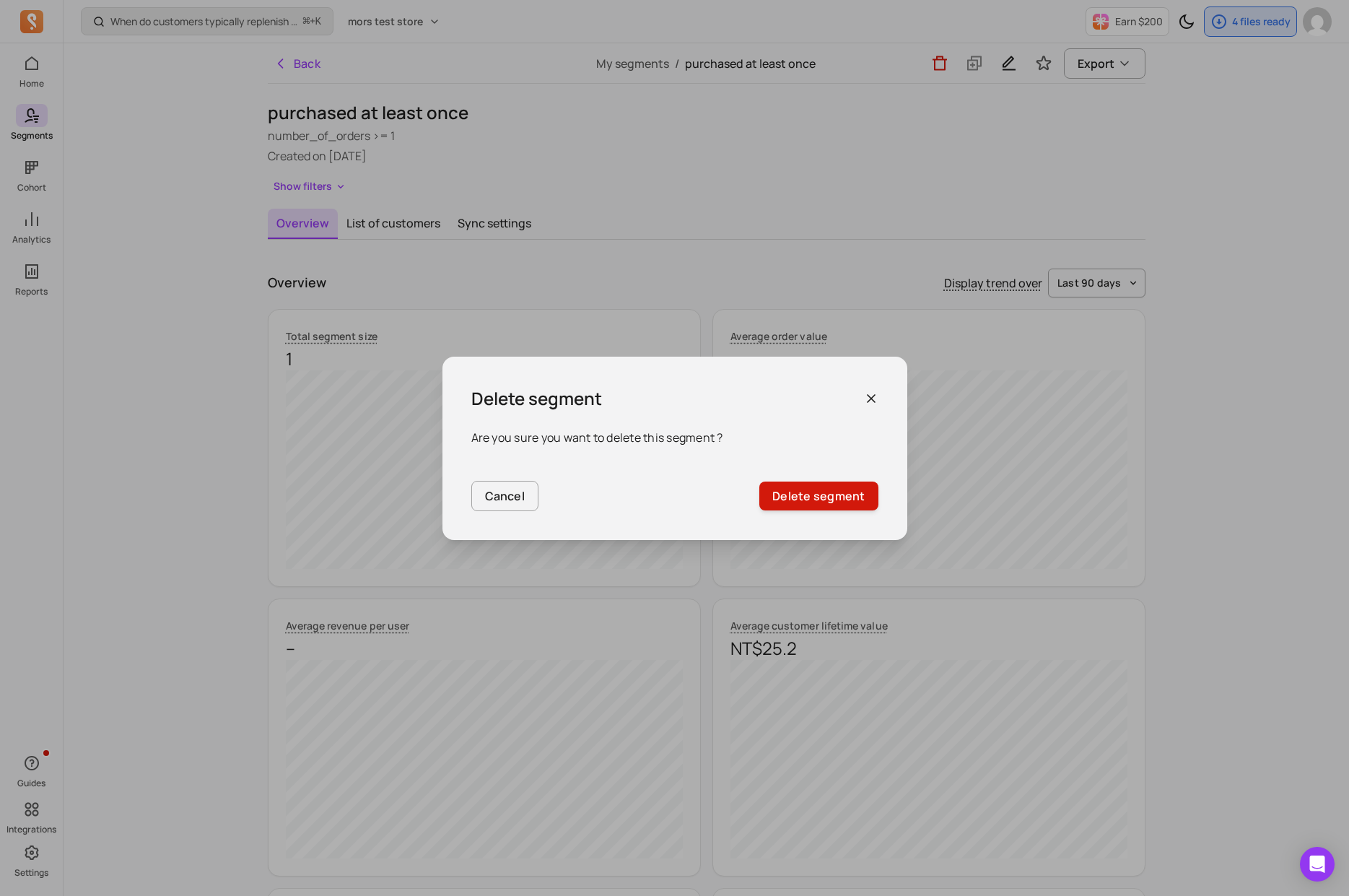
click at [840, 483] on button "Delete segment" at bounding box center [819, 496] width 118 height 29
click at [299, 68] on div "Delete segment Are you sure you want to delete this segment ? Cancel Delete seg…" at bounding box center [674, 448] width 1349 height 896
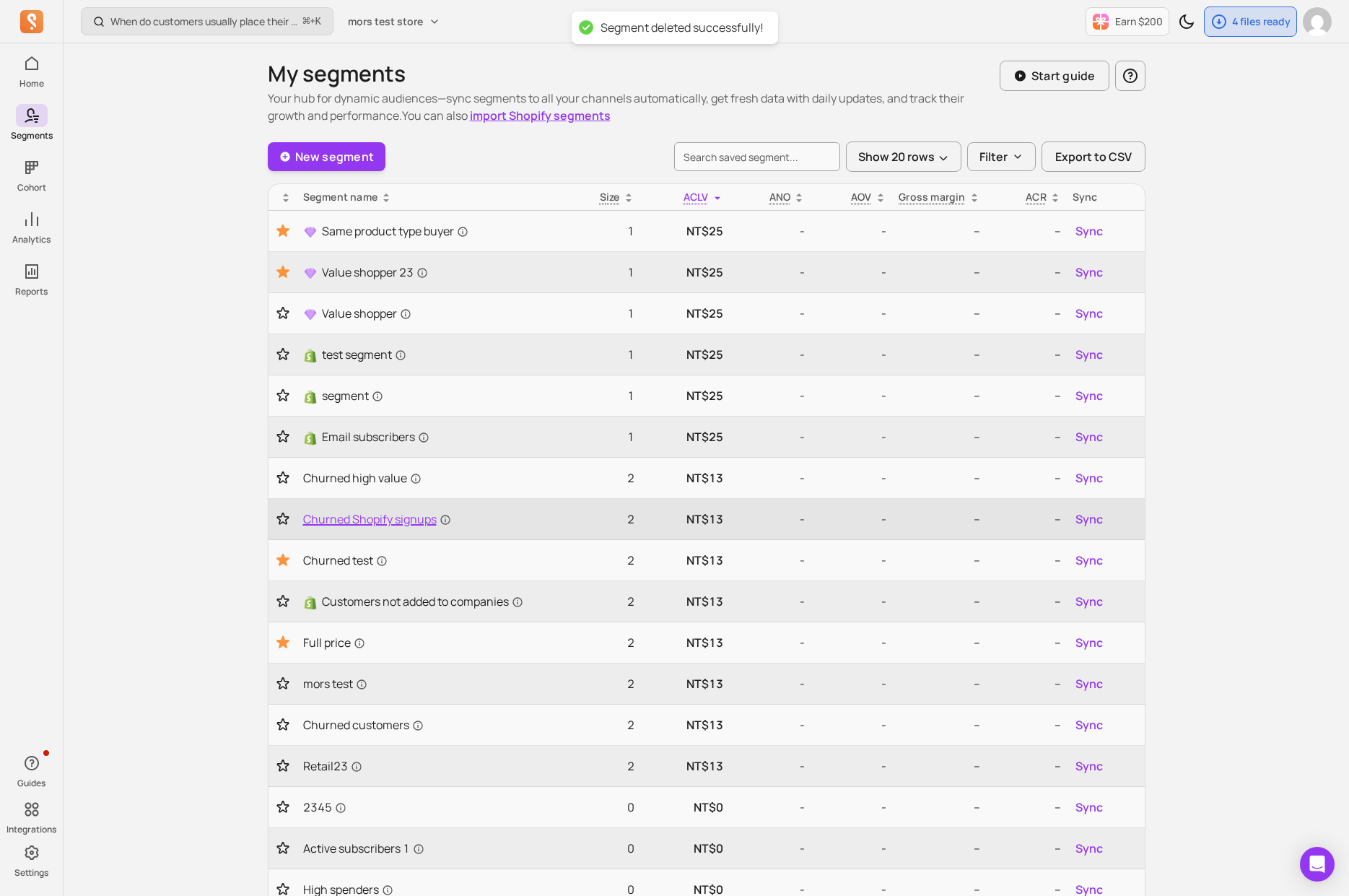
click at [372, 526] on span "Churned Shopify signups" at bounding box center [377, 519] width 148 height 17
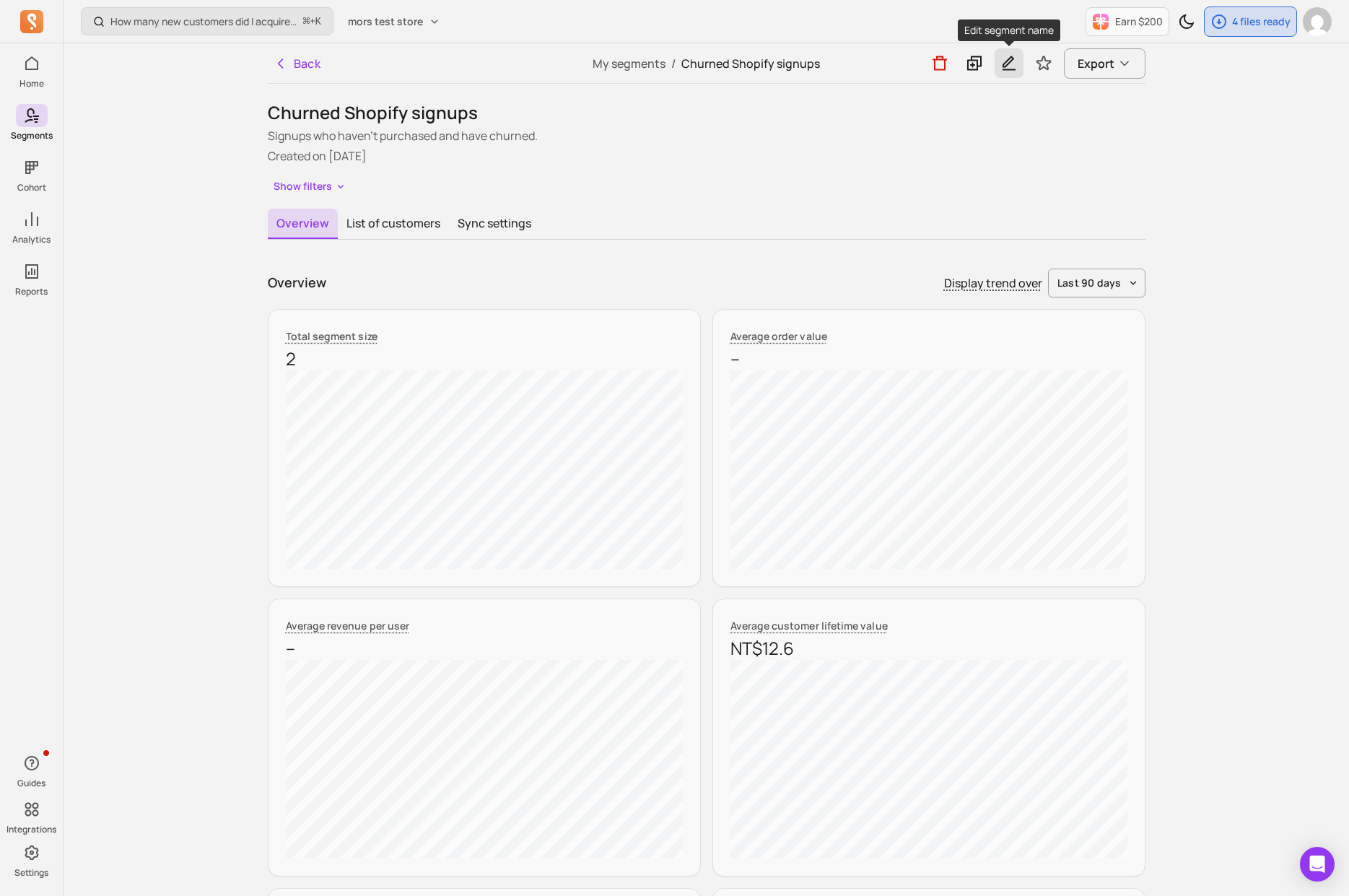
click at [997, 70] on button "button" at bounding box center [1009, 63] width 29 height 30
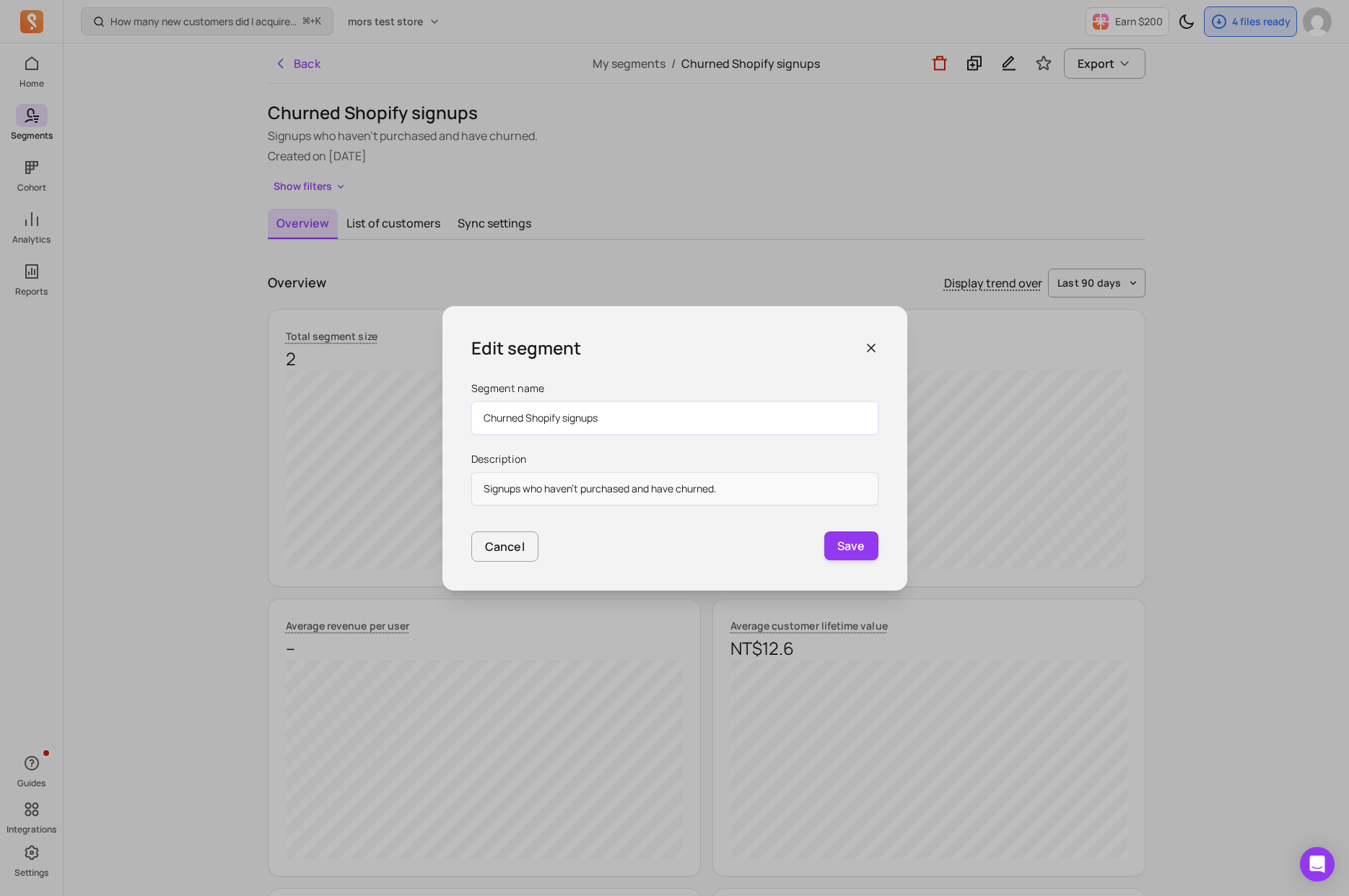
click at [629, 429] on input "Churned Shopify signups" at bounding box center [674, 417] width 407 height 33
paste input "purchased at least once"
type input "purchased at least once"
click at [841, 536] on button "Save" at bounding box center [851, 545] width 54 height 29
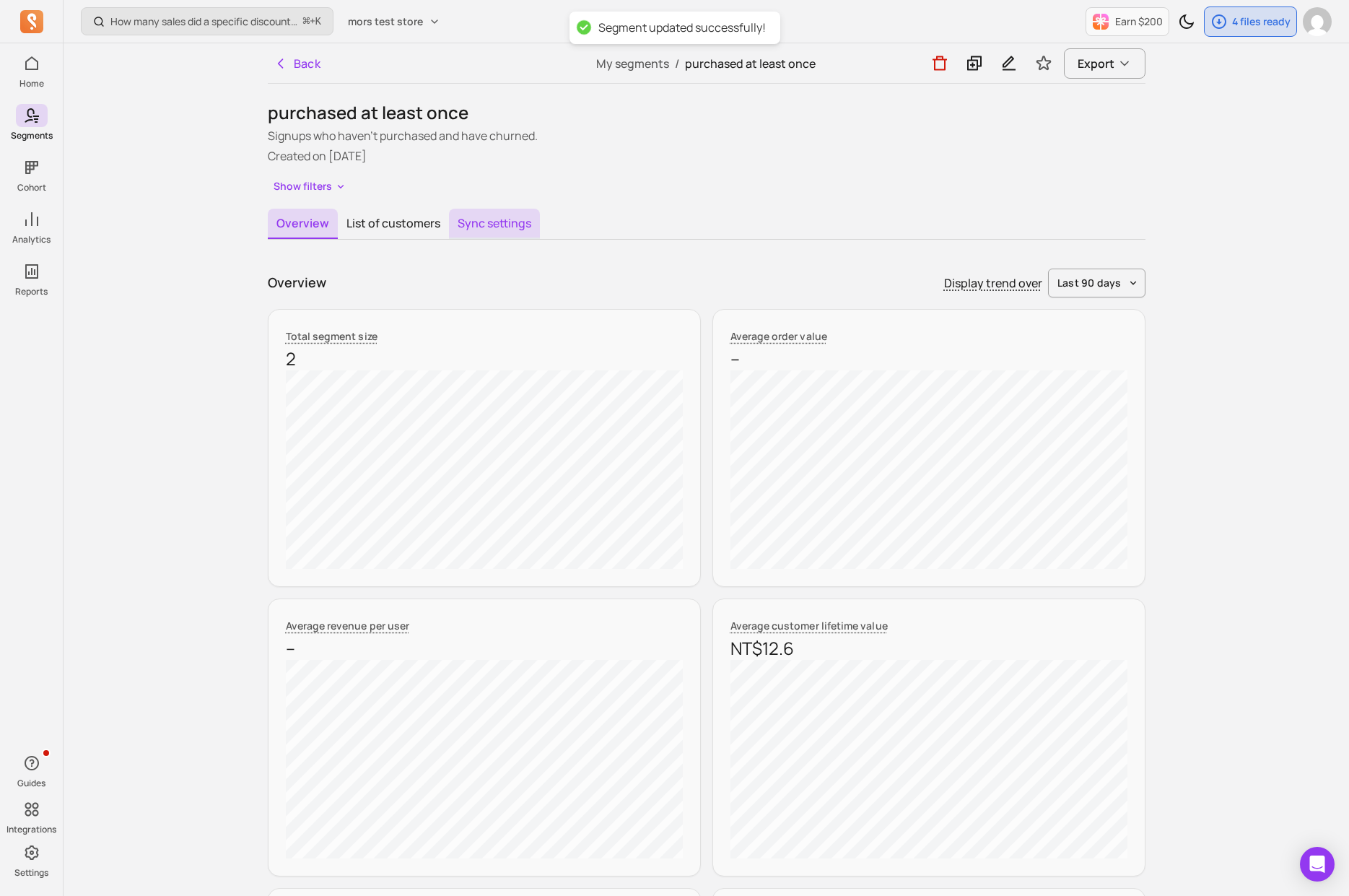
click at [489, 231] on button "Sync settings" at bounding box center [494, 223] width 91 height 30
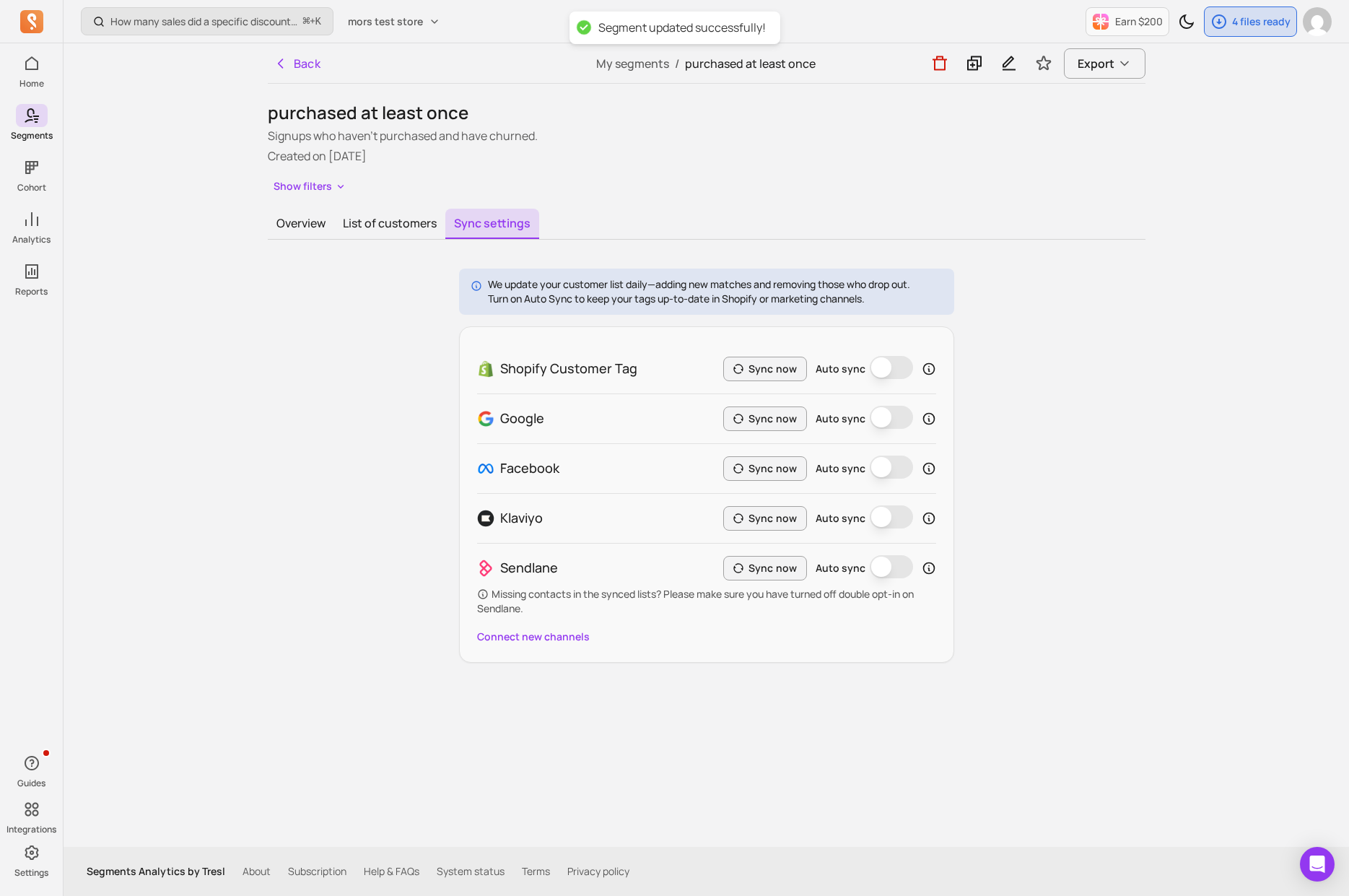
click at [880, 519] on button "Auto sync" at bounding box center [892, 516] width 44 height 23
click at [790, 521] on button "Sync now" at bounding box center [765, 518] width 83 height 24
click at [781, 544] on div "Sendlane Sync now Auto sync Missing contacts in the synced lists? Please make s…" at bounding box center [706, 585] width 459 height 84
click at [875, 516] on button "Auto sync" at bounding box center [892, 516] width 44 height 23
click at [943, 70] on icon "button" at bounding box center [940, 64] width 15 height 15
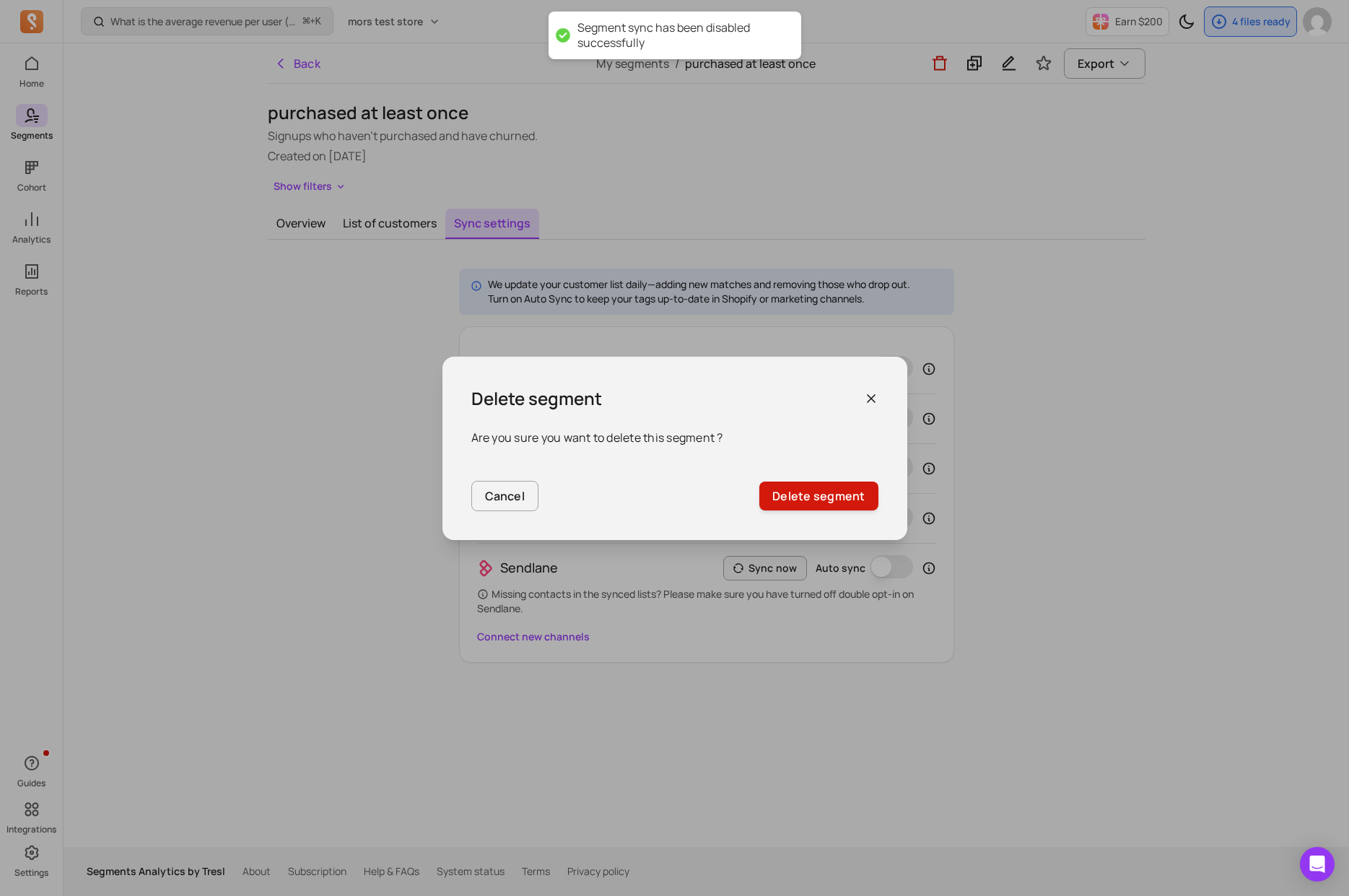
click at [846, 485] on button "Delete segment" at bounding box center [819, 496] width 118 height 29
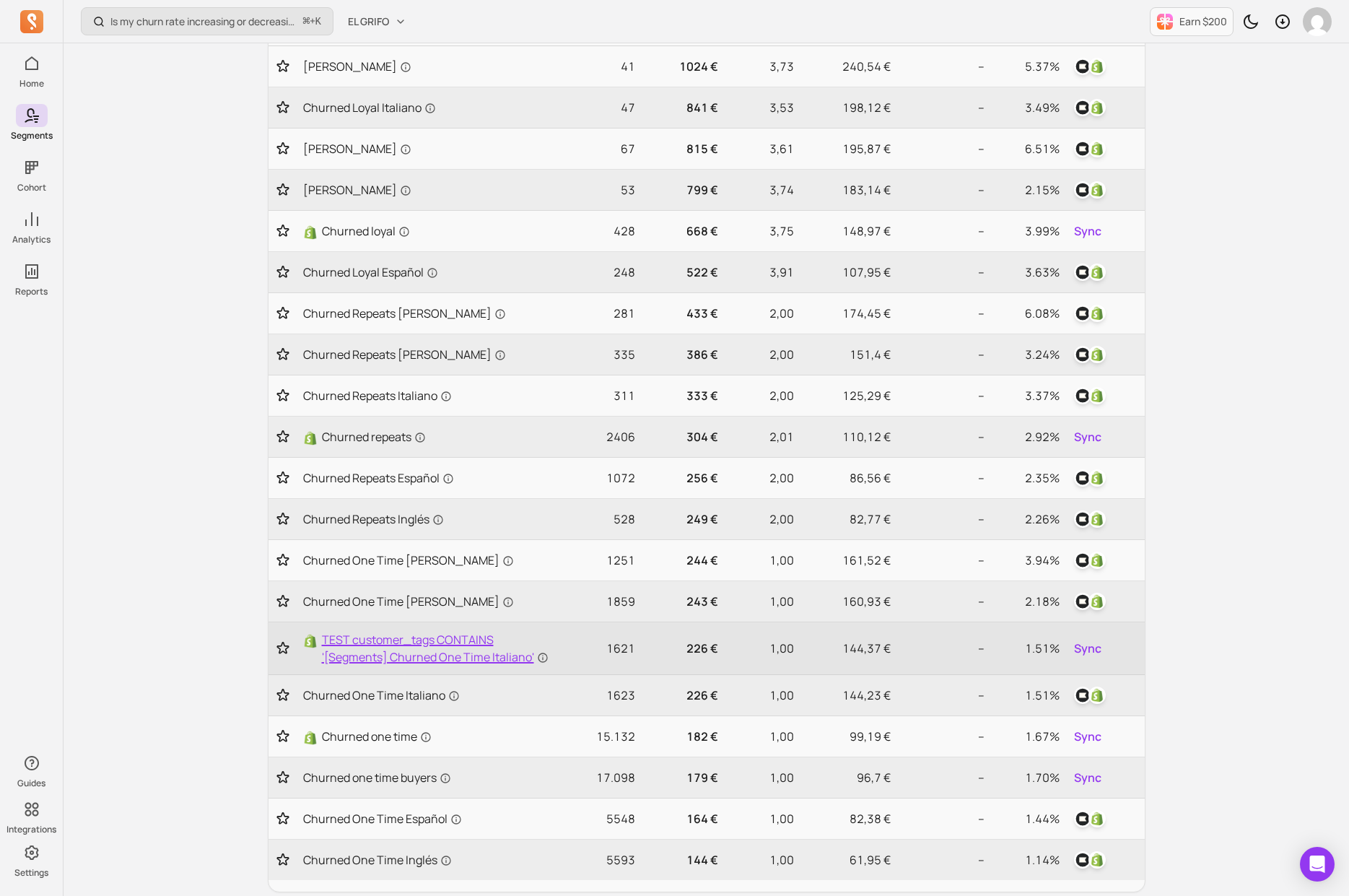
scroll to position [208, 0]
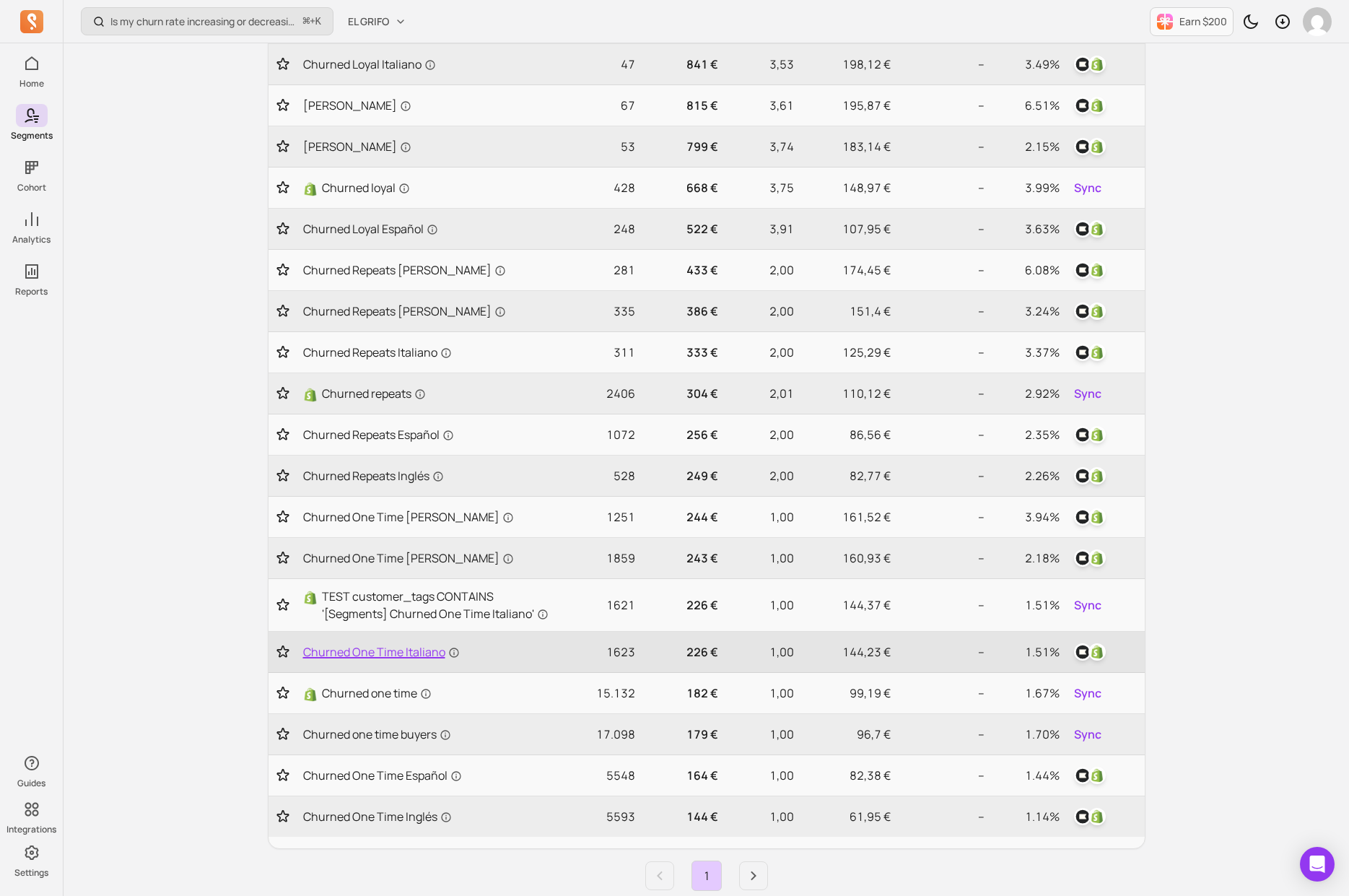
click at [427, 653] on span "Churned One Time Italiano" at bounding box center [381, 652] width 157 height 17
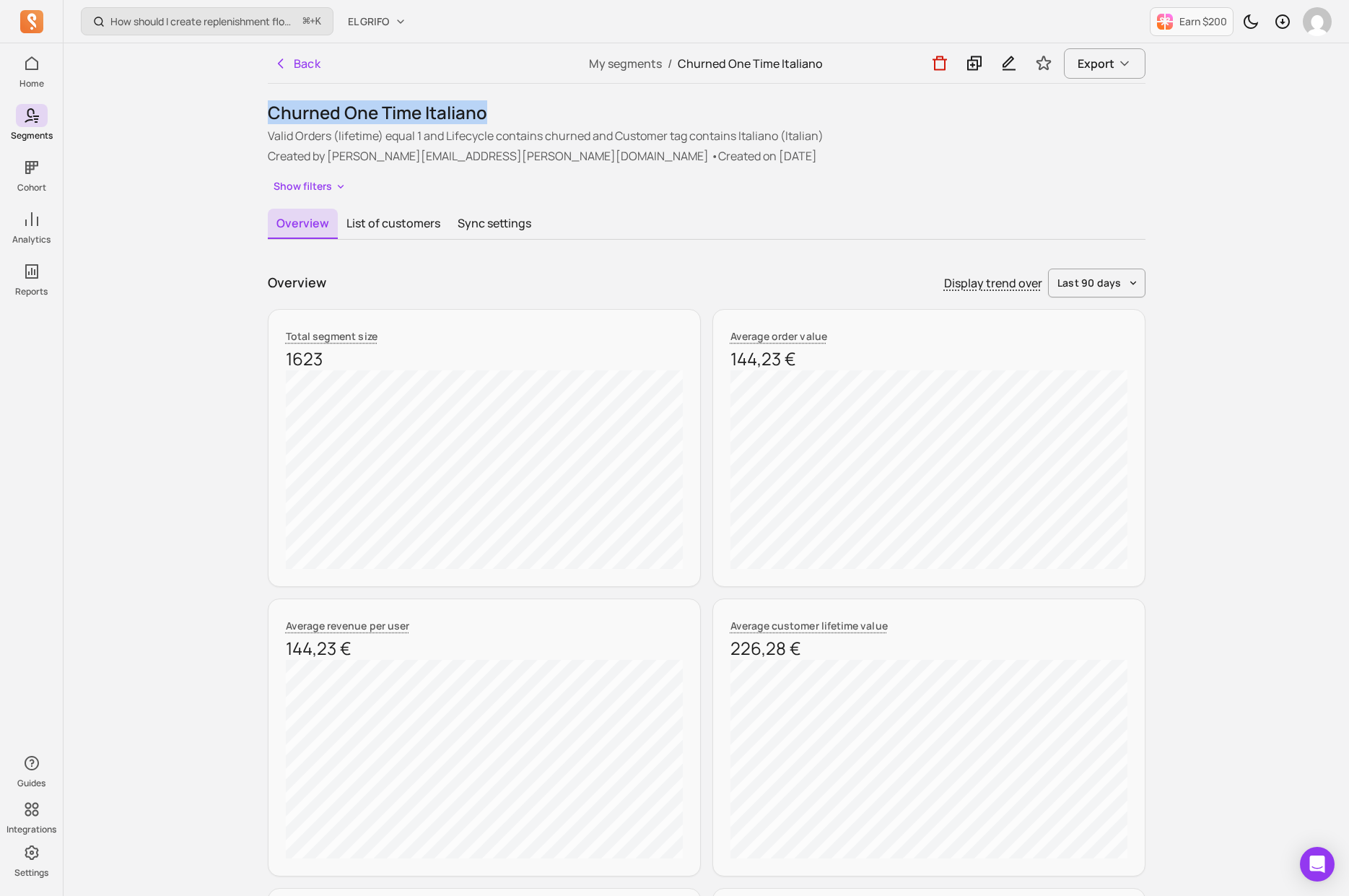
drag, startPoint x: 504, startPoint y: 114, endPoint x: 262, endPoint y: 113, distance: 242.0
copy h1 "Churned One Time Italiano"
drag, startPoint x: 426, startPoint y: 134, endPoint x: 814, endPoint y: 134, distance: 388.0
click at [805, 134] on p "Valid Orders (lifetime) equal 1 and Lifecycle contains churned and Customer tag…" at bounding box center [707, 135] width 878 height 17
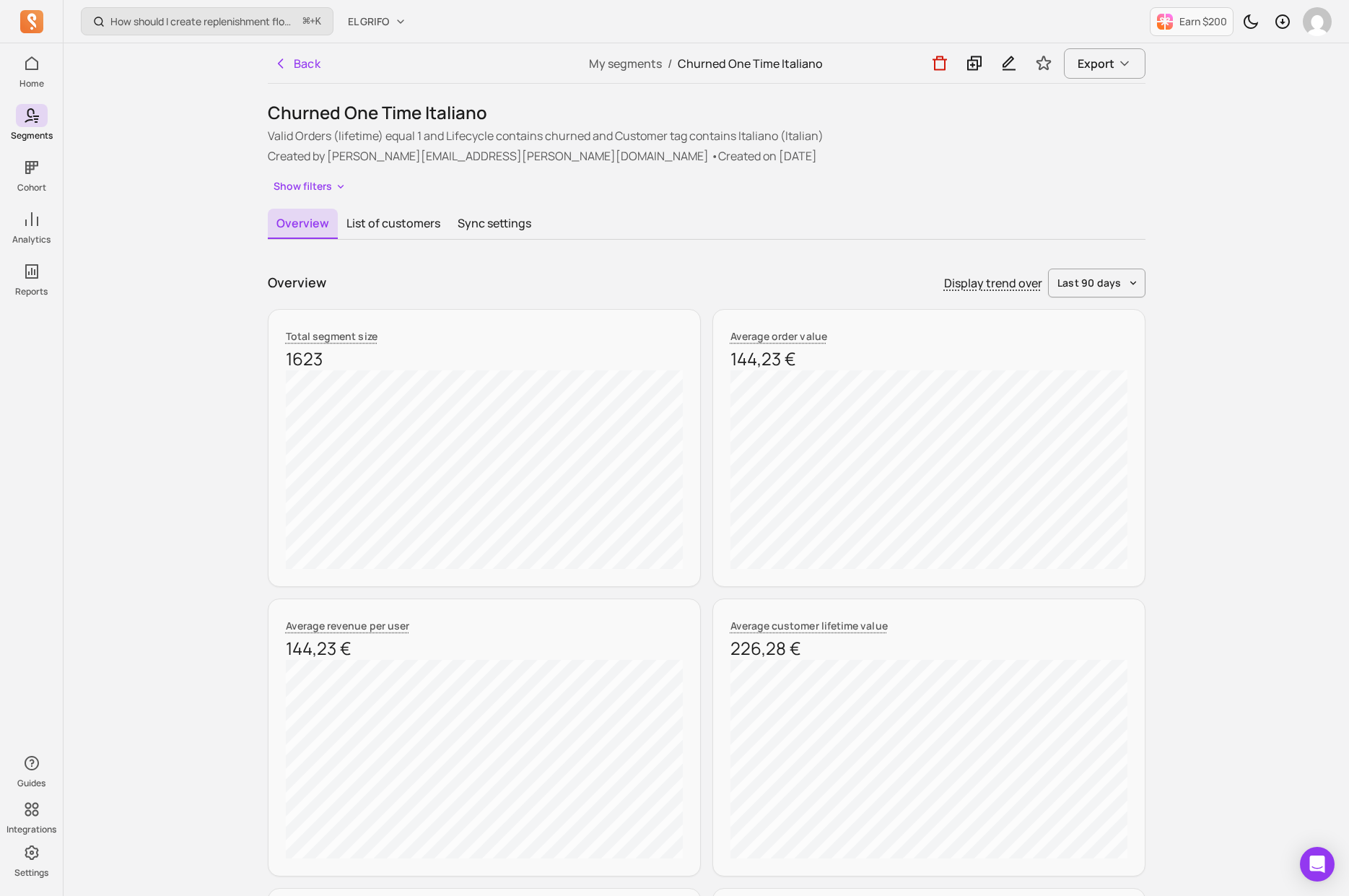
click at [814, 134] on p "Valid Orders (lifetime) equal 1 and Lifecycle contains churned and Customer tag…" at bounding box center [707, 135] width 878 height 17
drag, startPoint x: 881, startPoint y: 137, endPoint x: 273, endPoint y: 131, distance: 608.0
click at [273, 131] on p "Valid Orders (lifetime) equal 1 and Lifecycle contains churned and Customer tag…" at bounding box center [707, 135] width 878 height 17
click at [972, 113] on h1 "Churned One Time Italiano" at bounding box center [707, 112] width 878 height 23
click at [972, 75] on button at bounding box center [974, 63] width 29 height 30
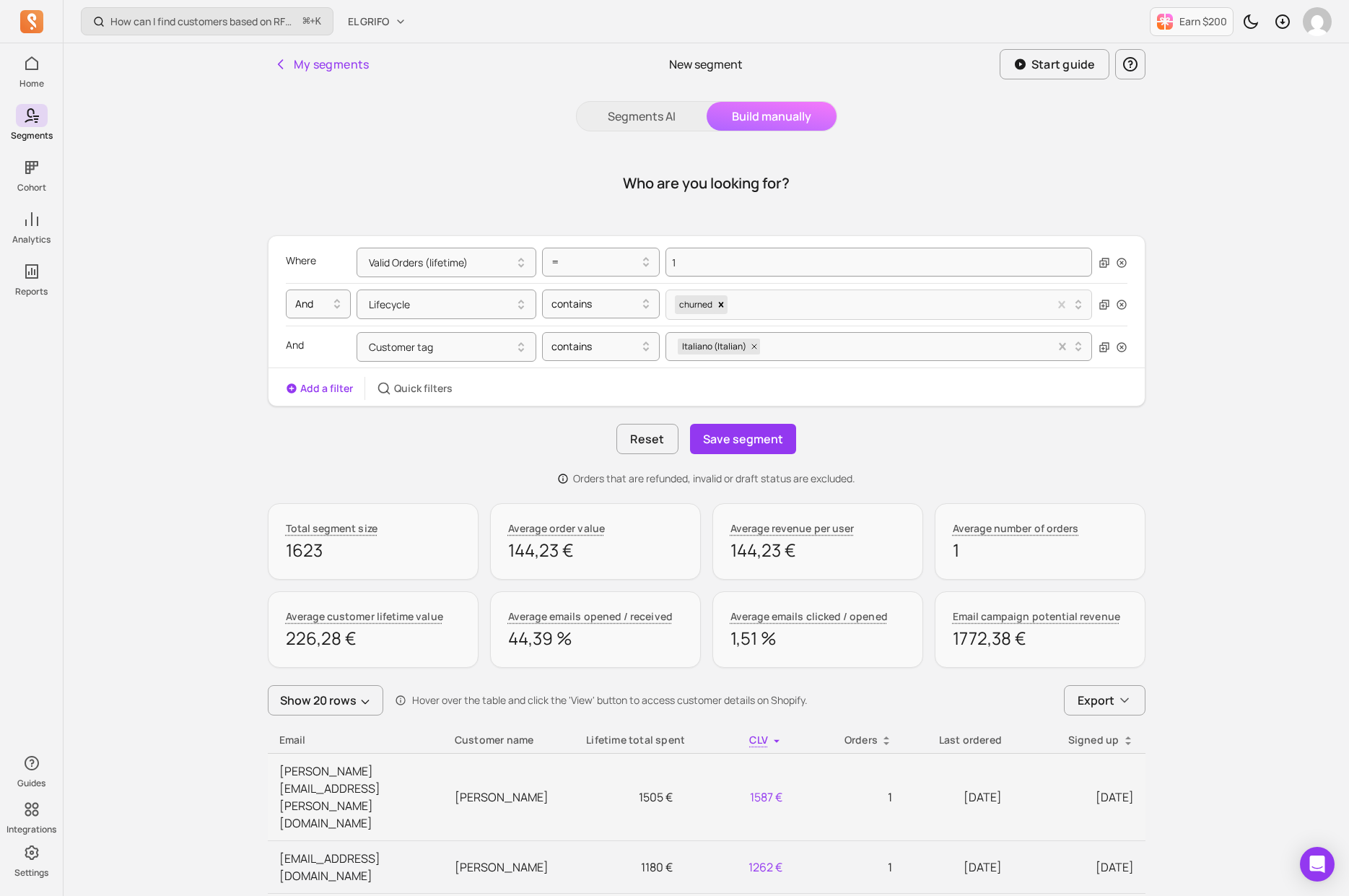
click at [335, 66] on button "My segments" at bounding box center [322, 64] width 108 height 29
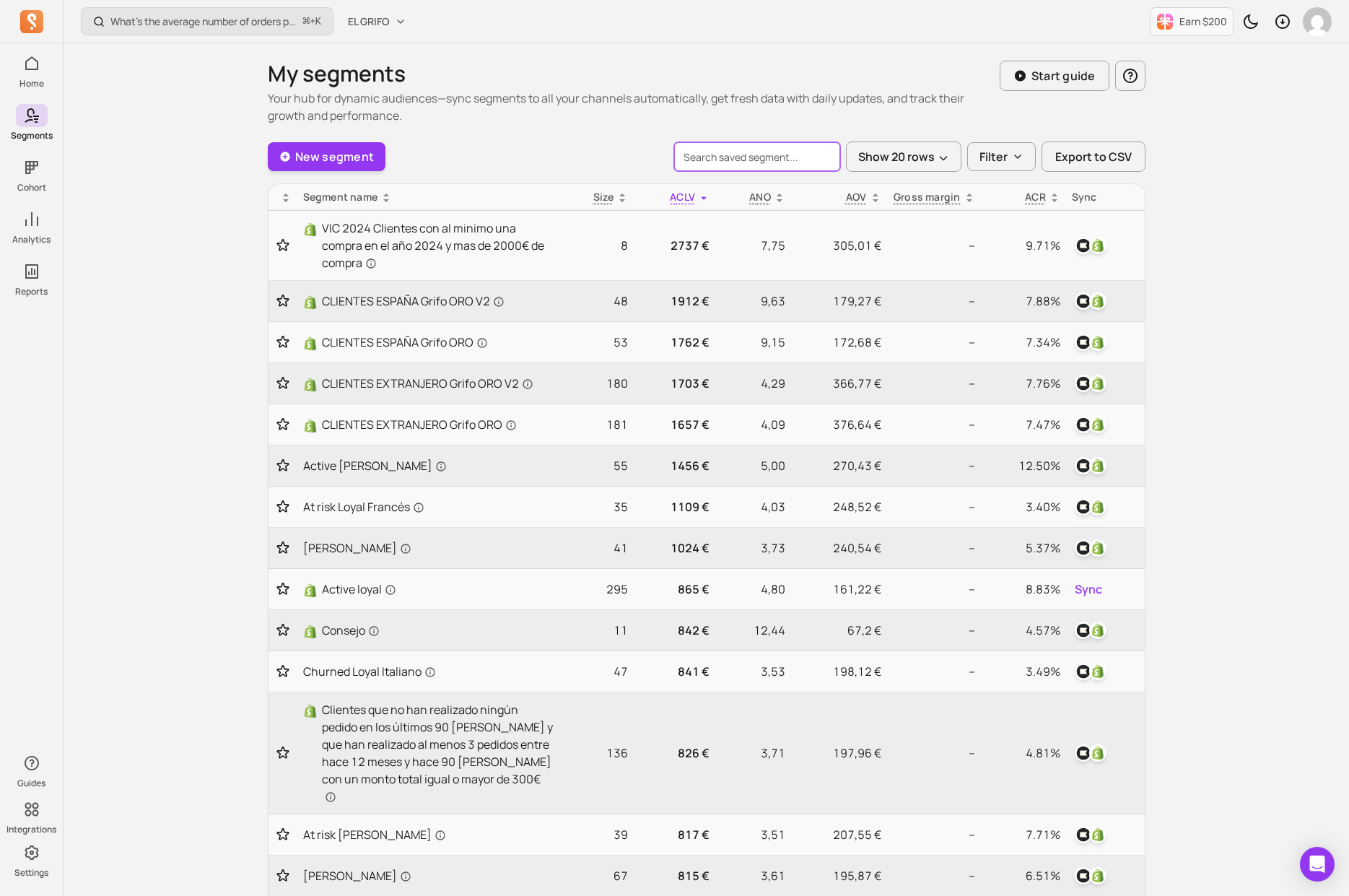
click at [751, 143] on input "search" at bounding box center [757, 157] width 166 height 29
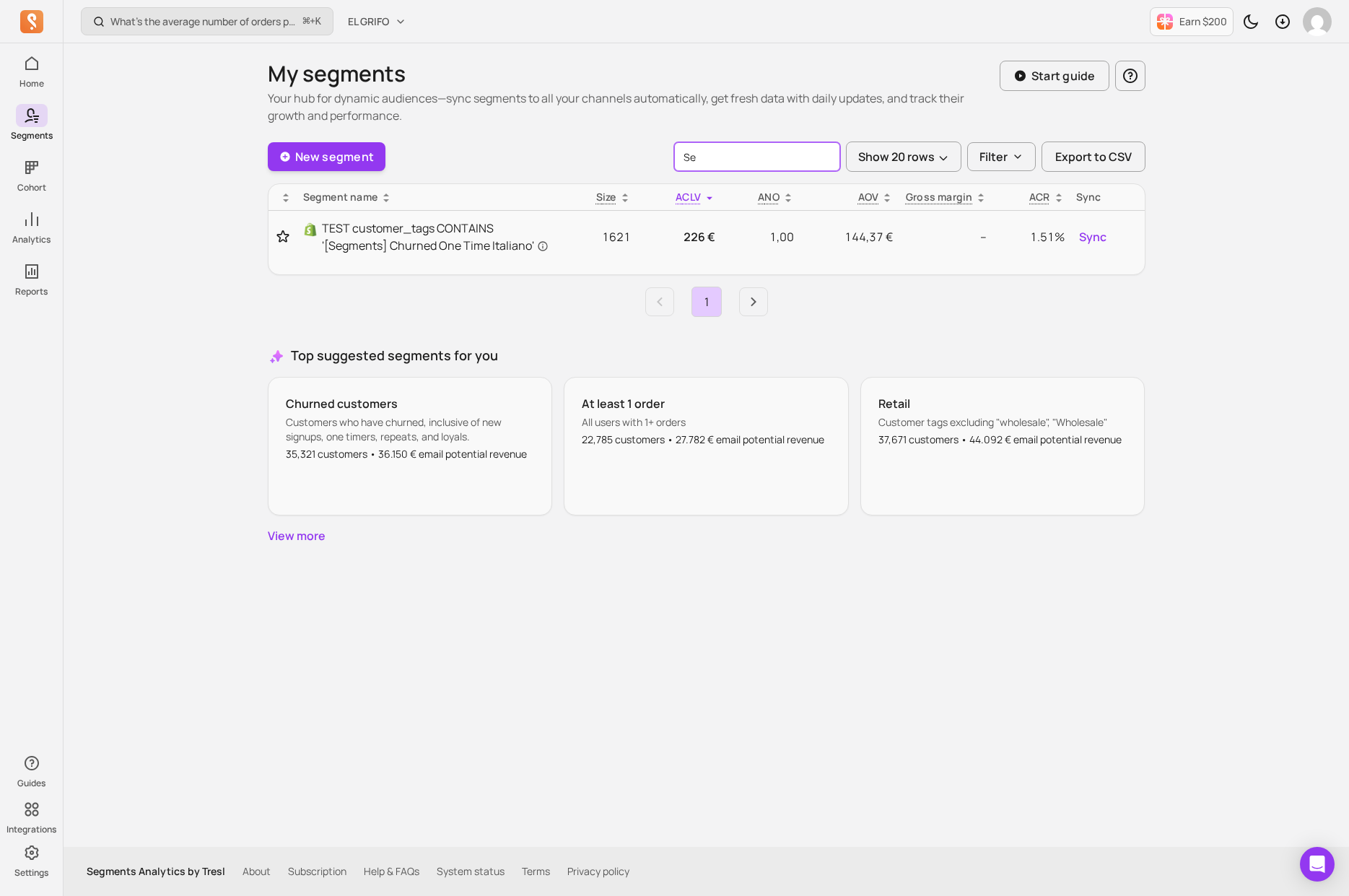
type input "S"
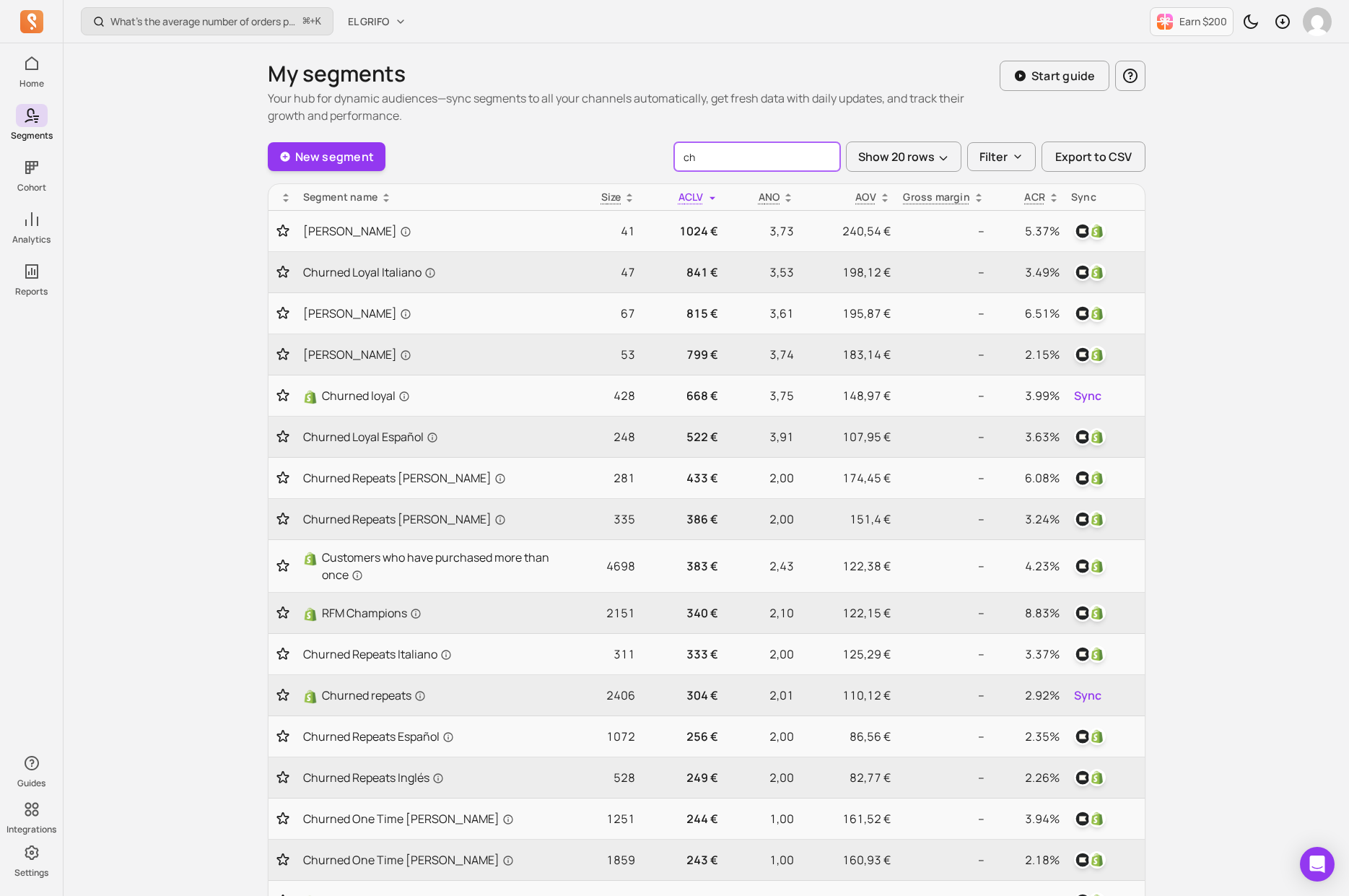
type input "c"
